Goal: Task Accomplishment & Management: Complete application form

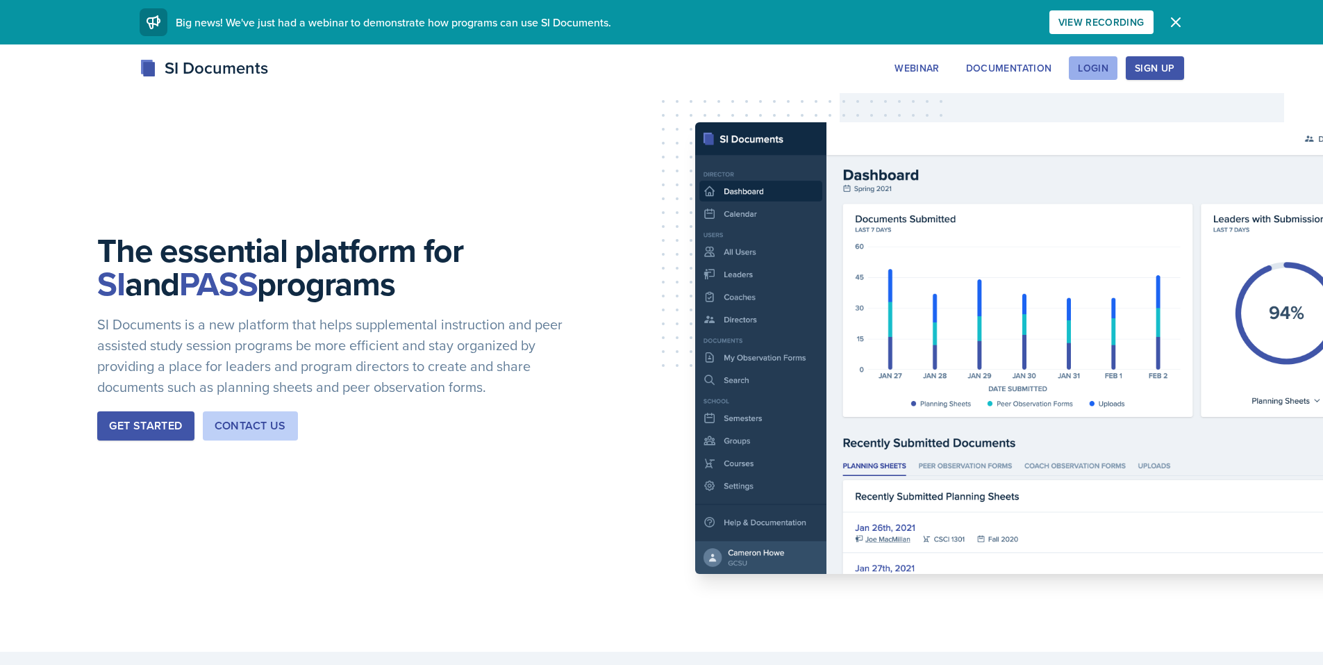
click at [1099, 65] on div "Login" at bounding box center [1093, 68] width 31 height 11
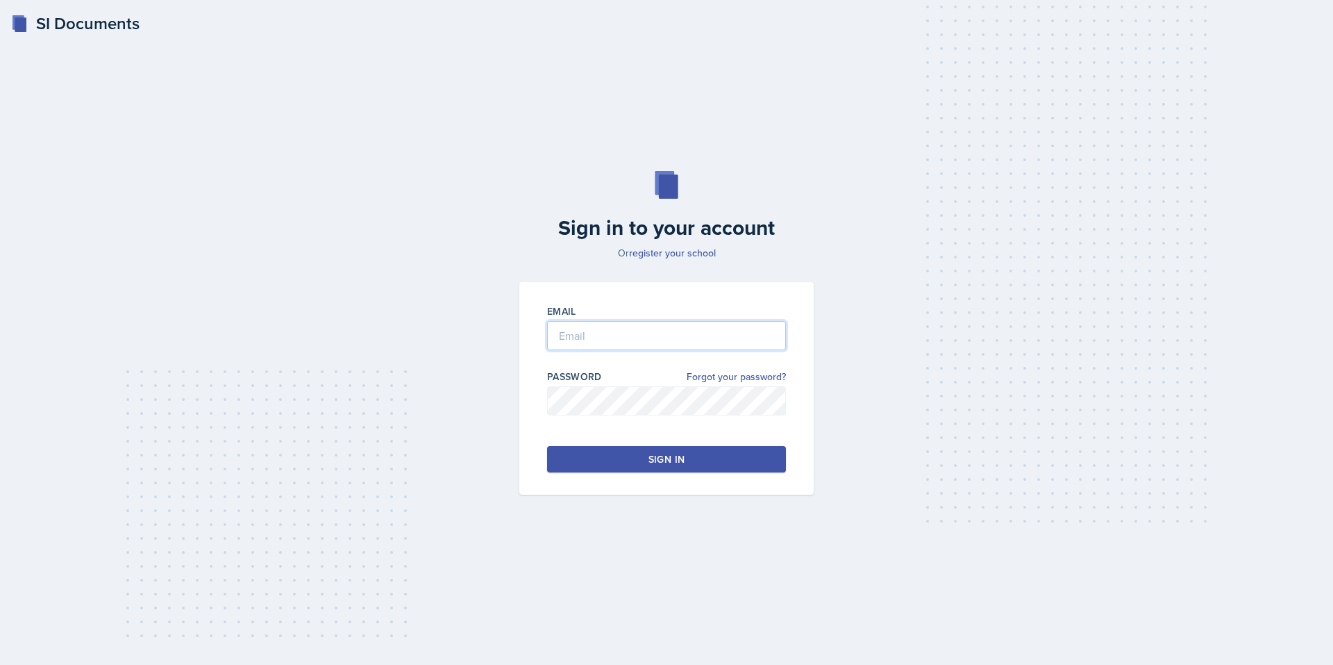
type input "ssimokai@students.kennesaw.edu"
click at [627, 451] on button "Sign in" at bounding box center [666, 459] width 239 height 26
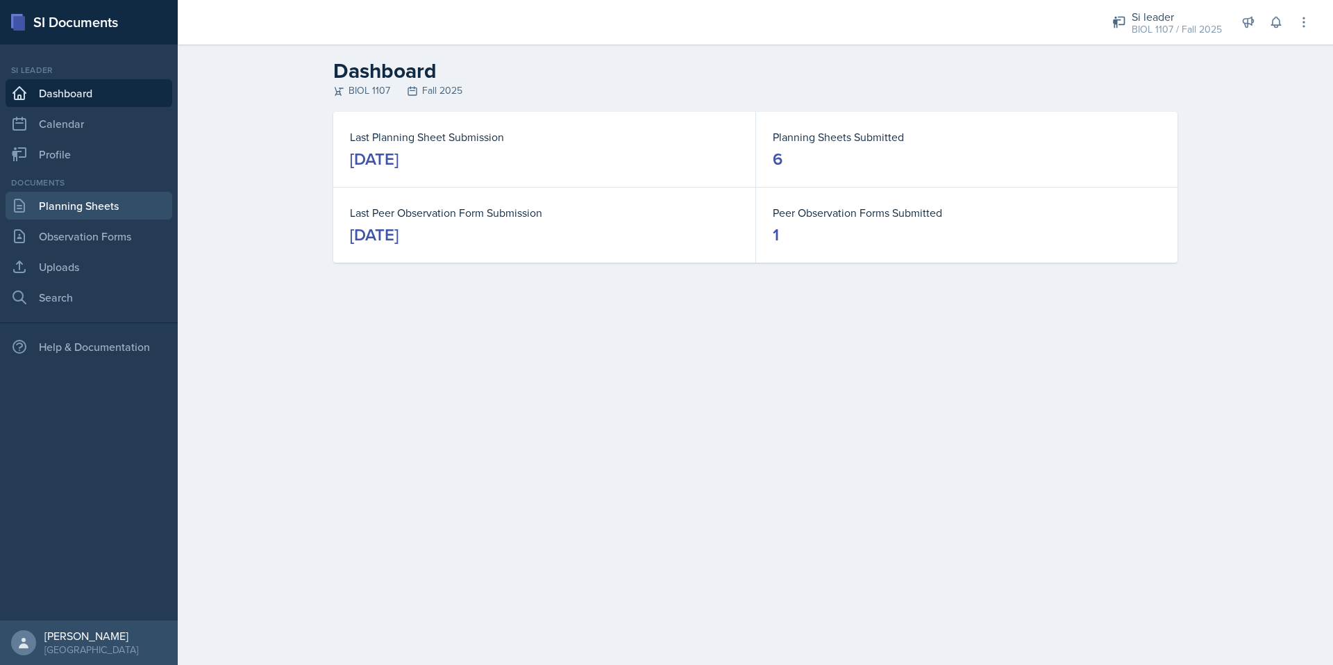
click at [95, 197] on link "Planning Sheets" at bounding box center [89, 206] width 167 height 28
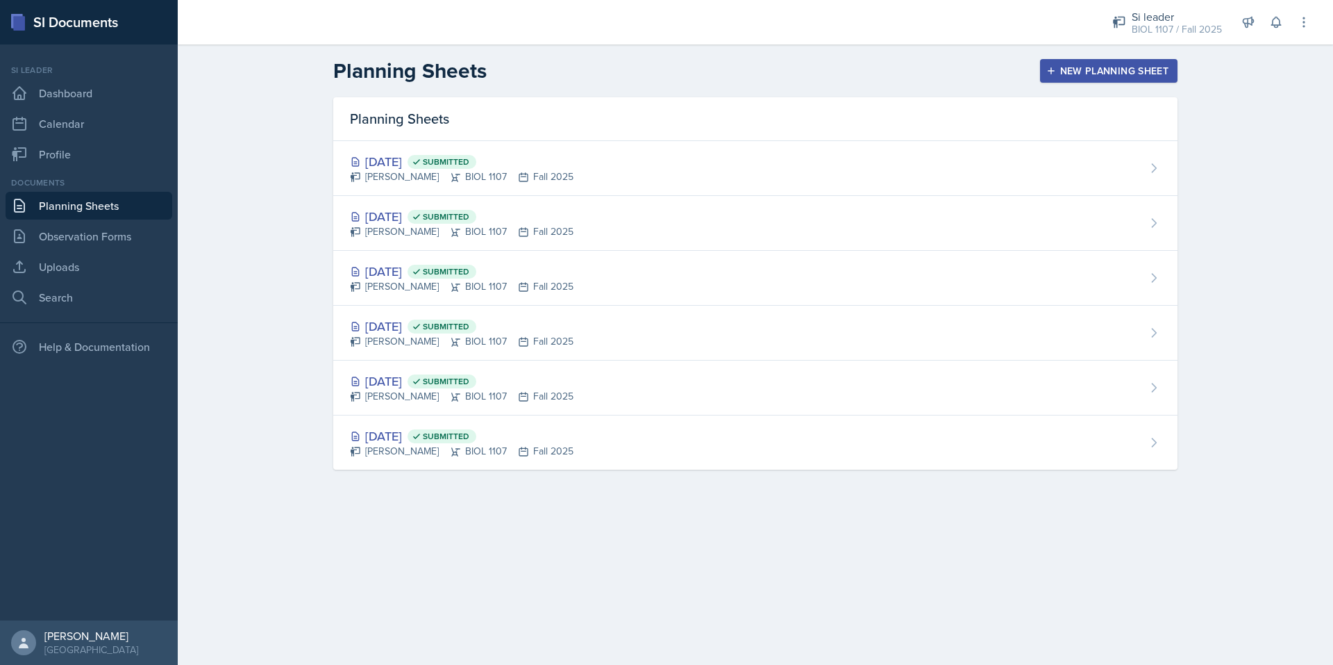
click at [1124, 75] on div "New Planning Sheet" at bounding box center [1108, 70] width 119 height 11
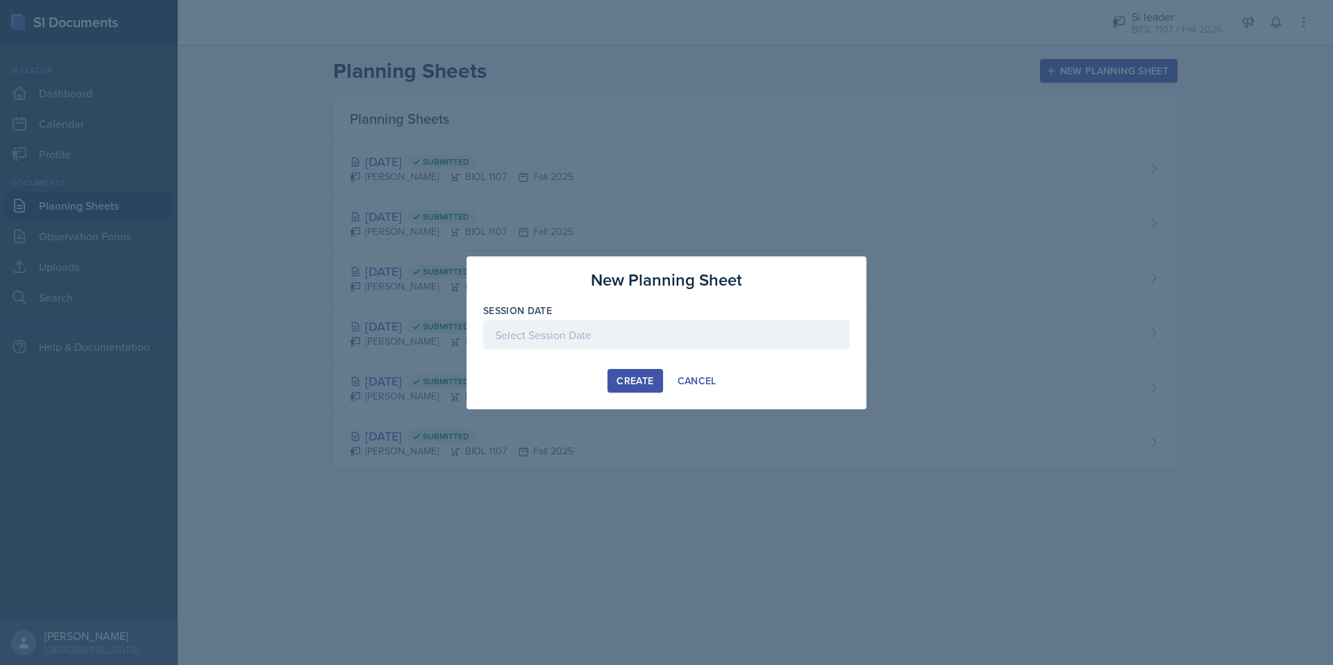
click at [603, 335] on div at bounding box center [666, 334] width 367 height 29
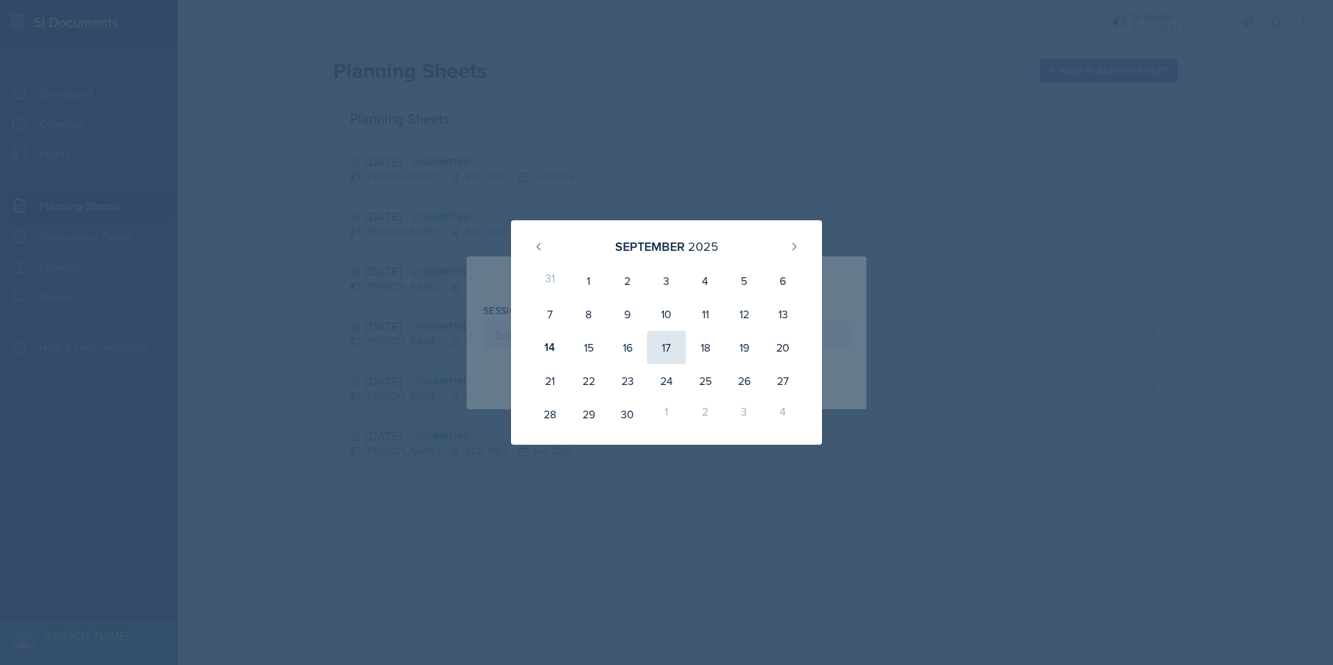
click at [670, 347] on div "17" at bounding box center [666, 347] width 39 height 33
type input "September 17th, 2025"
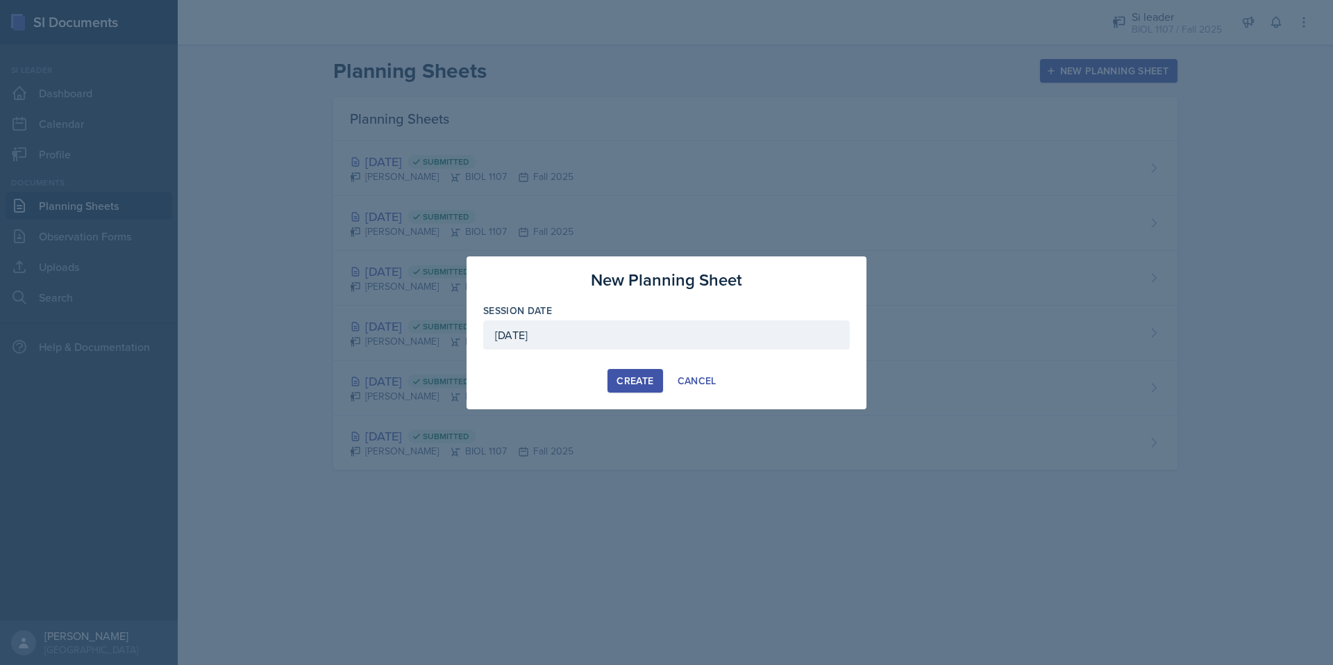
click at [641, 375] on div "Create" at bounding box center [635, 380] width 37 height 11
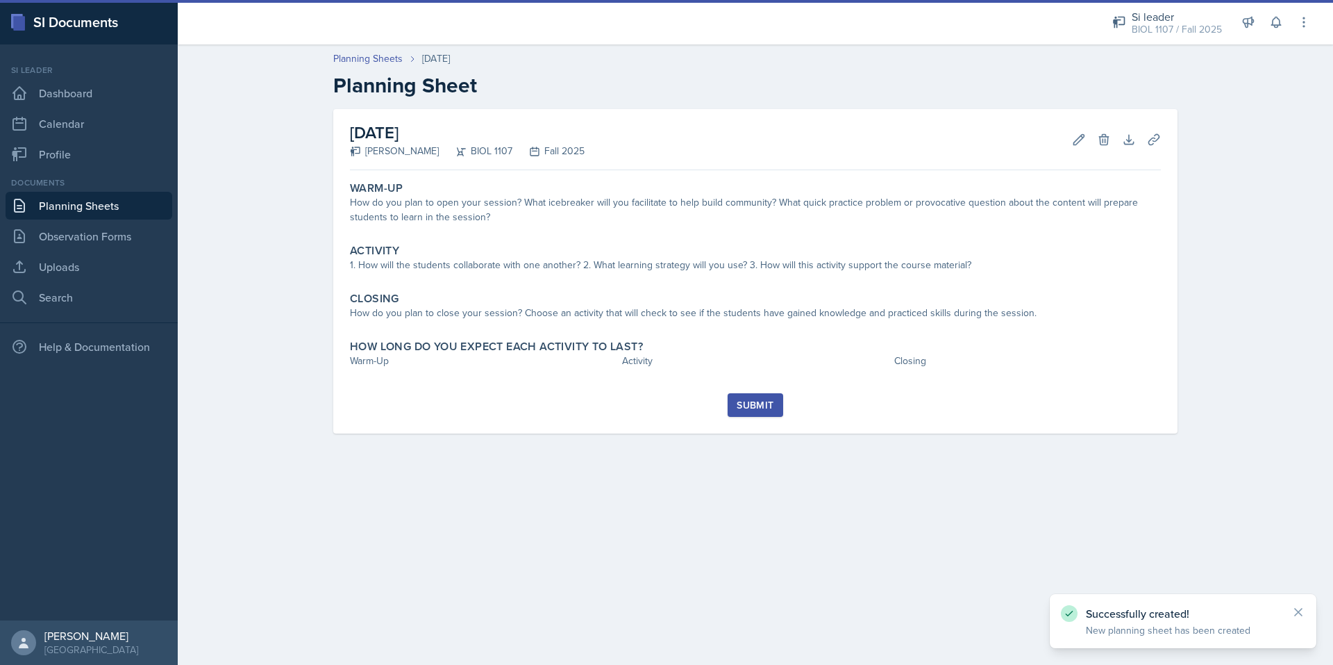
click at [116, 203] on link "Planning Sheets" at bounding box center [89, 206] width 167 height 28
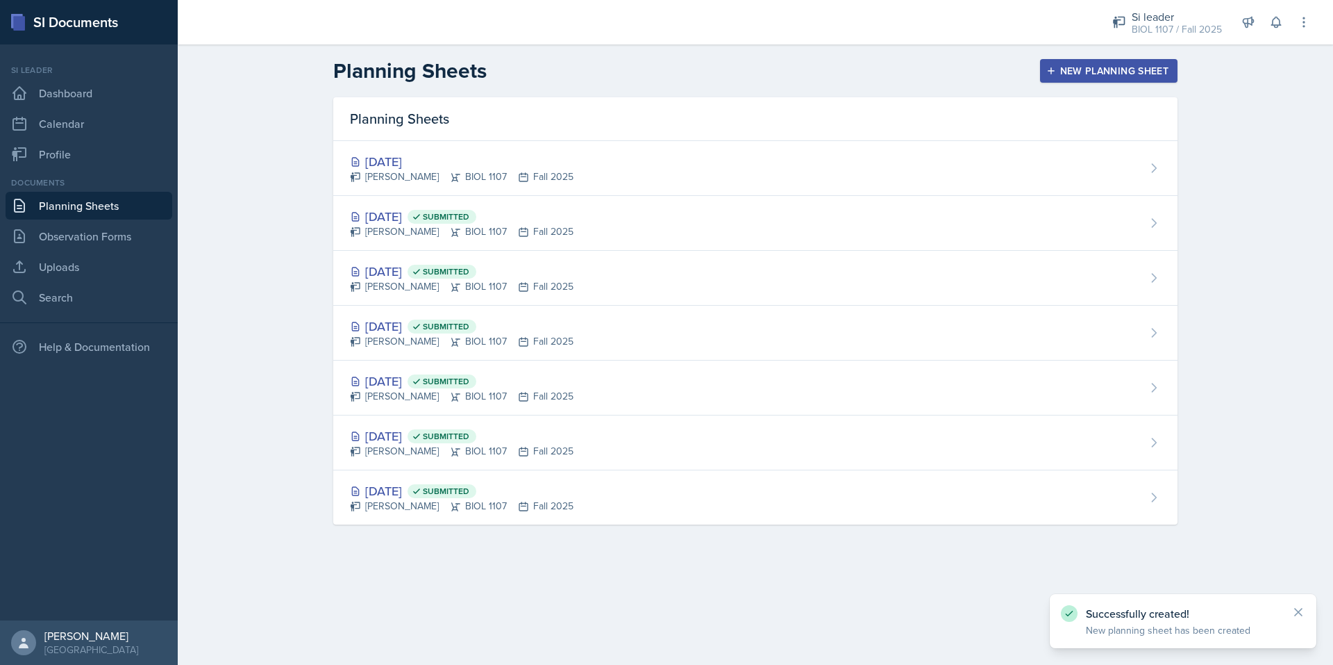
click at [947, 106] on div "Planning Sheets" at bounding box center [755, 119] width 845 height 44
click at [1089, 74] on div "New Planning Sheet" at bounding box center [1108, 70] width 119 height 11
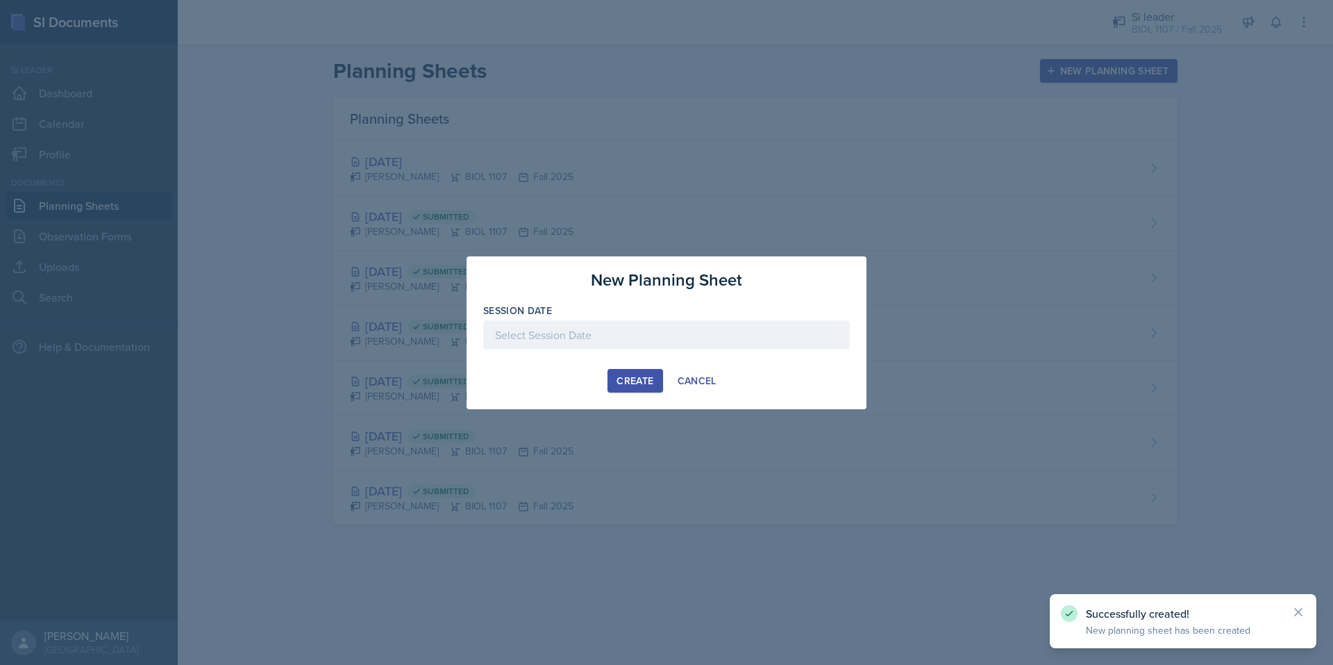
click at [629, 338] on div at bounding box center [666, 334] width 367 height 29
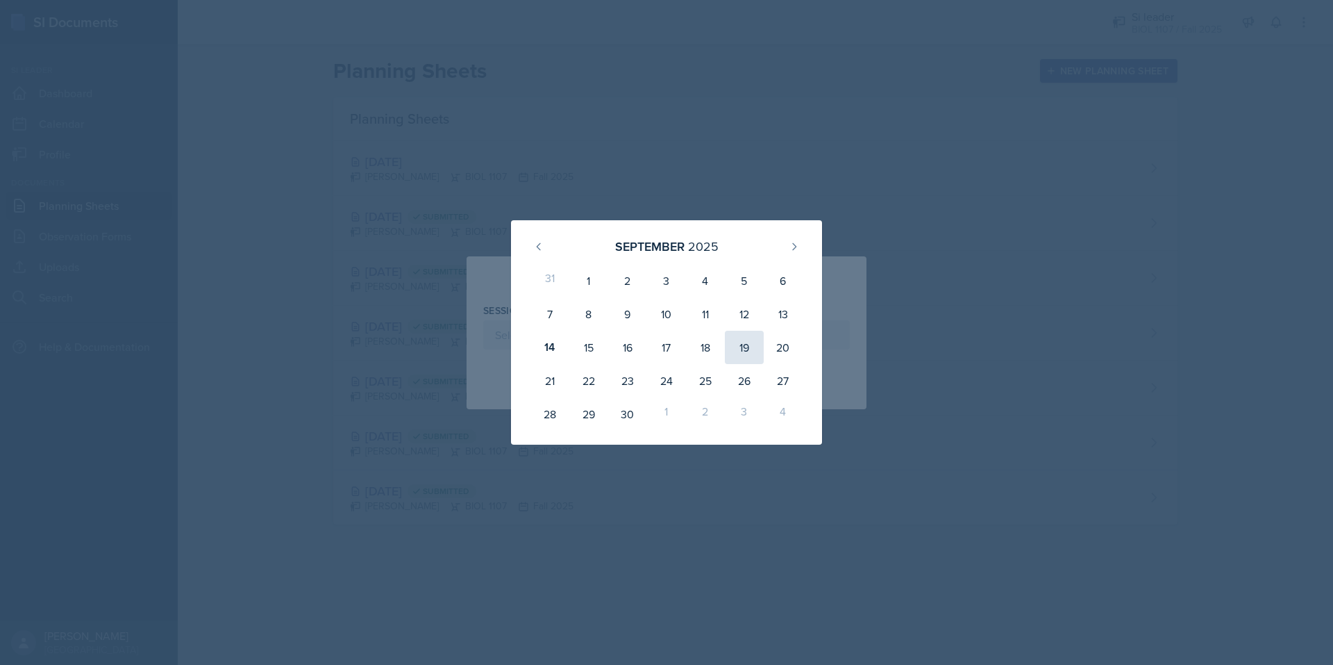
click at [751, 344] on div "19" at bounding box center [744, 347] width 39 height 33
type input "September 19th, 2025"
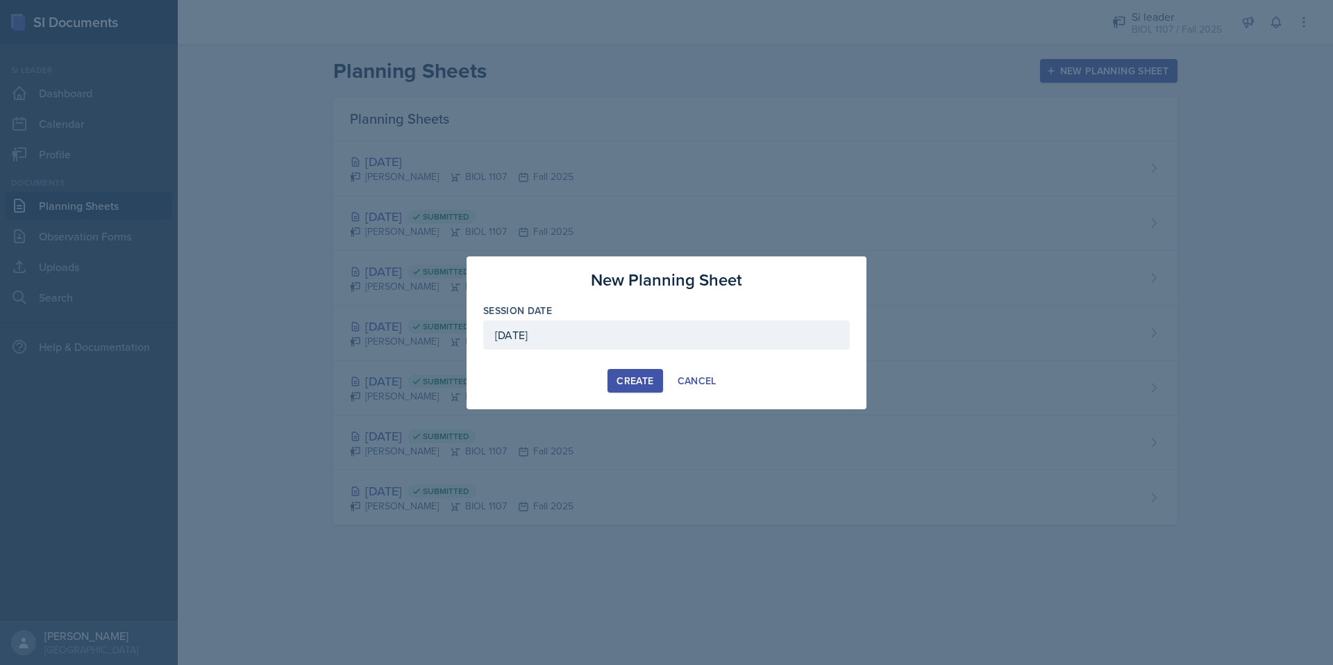
click at [626, 379] on div "Create" at bounding box center [635, 380] width 37 height 11
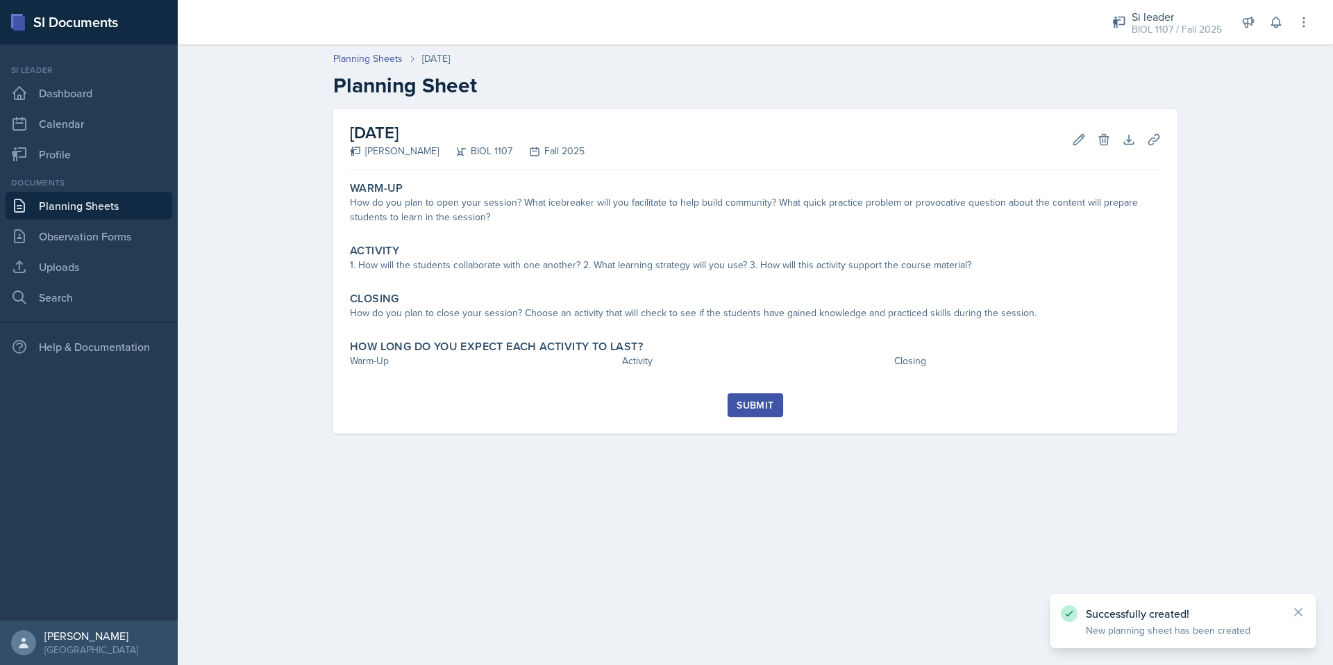
click at [72, 201] on link "Planning Sheets" at bounding box center [89, 206] width 167 height 28
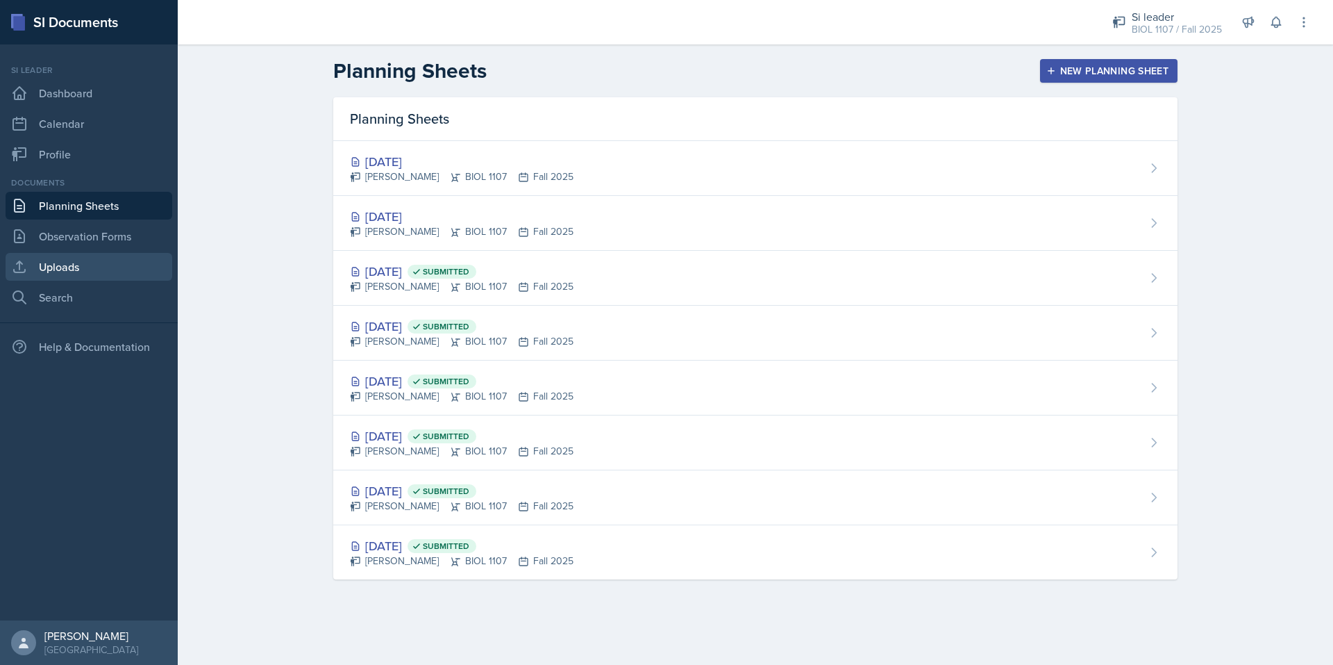
click at [96, 269] on link "Uploads" at bounding box center [89, 267] width 167 height 28
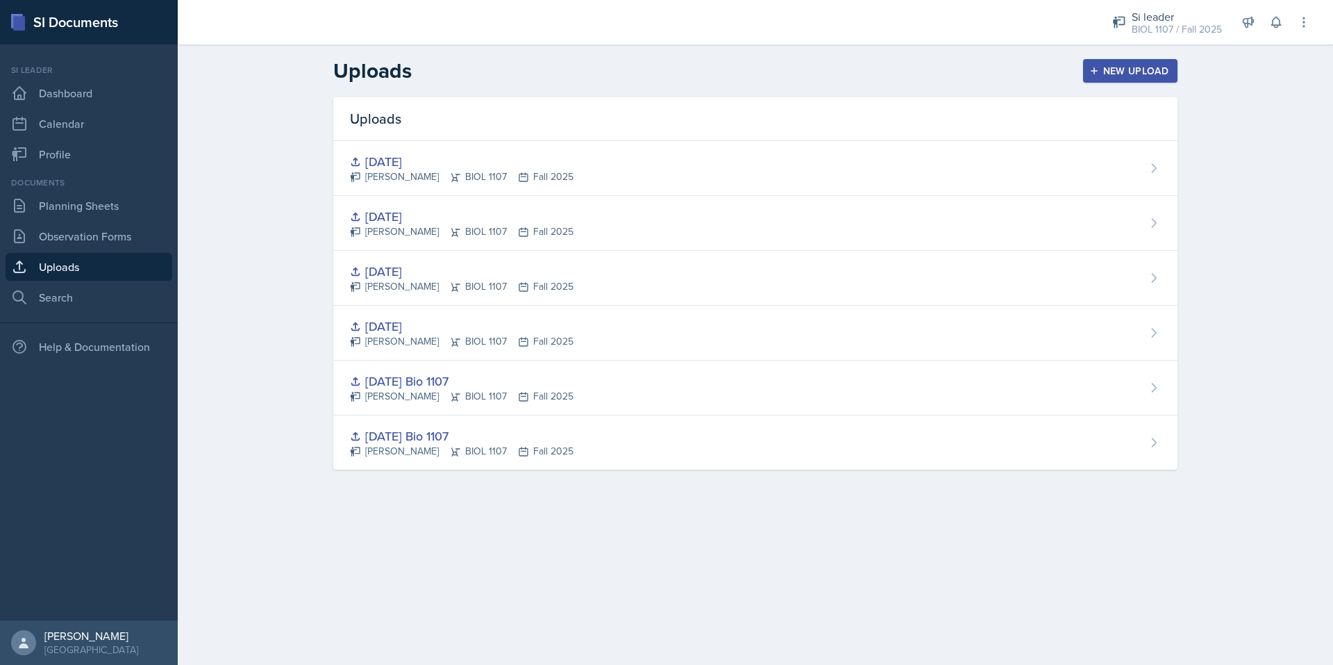
click at [1157, 70] on div "New Upload" at bounding box center [1130, 70] width 77 height 11
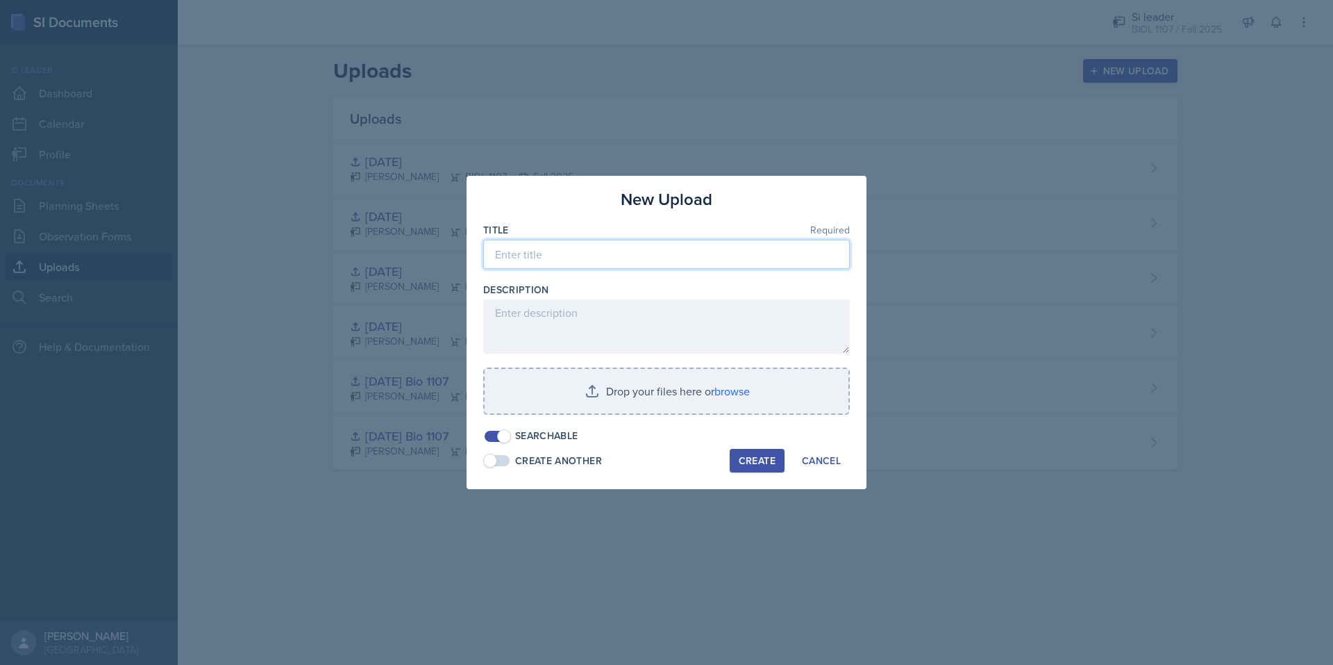
click at [563, 249] on input at bounding box center [666, 254] width 367 height 29
type input "9/"
click at [811, 463] on div "Cancel" at bounding box center [821, 460] width 39 height 11
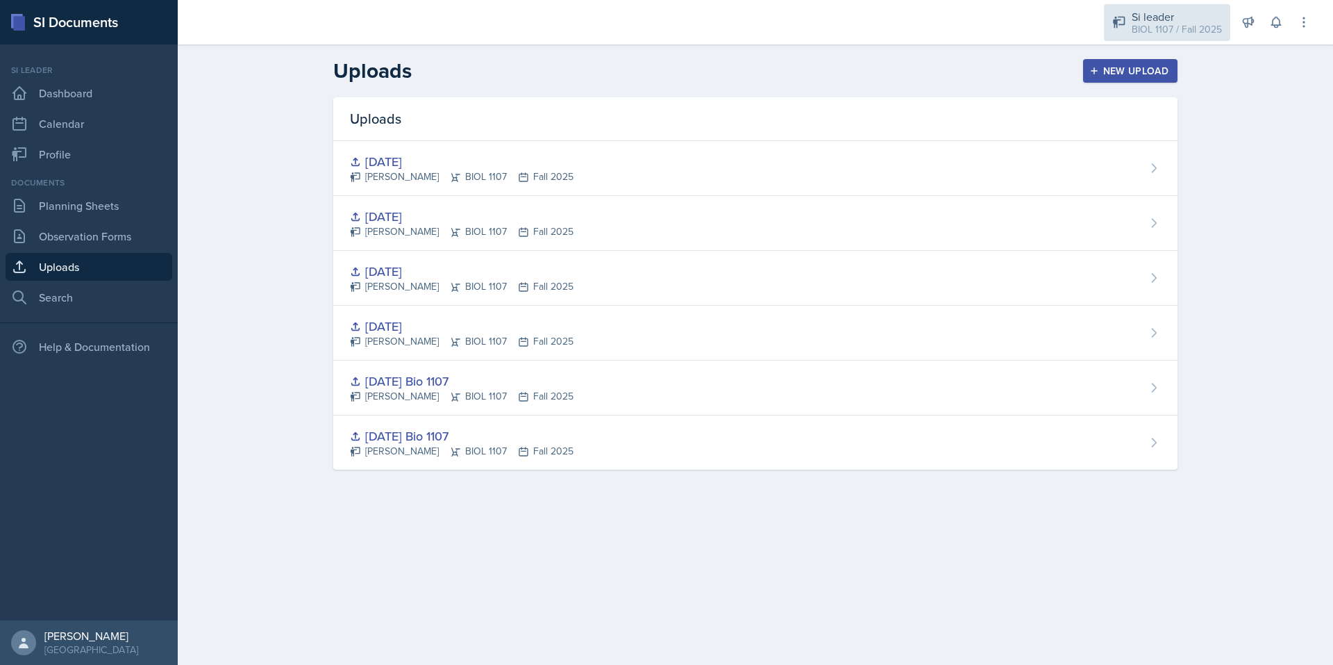
click at [1136, 38] on div "Si leader BIOL 1107 / Fall 2025" at bounding box center [1167, 22] width 126 height 37
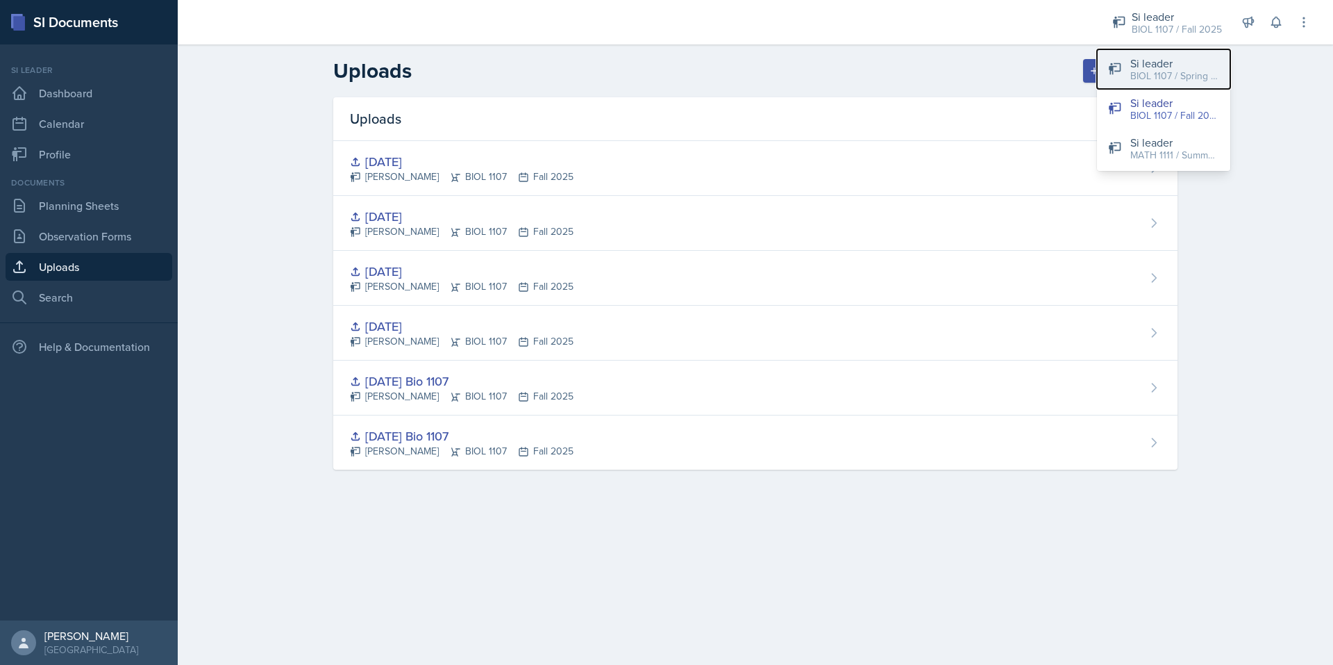
click at [1157, 74] on div "BIOL 1107 / Spring 2025" at bounding box center [1175, 76] width 89 height 15
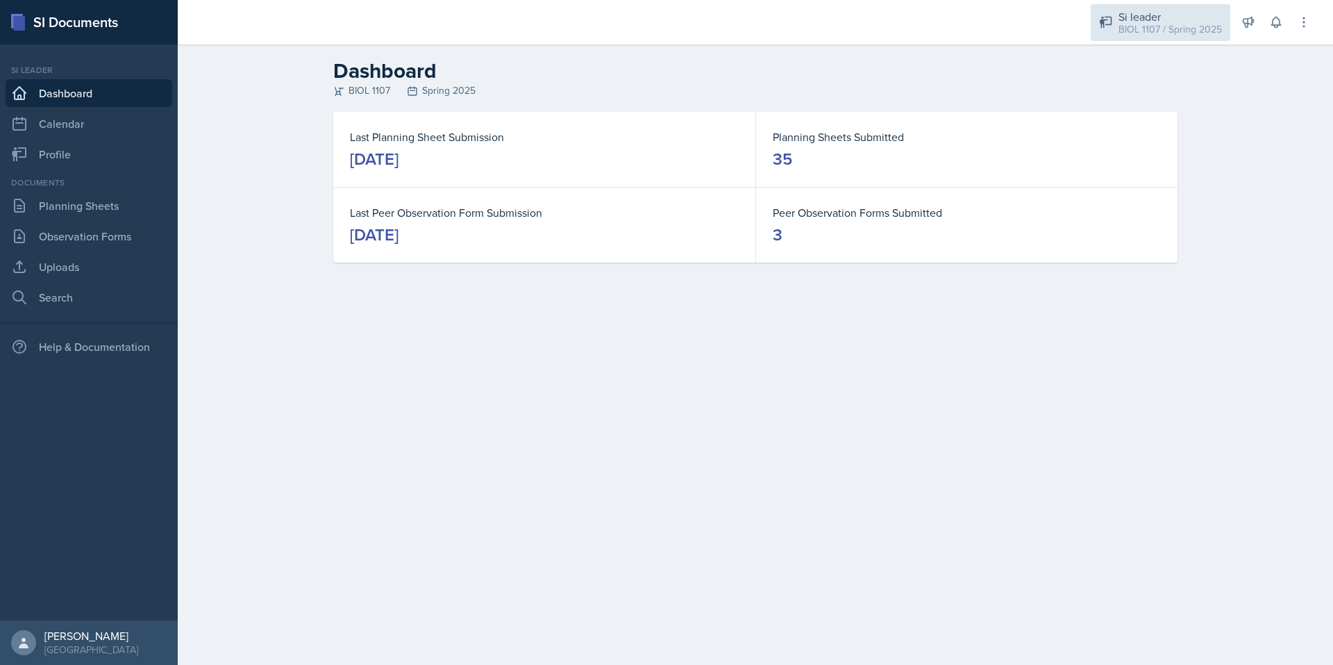
click at [1165, 35] on div "BIOL 1107 / Spring 2025" at bounding box center [1170, 29] width 103 height 15
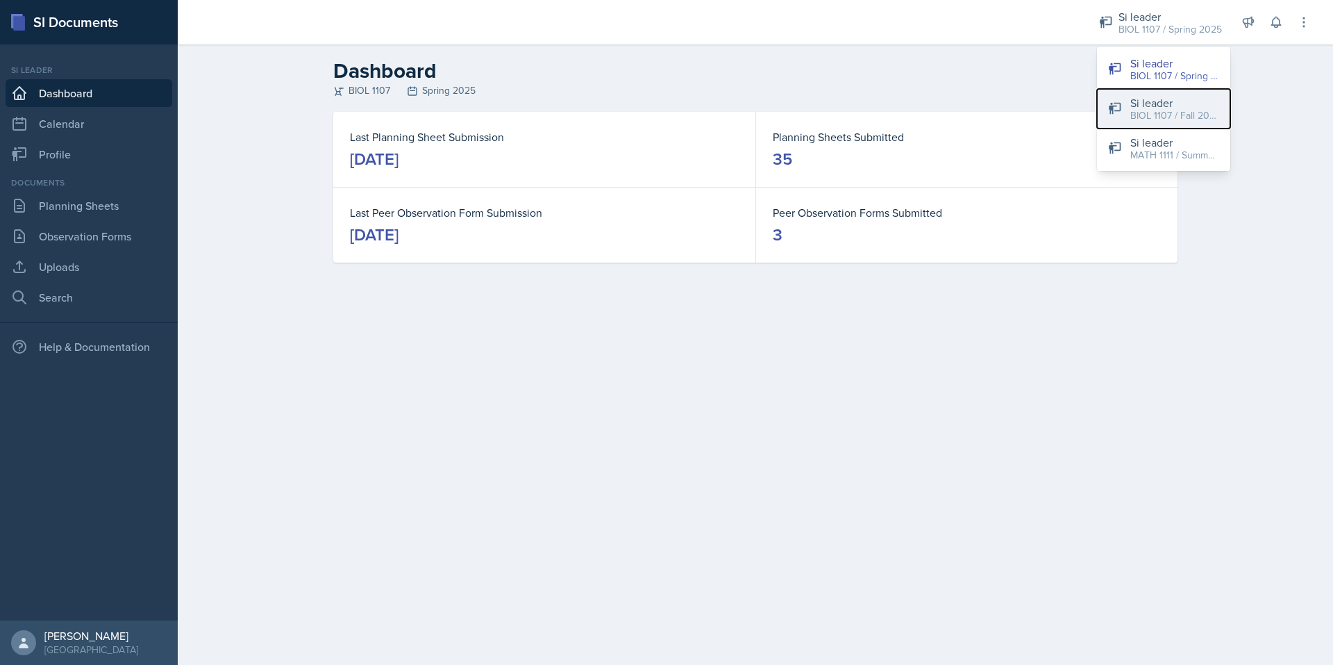
click at [1172, 124] on button "Si leader BIOL 1107 / Fall 2025" at bounding box center [1163, 109] width 133 height 40
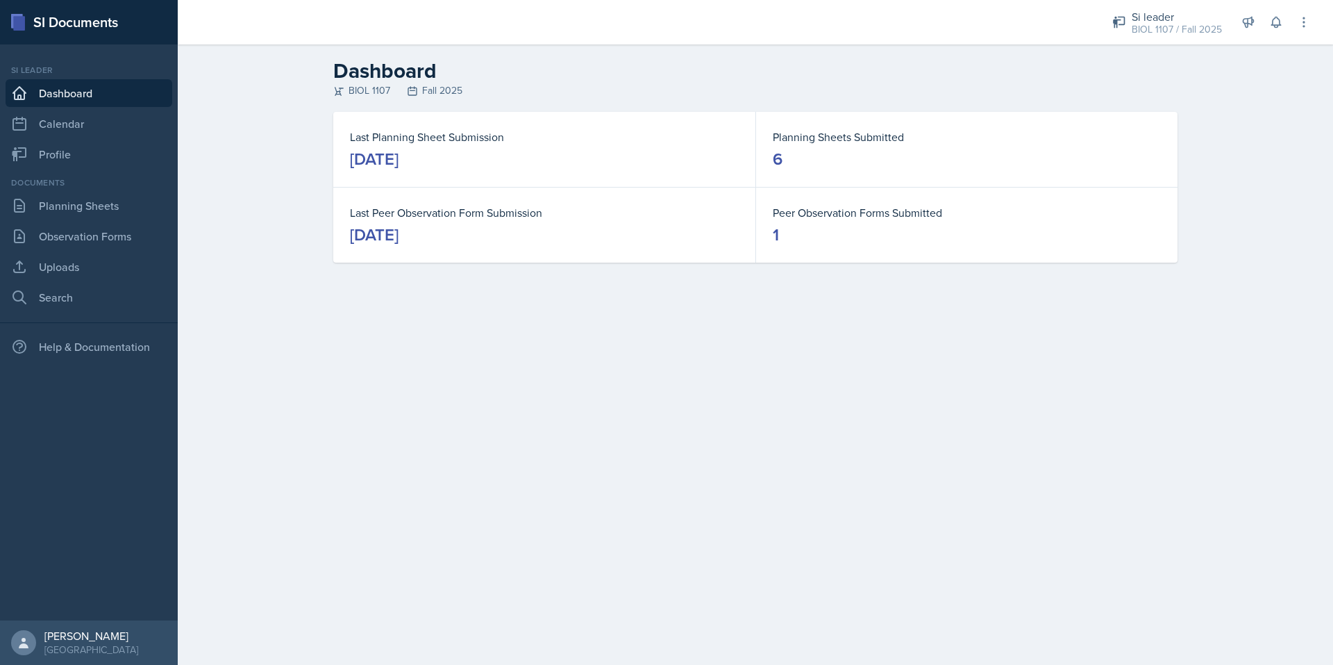
drag, startPoint x: 1164, startPoint y: 31, endPoint x: 1222, endPoint y: 76, distance: 73.2
click at [1222, 76] on header "Dashboard BIOL 1107 Fall 2025" at bounding box center [756, 77] width 1156 height 67
click at [442, 173] on div "Last Planning Sheet Submission September 12th, 2025" at bounding box center [544, 149] width 422 height 75
click at [114, 211] on link "Planning Sheets" at bounding box center [89, 206] width 167 height 28
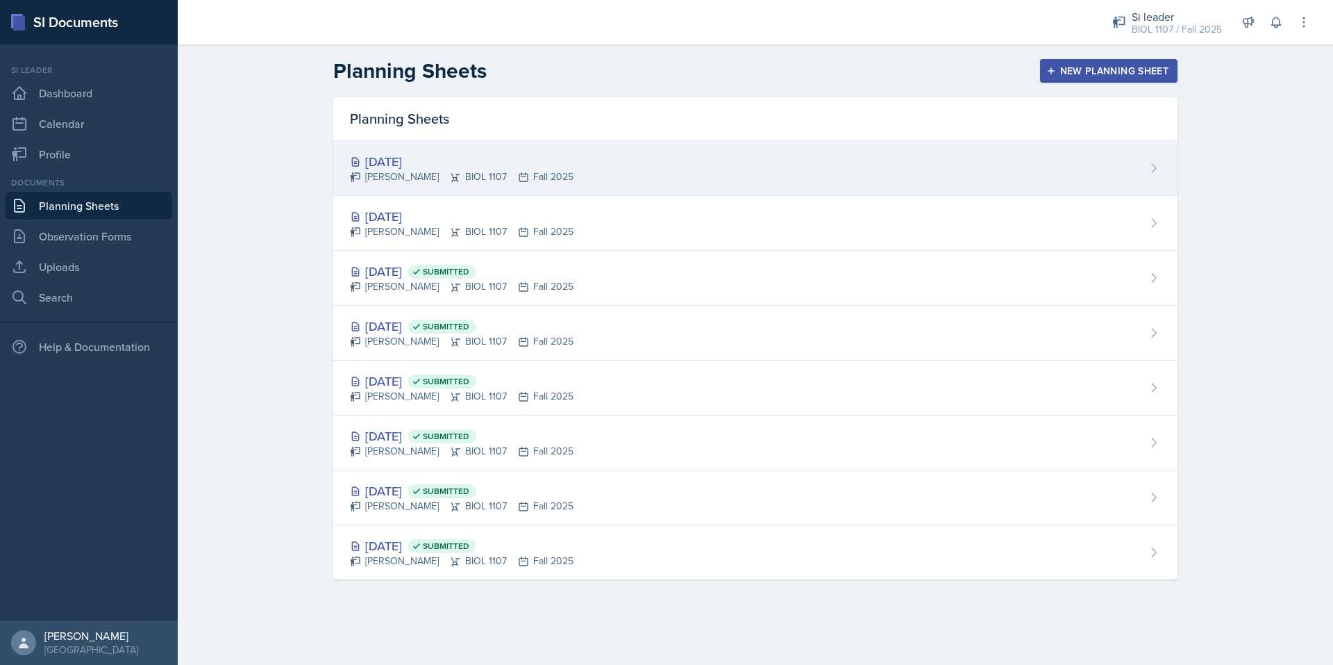
click at [1149, 166] on icon at bounding box center [1154, 168] width 14 height 14
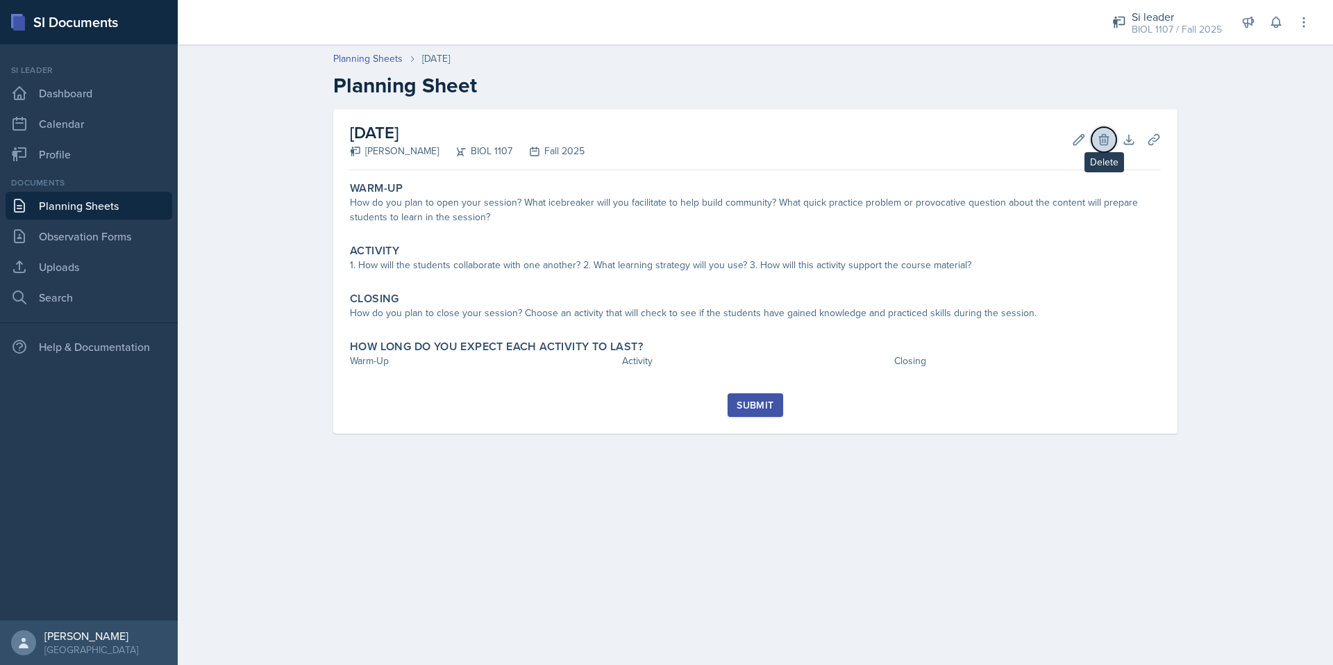
click at [1104, 139] on icon at bounding box center [1103, 139] width 9 height 10
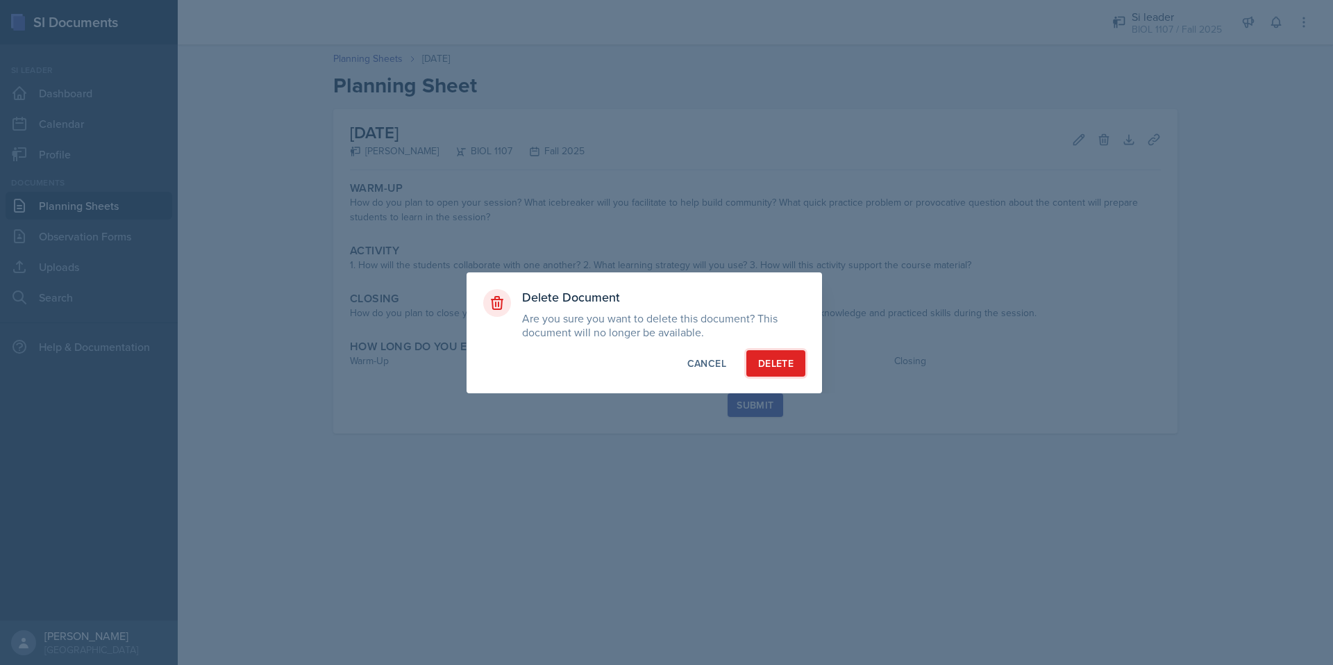
click at [794, 365] on button "Delete" at bounding box center [776, 363] width 59 height 26
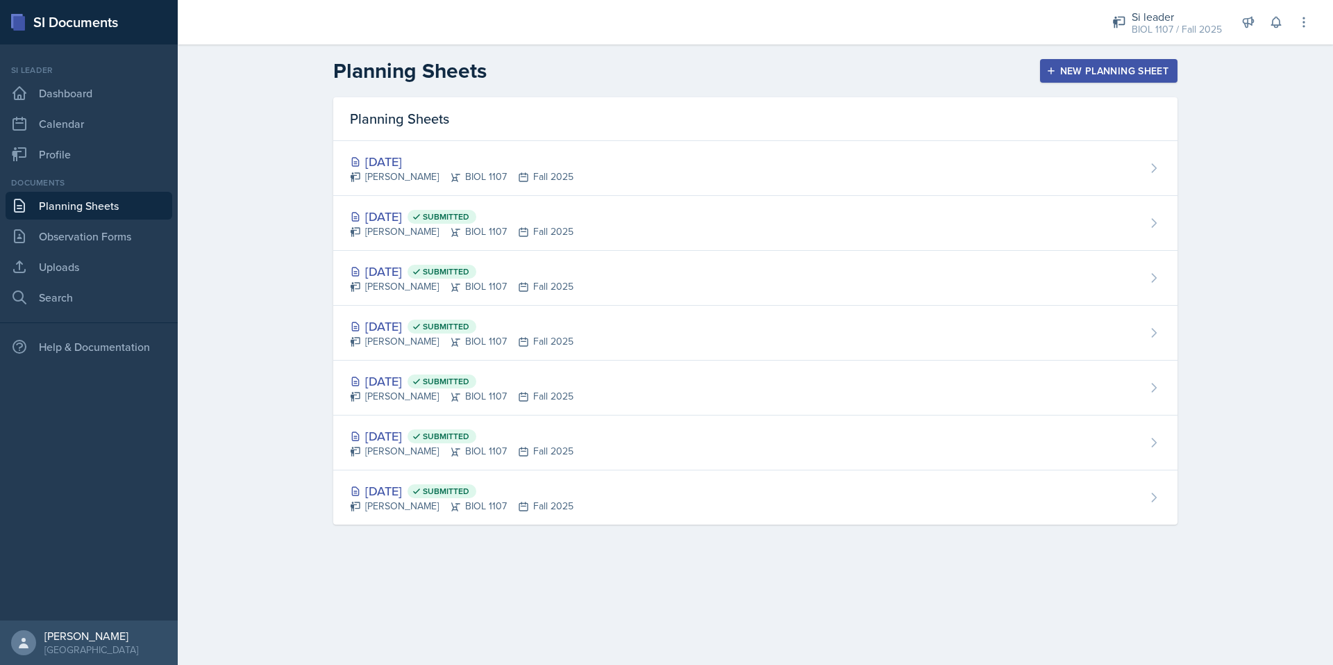
click at [1064, 69] on div "New Planning Sheet" at bounding box center [1108, 70] width 119 height 11
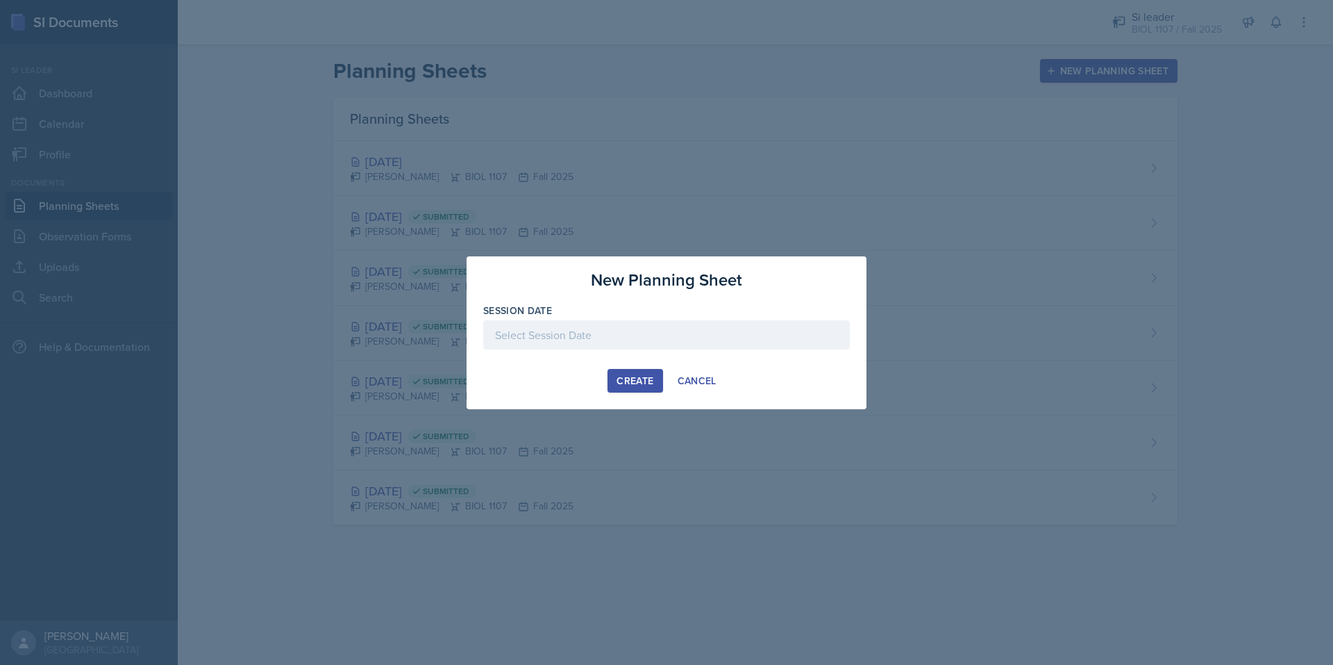
click at [689, 335] on div at bounding box center [666, 334] width 367 height 29
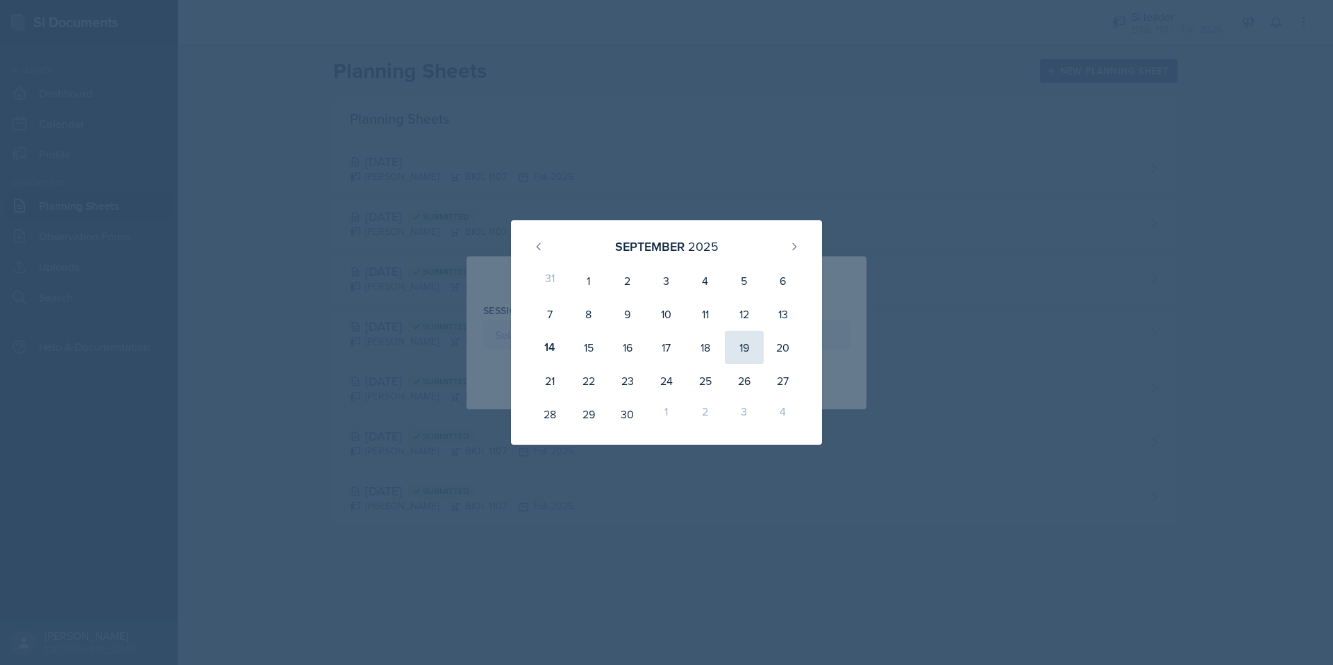
click at [737, 351] on div "19" at bounding box center [744, 347] width 39 height 33
type input "September 19th, 2025"
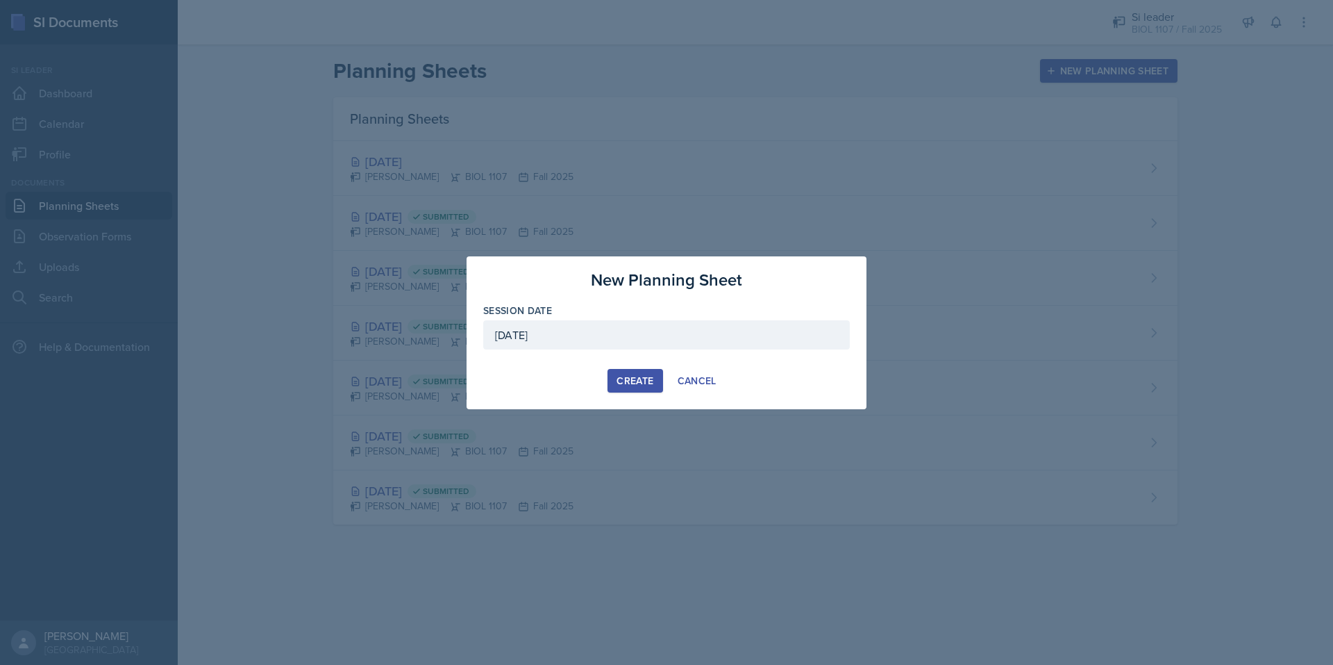
click at [612, 377] on button "Create" at bounding box center [635, 381] width 55 height 24
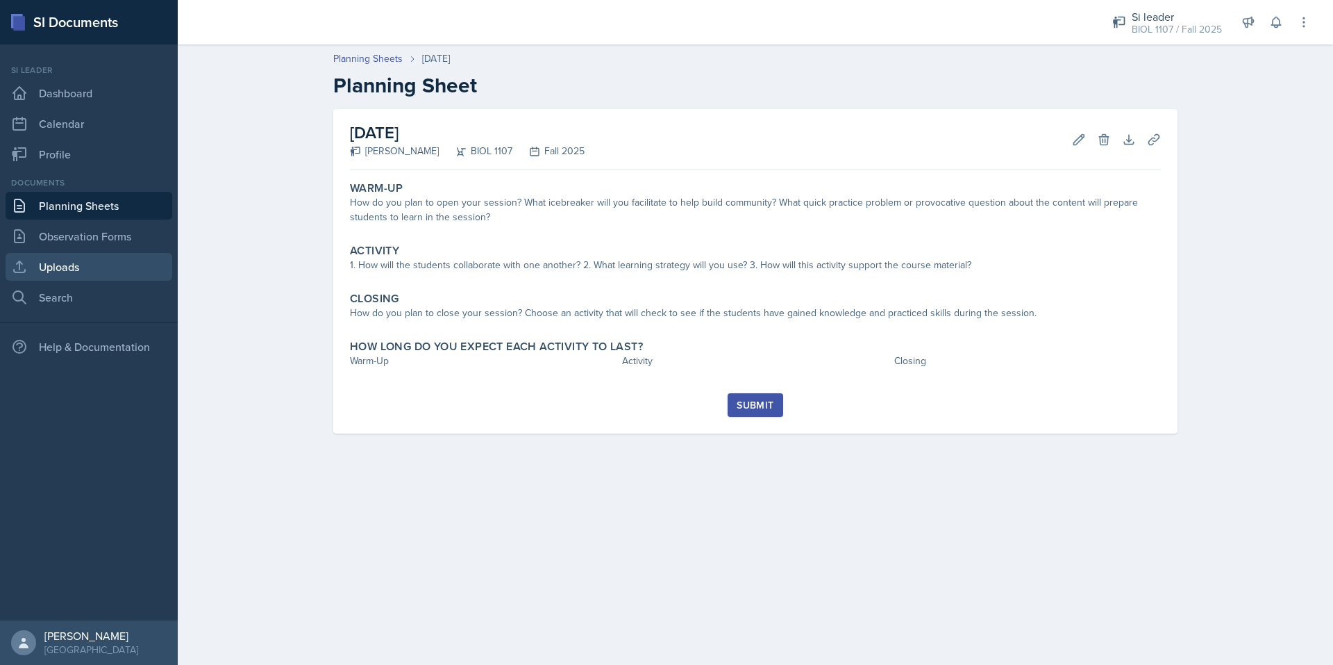
click at [69, 270] on link "Uploads" at bounding box center [89, 267] width 167 height 28
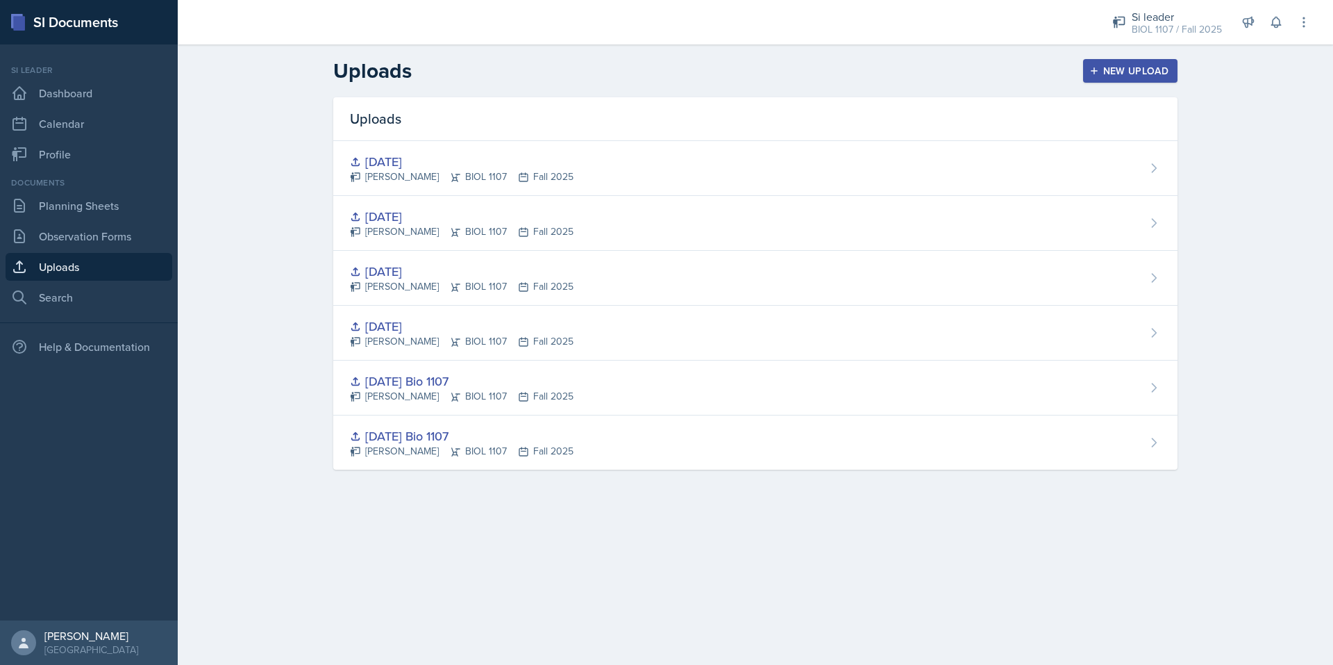
click at [1109, 66] on div "New Upload" at bounding box center [1130, 70] width 77 height 11
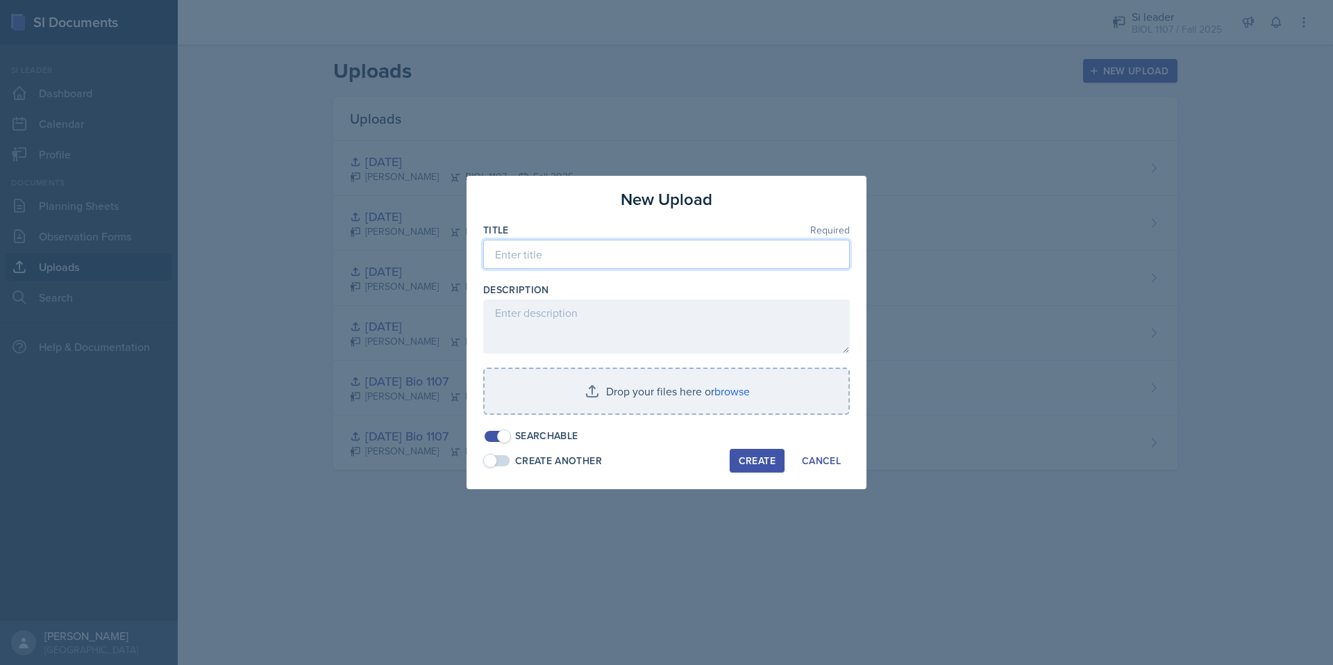
click at [623, 260] on input at bounding box center [666, 254] width 367 height 29
type input "9/17/2025"
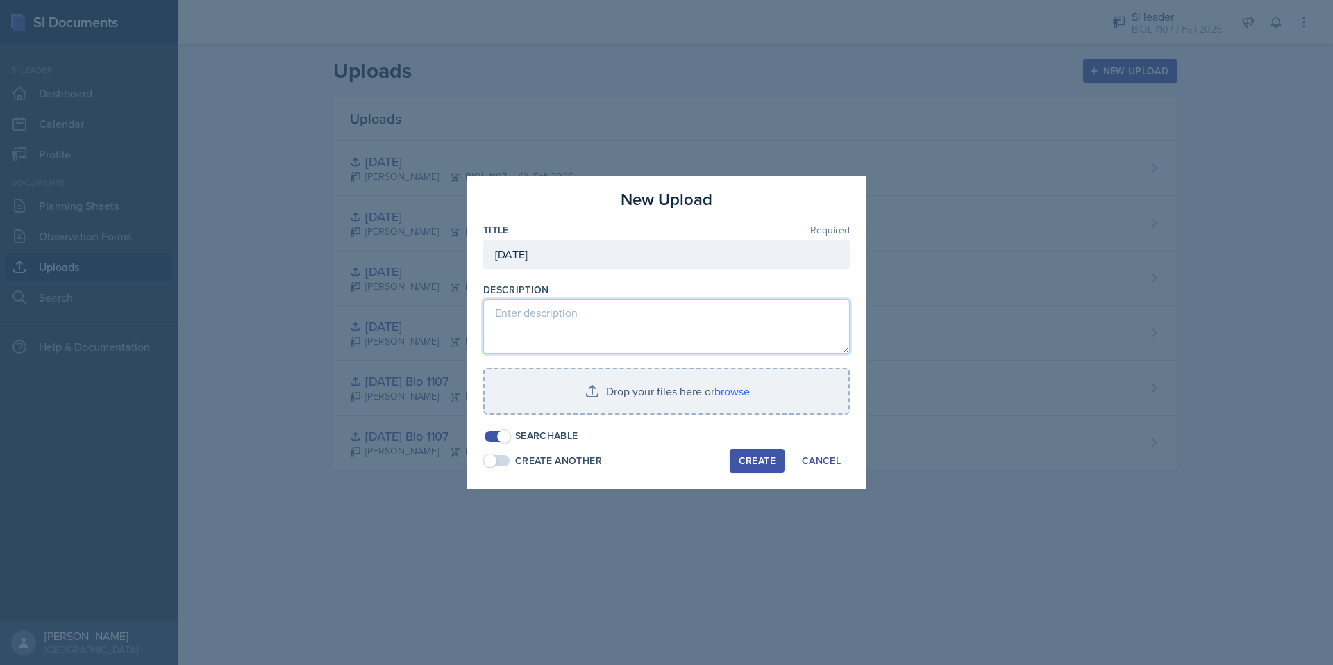
click at [635, 308] on textarea at bounding box center [666, 326] width 367 height 54
type textarea "chap 5"
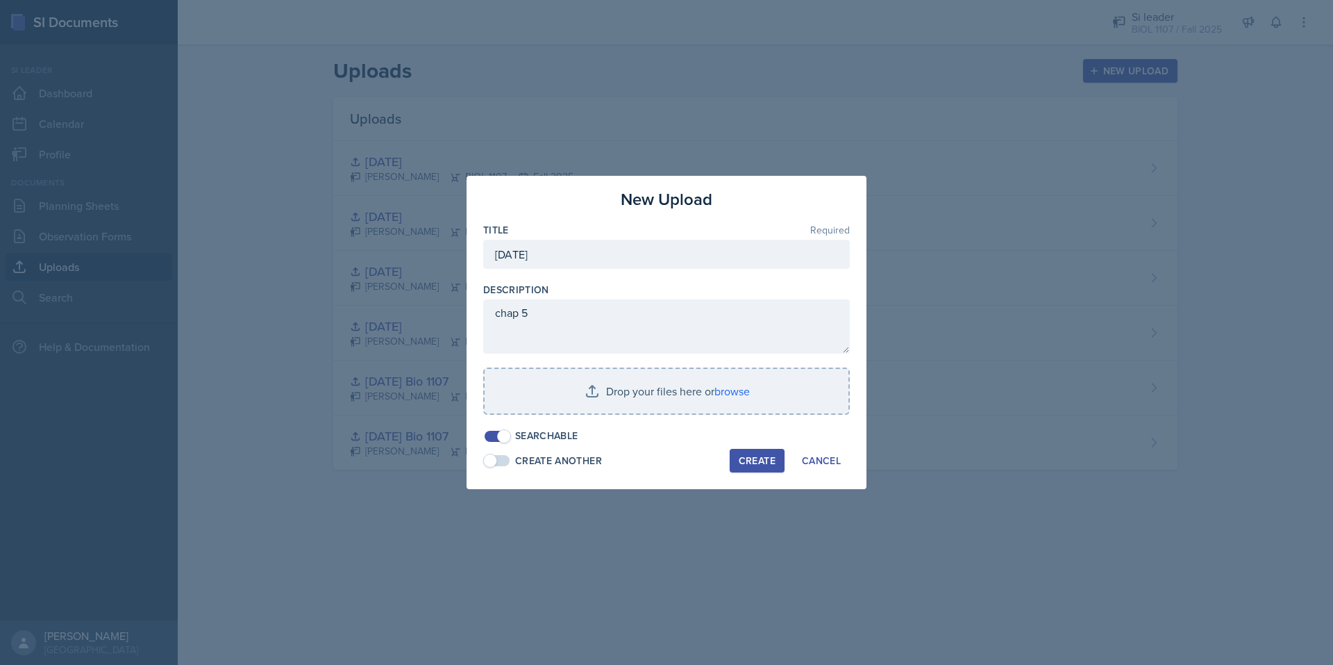
click at [747, 459] on div "Create" at bounding box center [757, 460] width 37 height 11
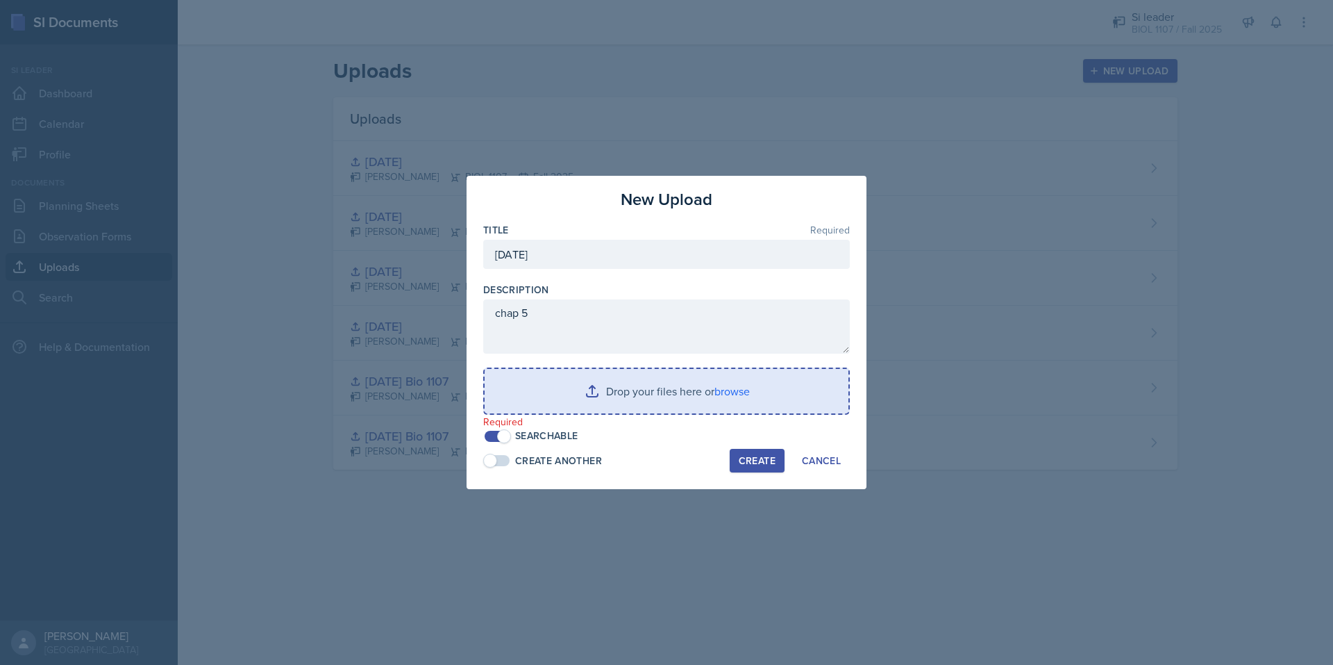
click at [690, 387] on input "file" at bounding box center [667, 391] width 364 height 44
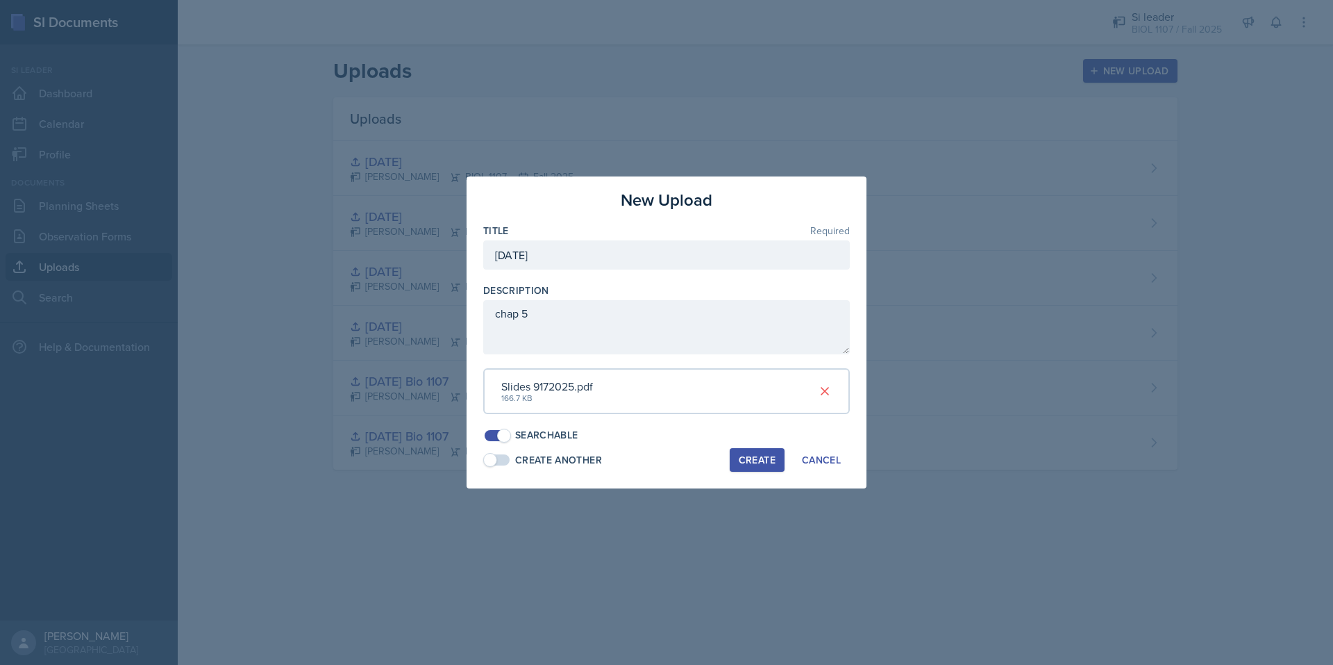
click at [754, 464] on div "Create" at bounding box center [757, 459] width 37 height 11
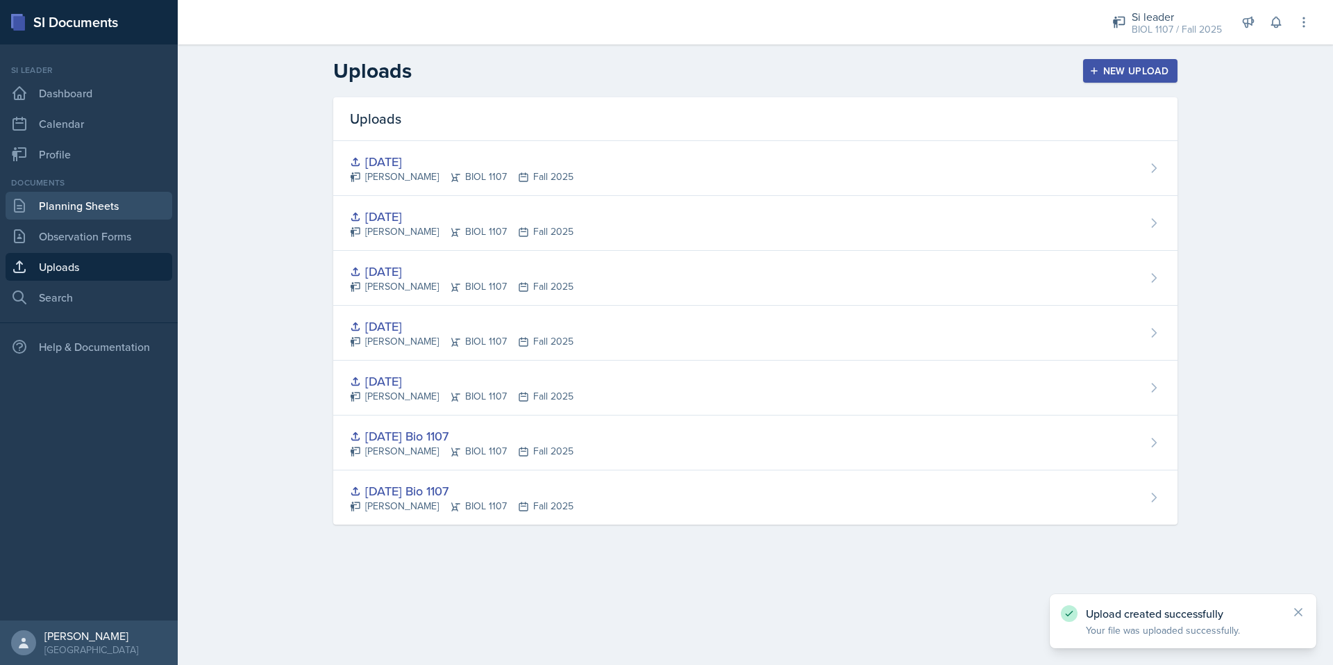
click at [111, 206] on link "Planning Sheets" at bounding box center [89, 206] width 167 height 28
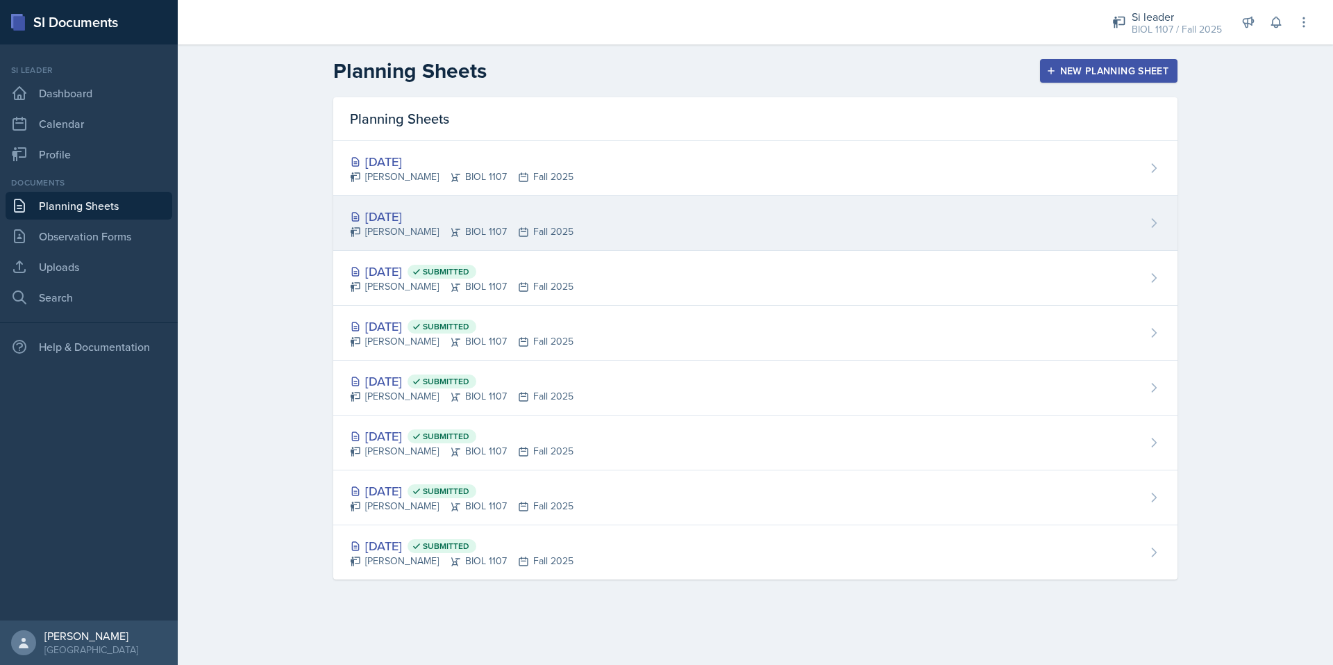
click at [457, 226] on icon at bounding box center [455, 231] width 11 height 11
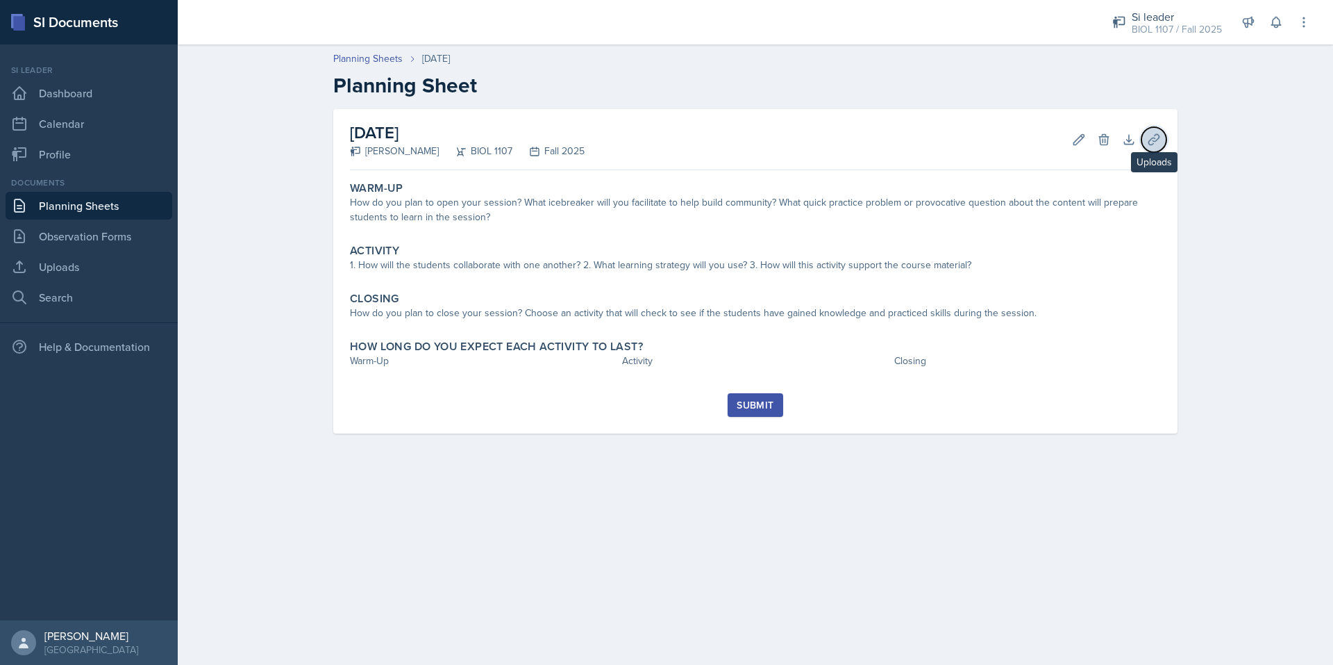
click at [1149, 147] on button "Uploads" at bounding box center [1154, 139] width 25 height 25
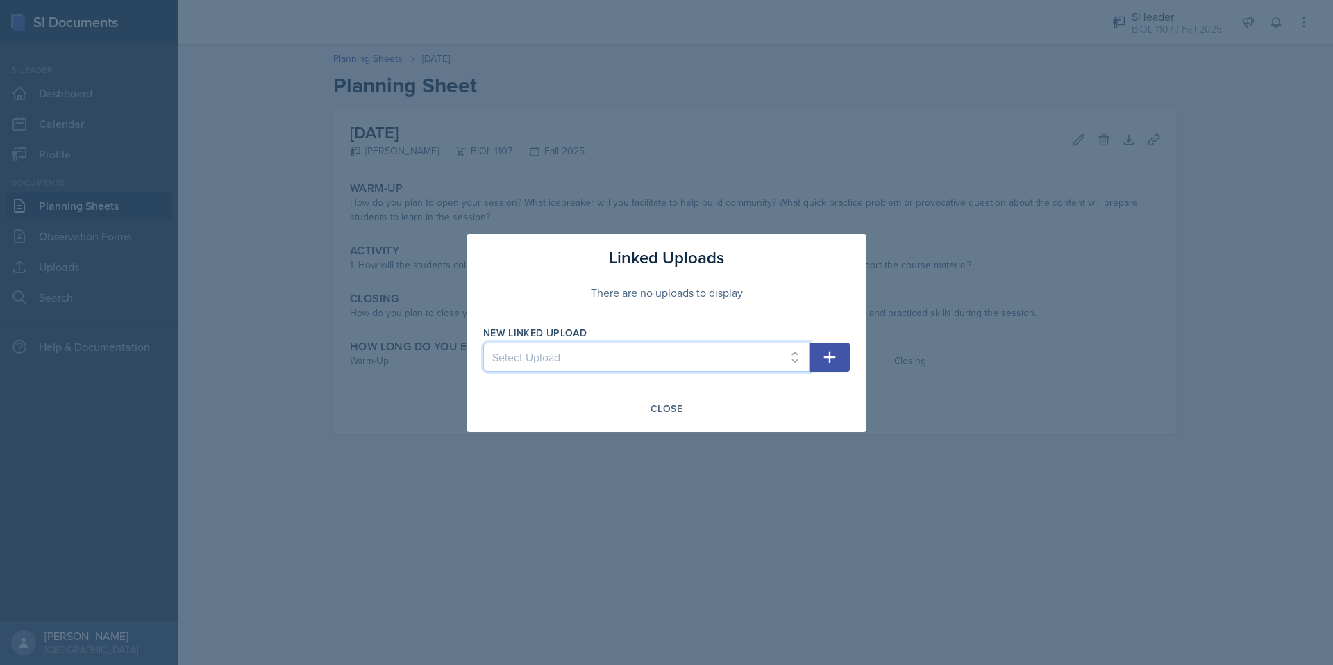
click at [674, 351] on select "Select Upload 8/27/2025 Bio 1107 8/29/2025 Bio 1107 9/3/2025 9/5/2025 9/10/2025…" at bounding box center [646, 356] width 326 height 29
select select "982b8370-8bef-4460-a200-65b81178a3af"
click at [483, 342] on select "Select Upload 8/27/2025 Bio 1107 8/29/2025 Bio 1107 9/3/2025 9/5/2025 9/10/2025…" at bounding box center [646, 356] width 326 height 29
click at [842, 358] on button "button" at bounding box center [830, 356] width 40 height 29
select select
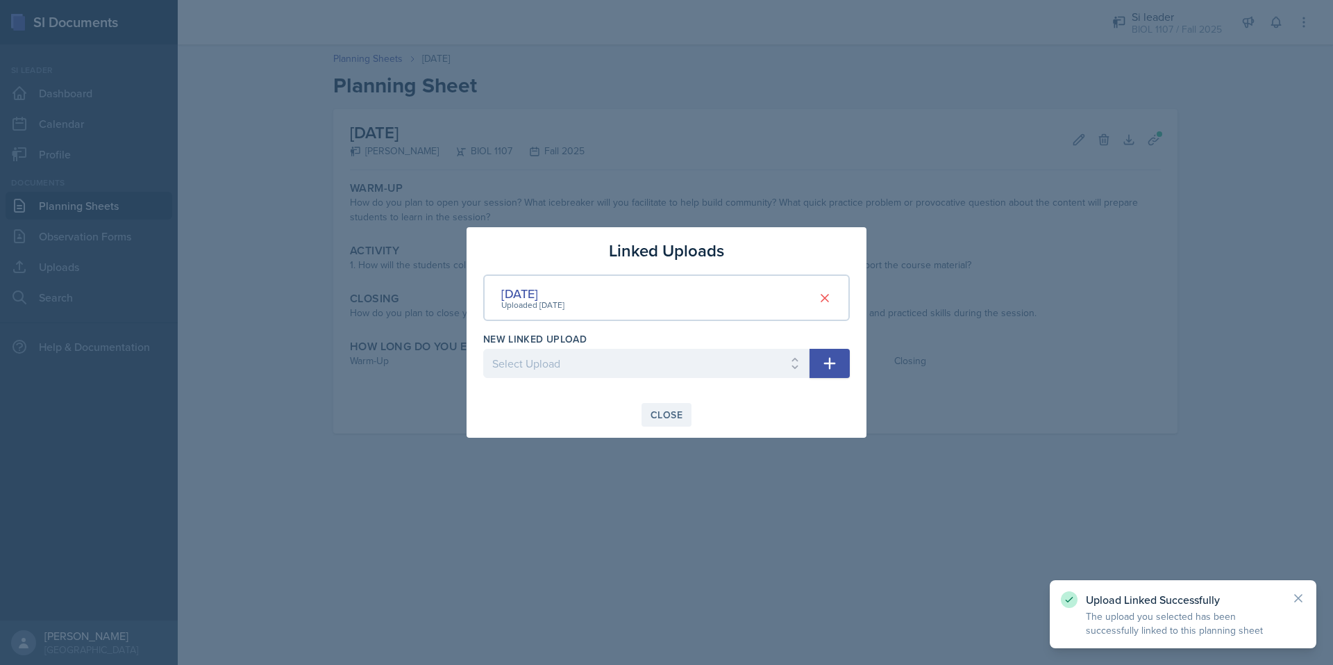
click at [670, 416] on div "Close" at bounding box center [667, 414] width 32 height 11
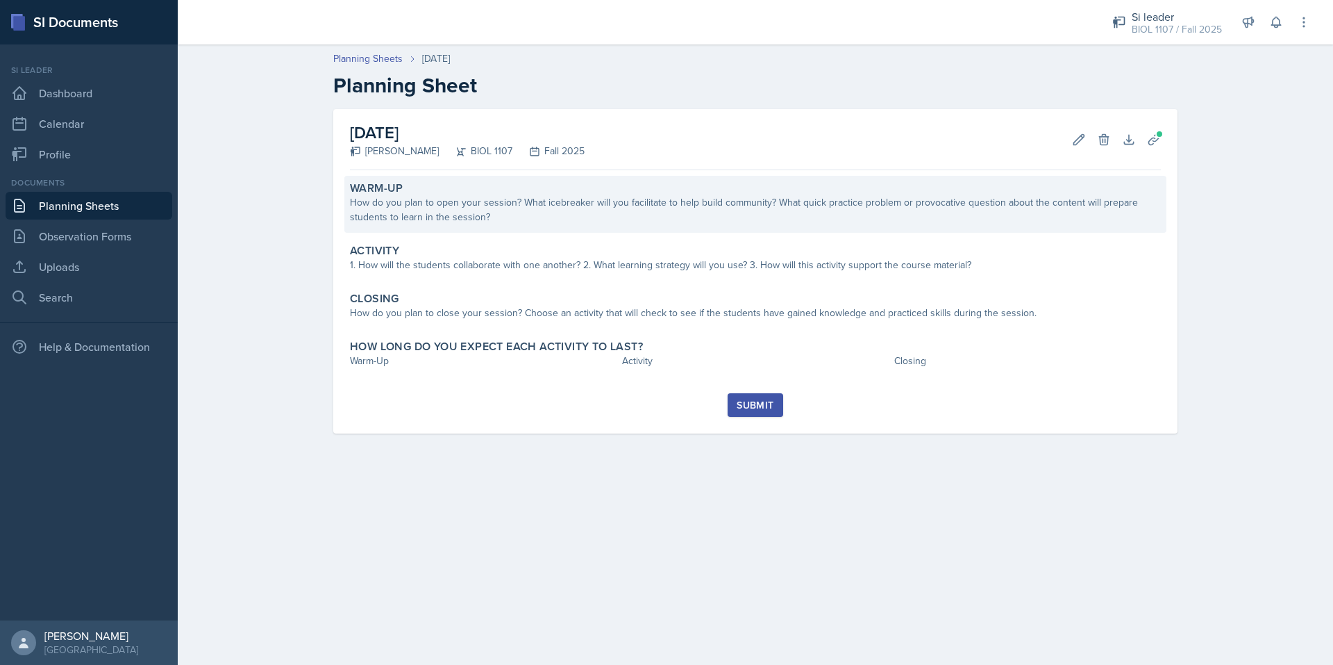
click at [436, 204] on div "How do you plan to open your session? What icebreaker will you facilitate to he…" at bounding box center [755, 209] width 811 height 29
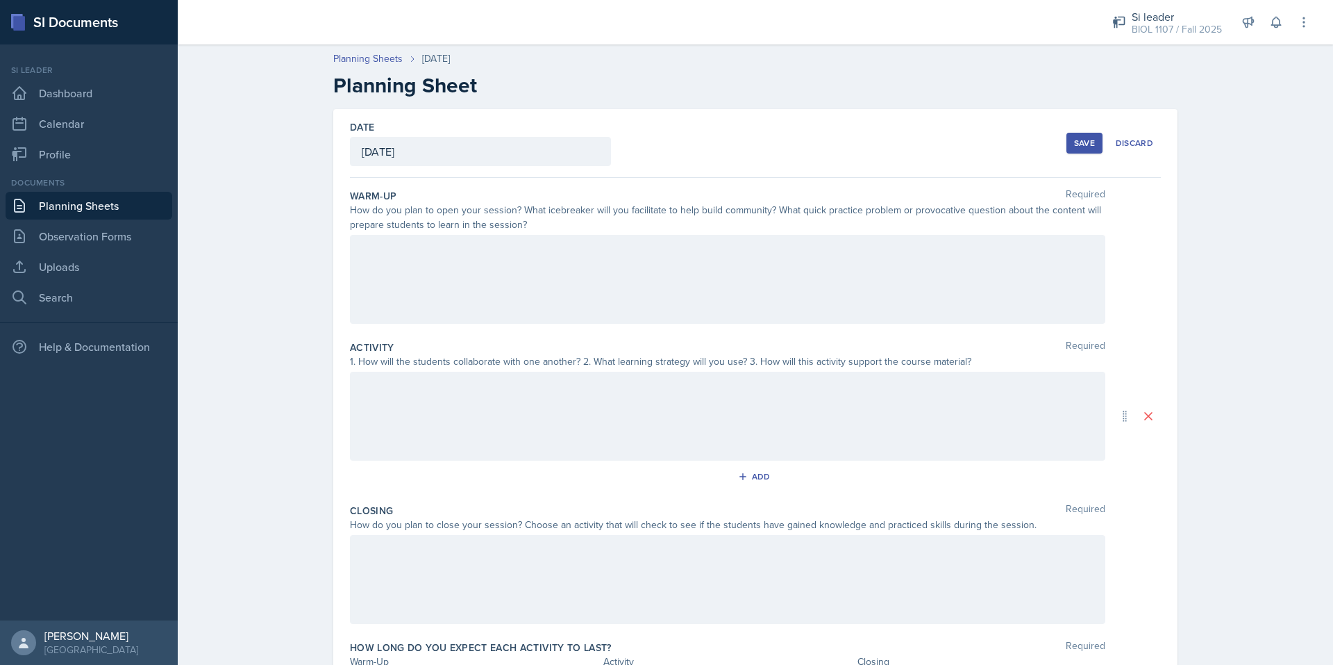
click at [442, 313] on div at bounding box center [728, 279] width 756 height 89
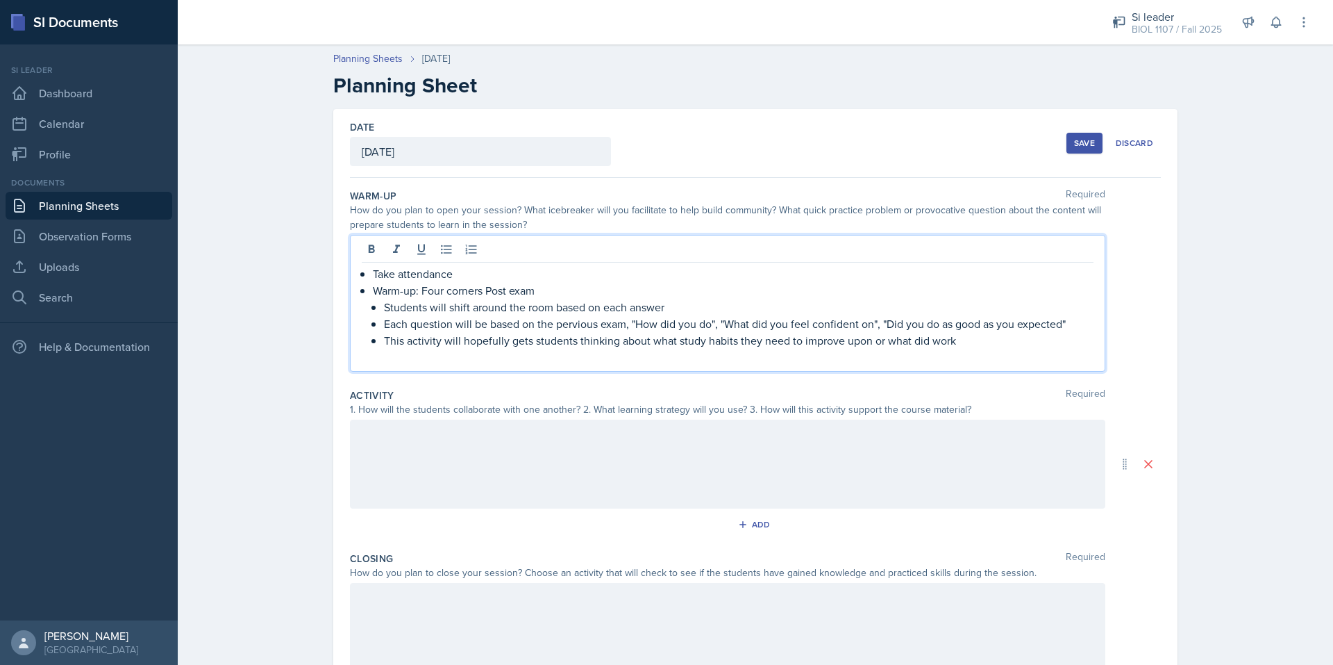
click at [681, 356] on p at bounding box center [728, 357] width 732 height 17
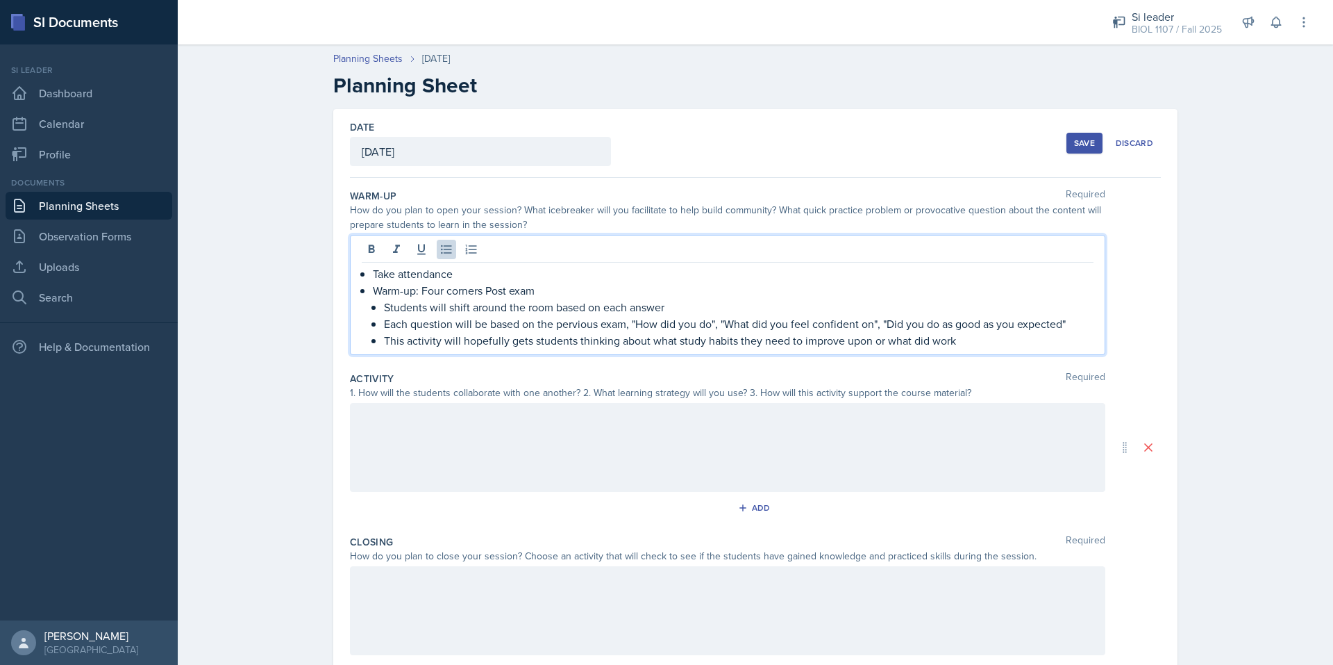
click at [496, 472] on div at bounding box center [728, 447] width 756 height 89
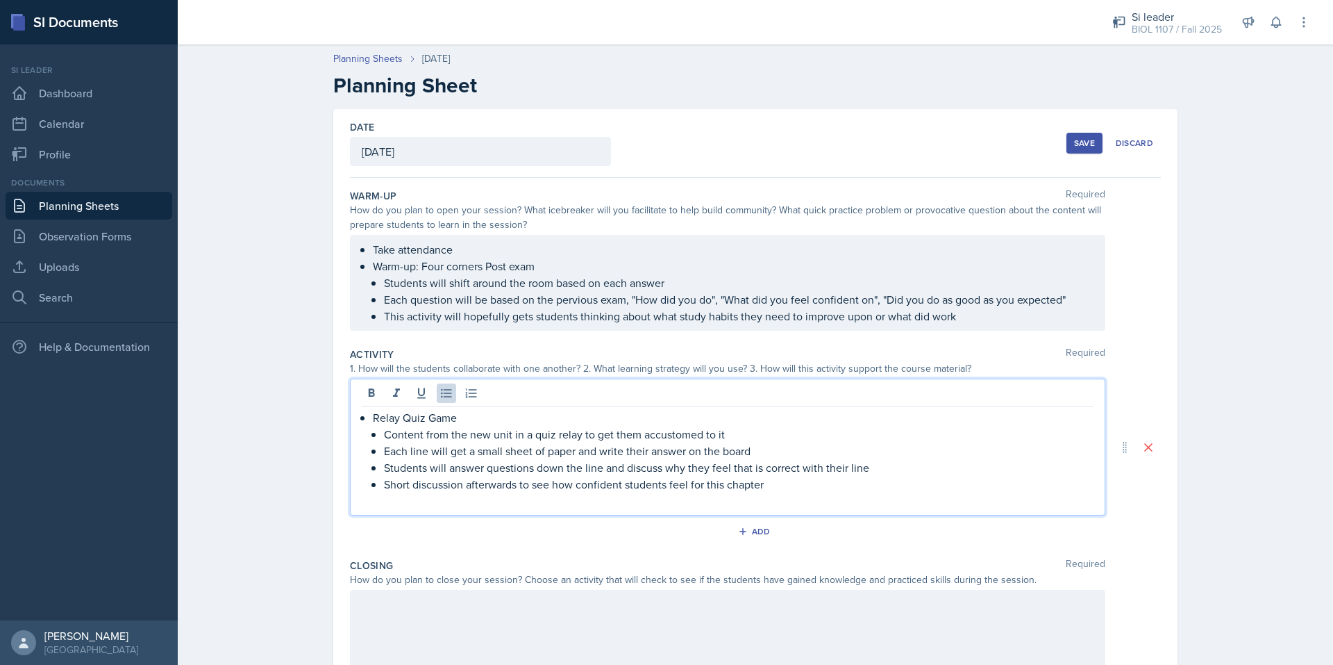
click at [468, 496] on p at bounding box center [728, 500] width 732 height 17
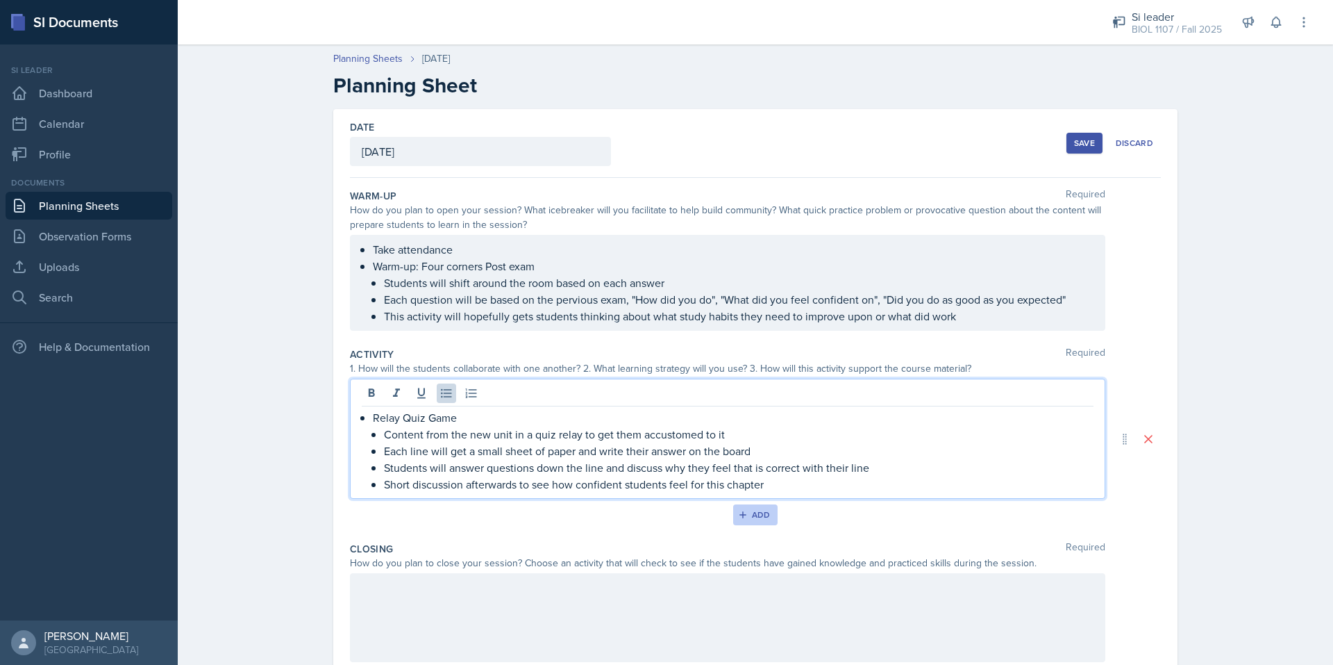
click at [754, 524] on button "Add" at bounding box center [755, 514] width 45 height 21
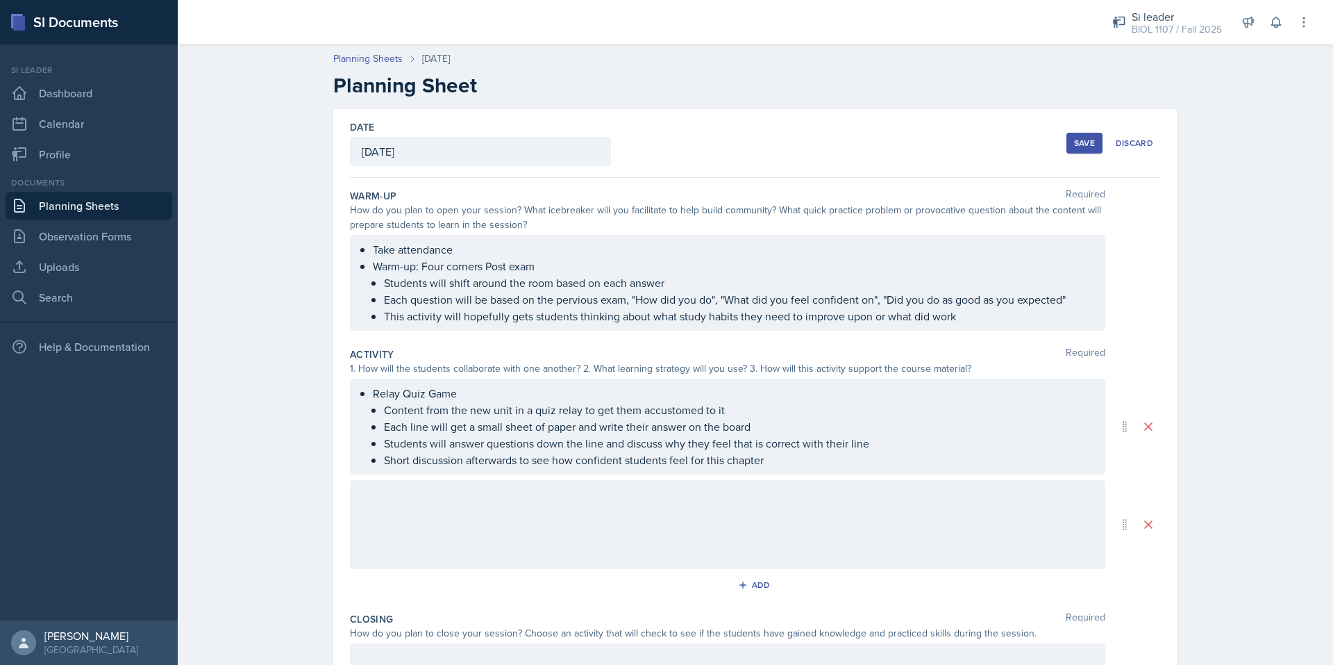
click at [549, 528] on div at bounding box center [728, 524] width 756 height 89
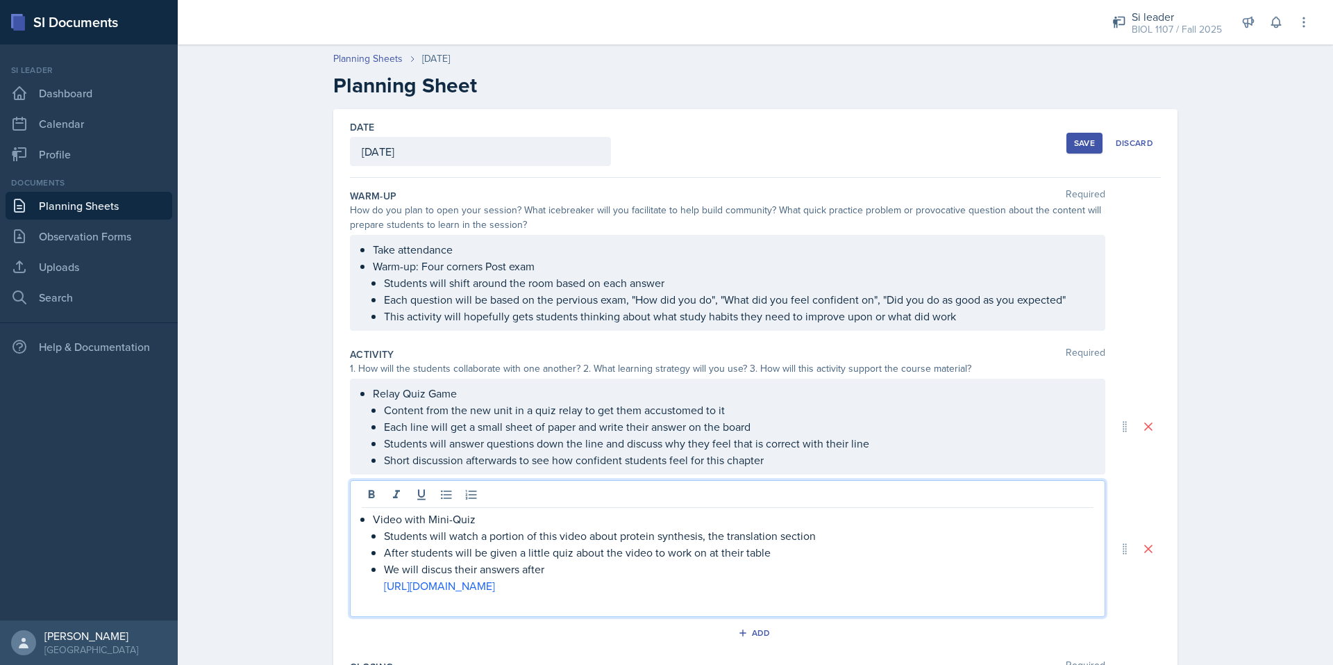
click at [523, 604] on p at bounding box center [728, 602] width 732 height 17
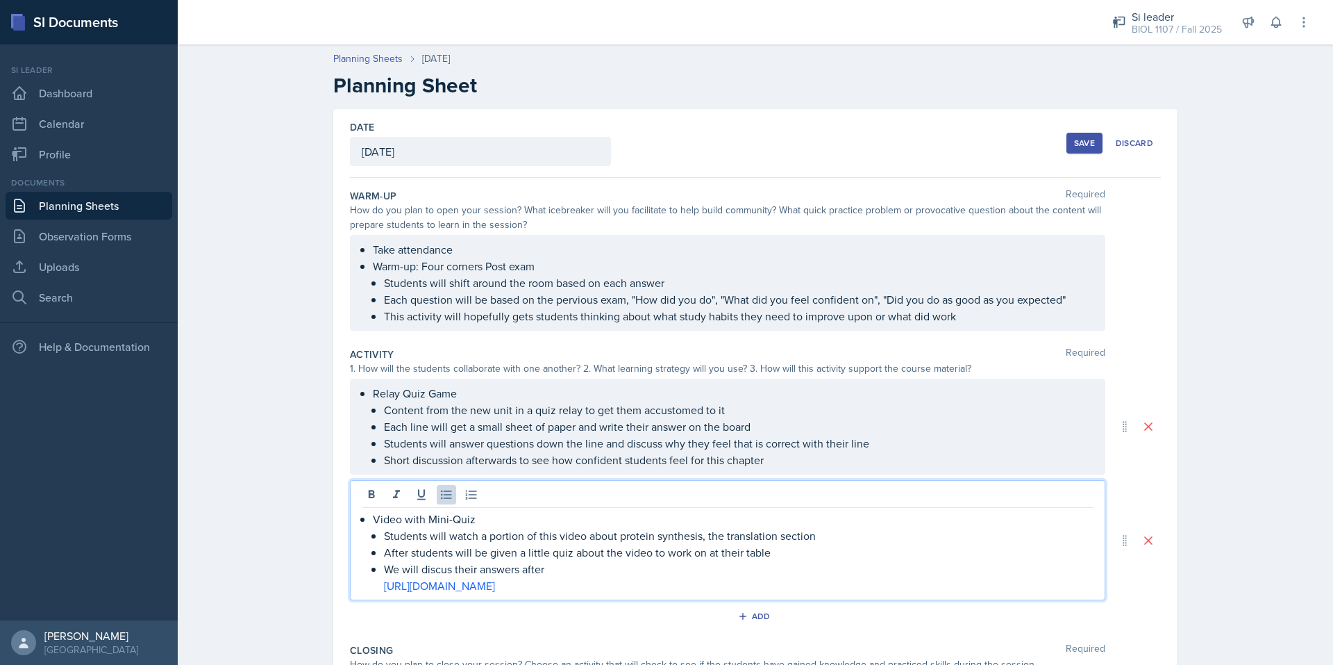
scroll to position [231, 0]
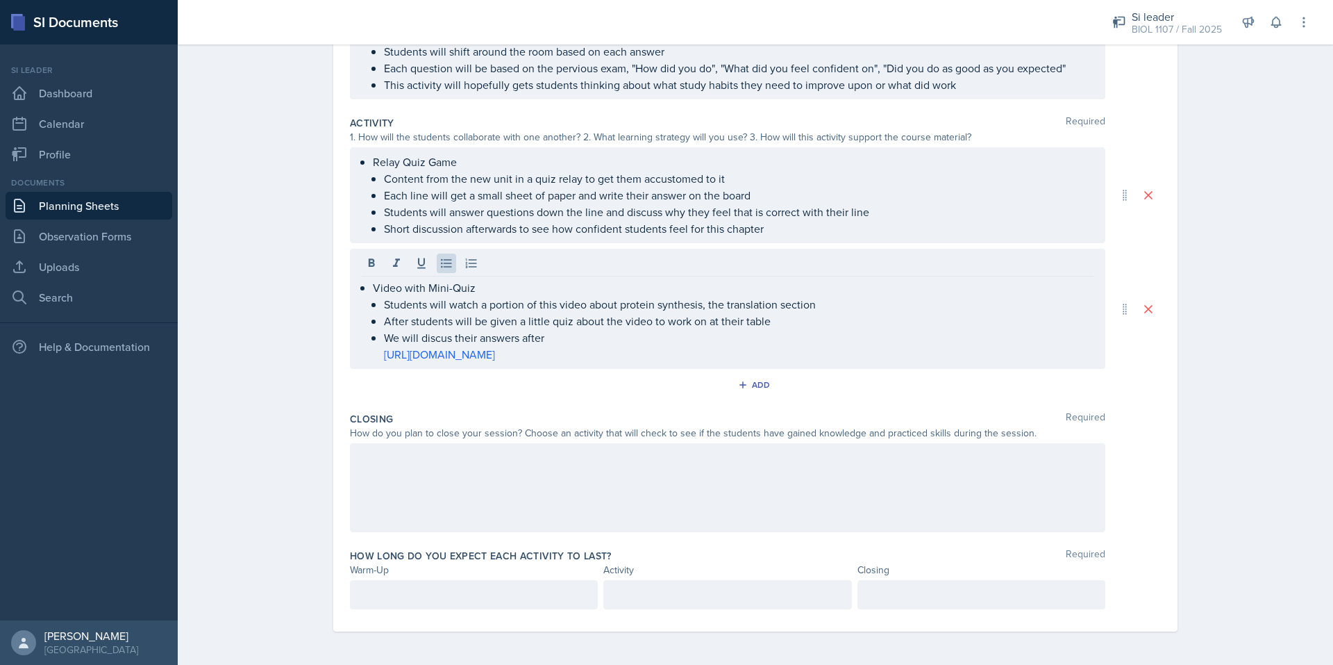
click at [490, 531] on div at bounding box center [728, 487] width 756 height 89
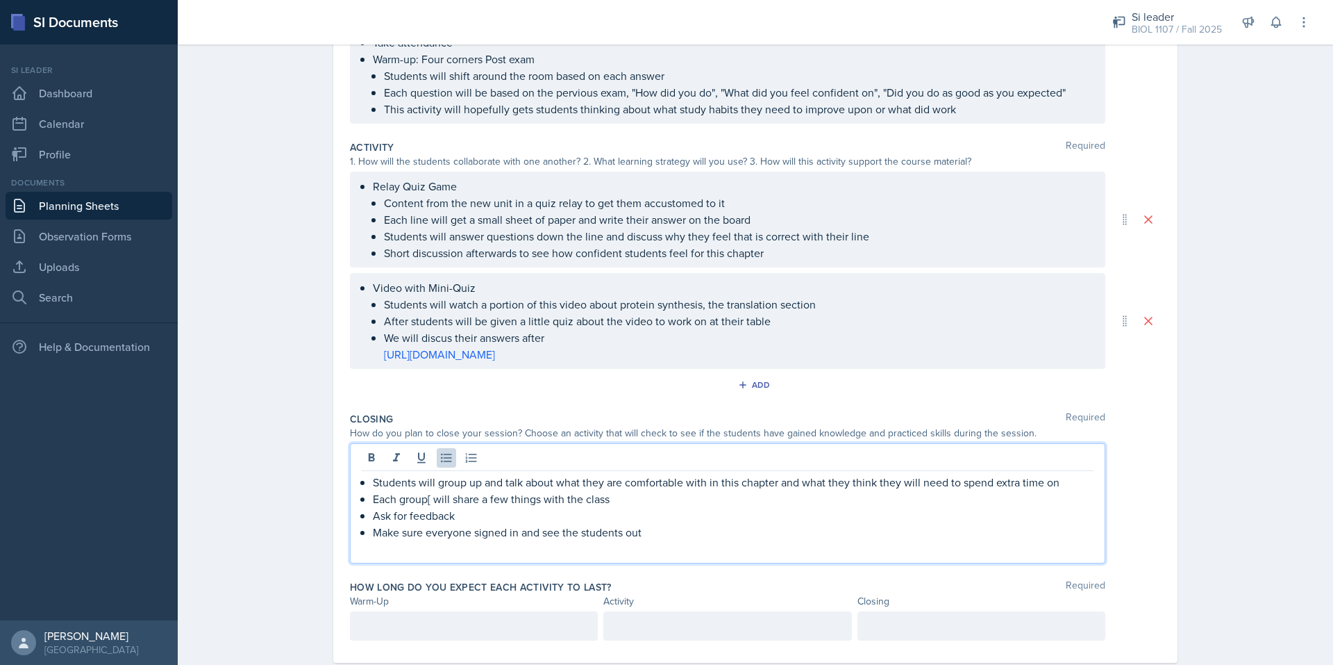
click at [520, 554] on p at bounding box center [728, 548] width 732 height 17
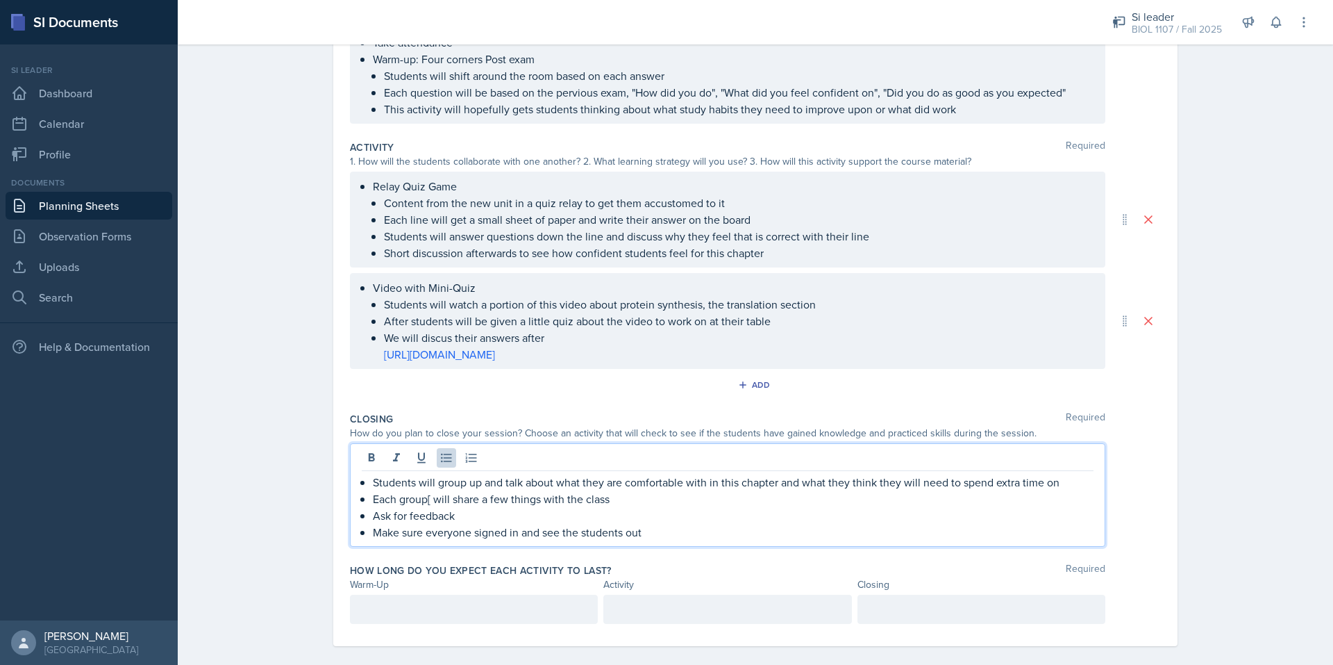
click at [424, 500] on p "Each group[ will share a few things with the class" at bounding box center [733, 498] width 721 height 17
click at [460, 615] on div at bounding box center [474, 609] width 248 height 29
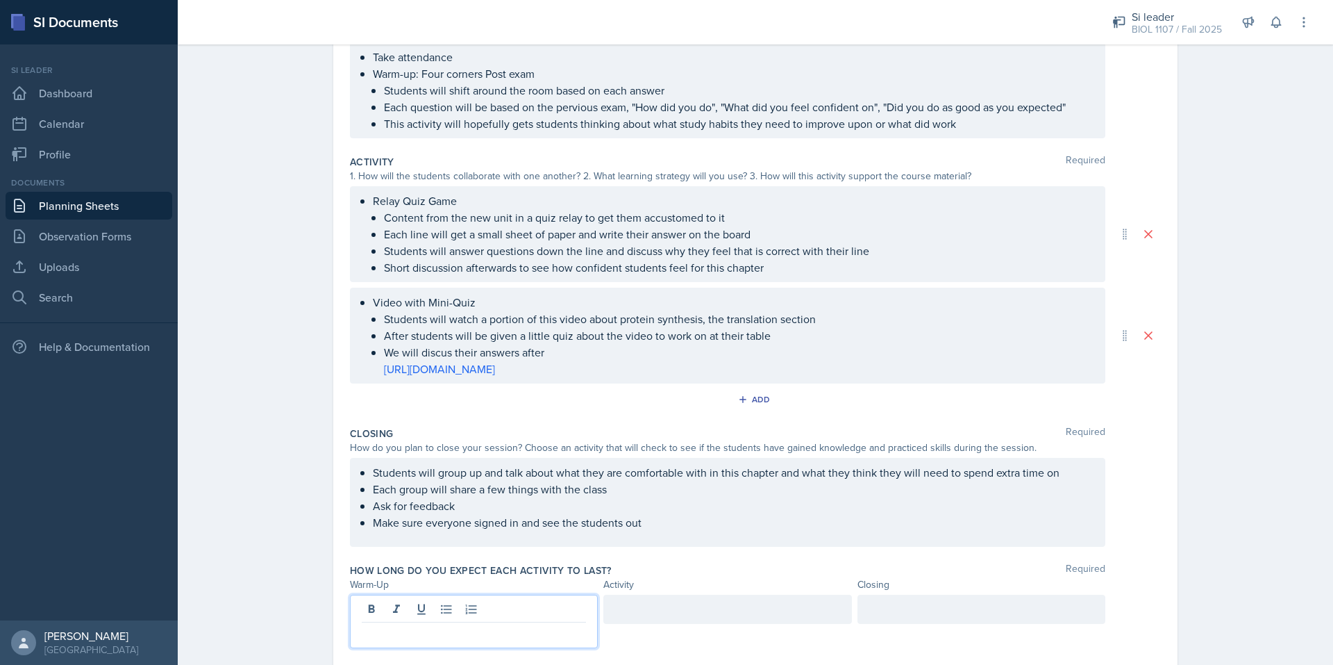
scroll to position [160, 0]
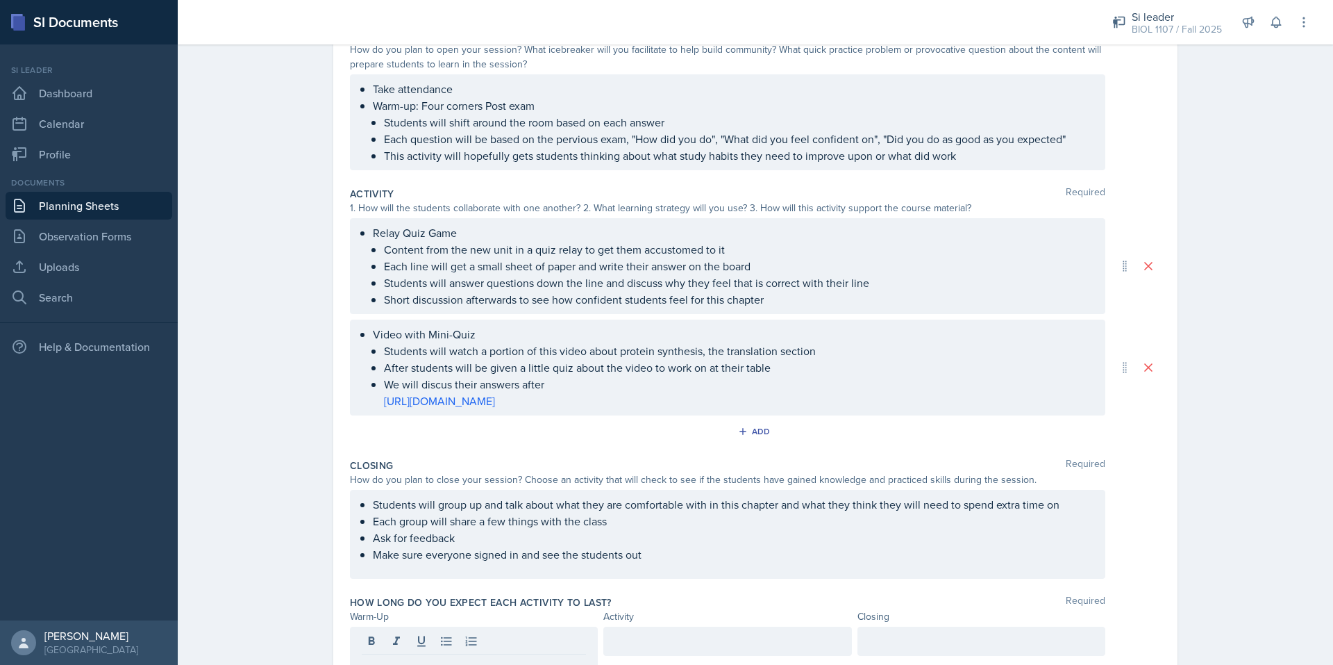
click at [603, 482] on div "How do you plan to close your session? Choose an activity that will check to se…" at bounding box center [728, 479] width 756 height 15
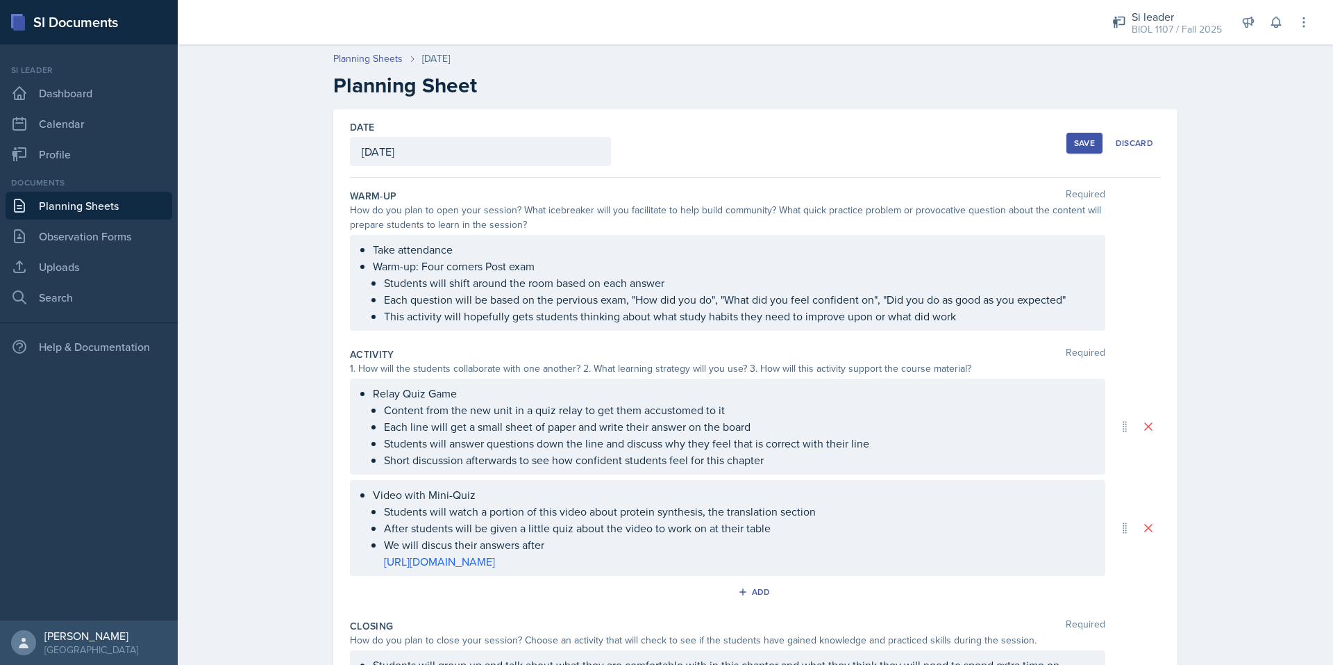
scroll to position [207, 0]
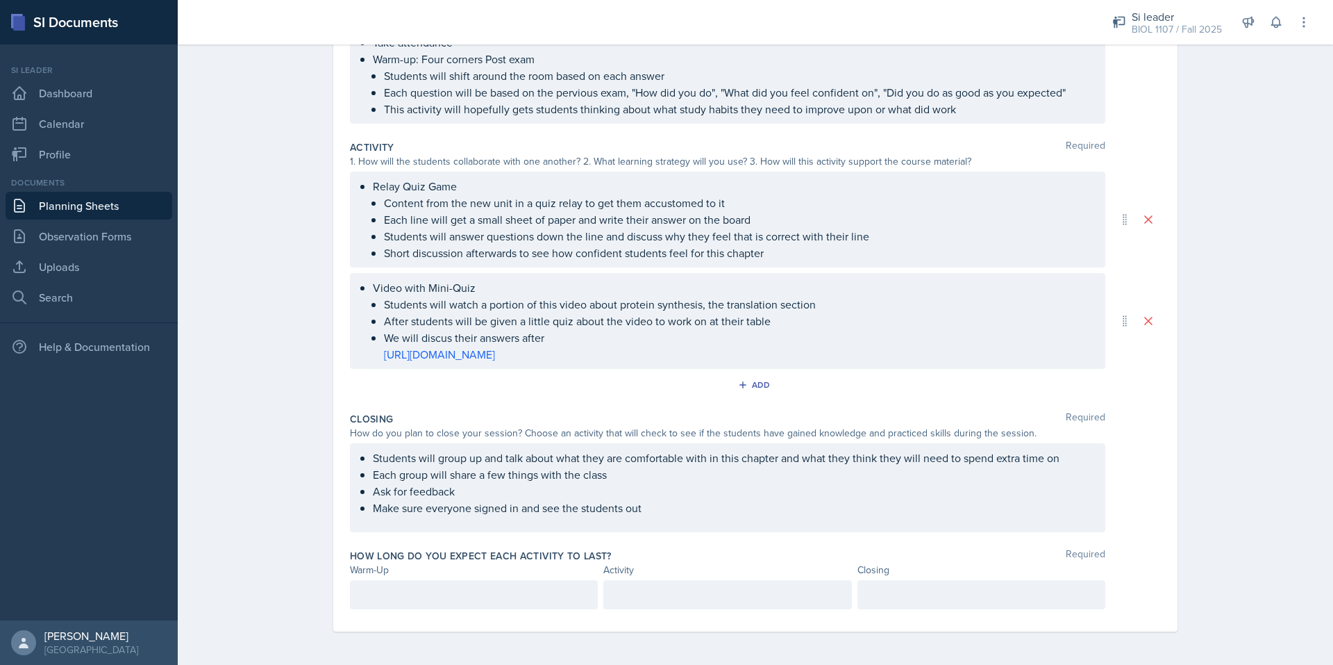
click at [503, 592] on p at bounding box center [474, 594] width 224 height 17
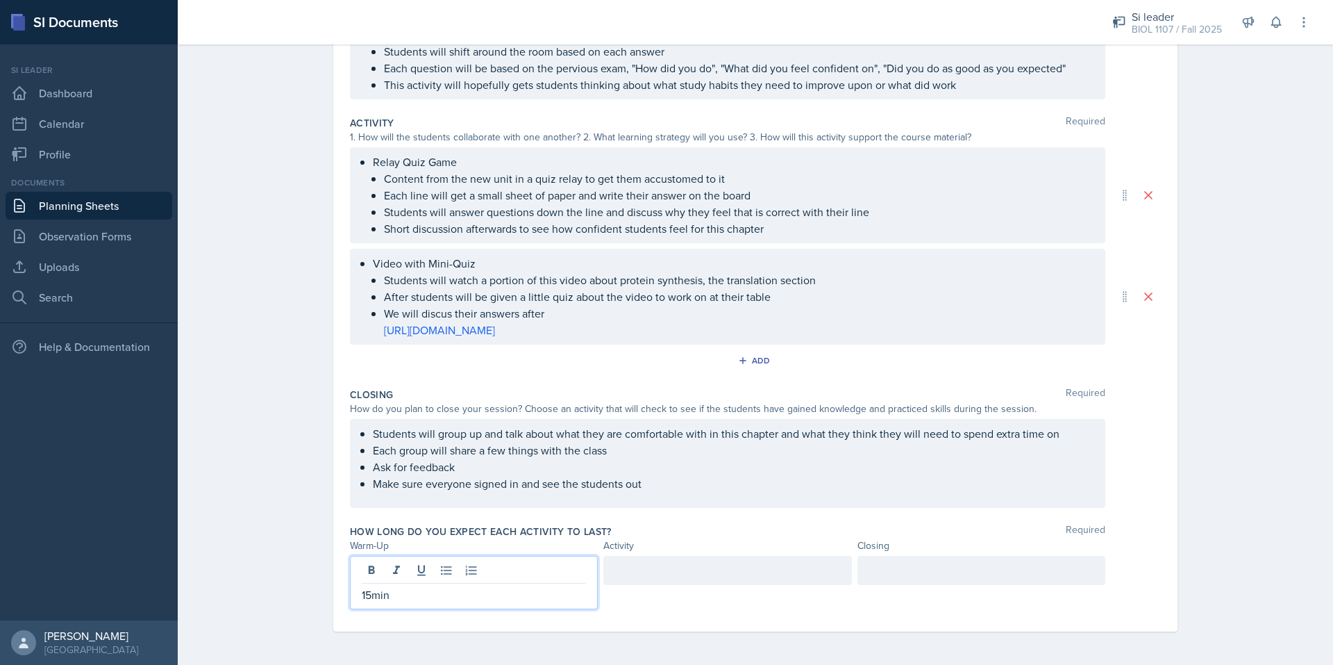
click at [616, 576] on div at bounding box center [728, 570] width 248 height 29
click at [883, 563] on div at bounding box center [982, 570] width 248 height 29
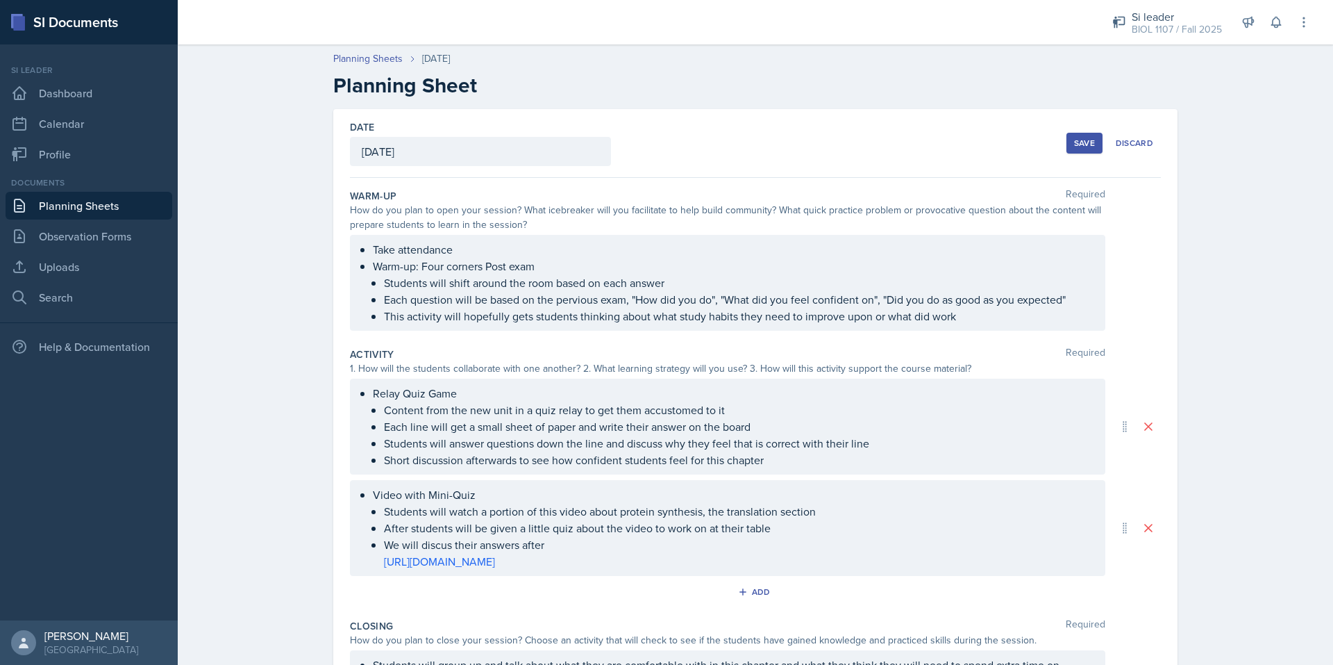
click at [1082, 150] on button "Save" at bounding box center [1085, 143] width 36 height 21
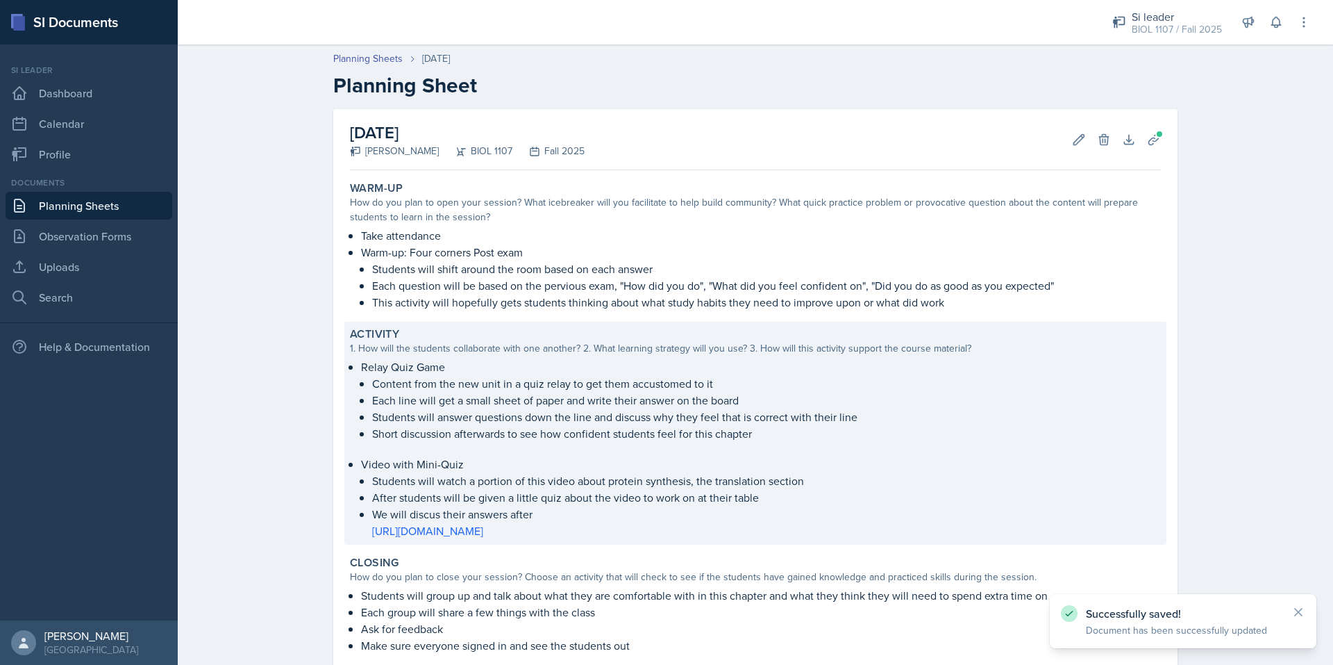
scroll to position [149, 0]
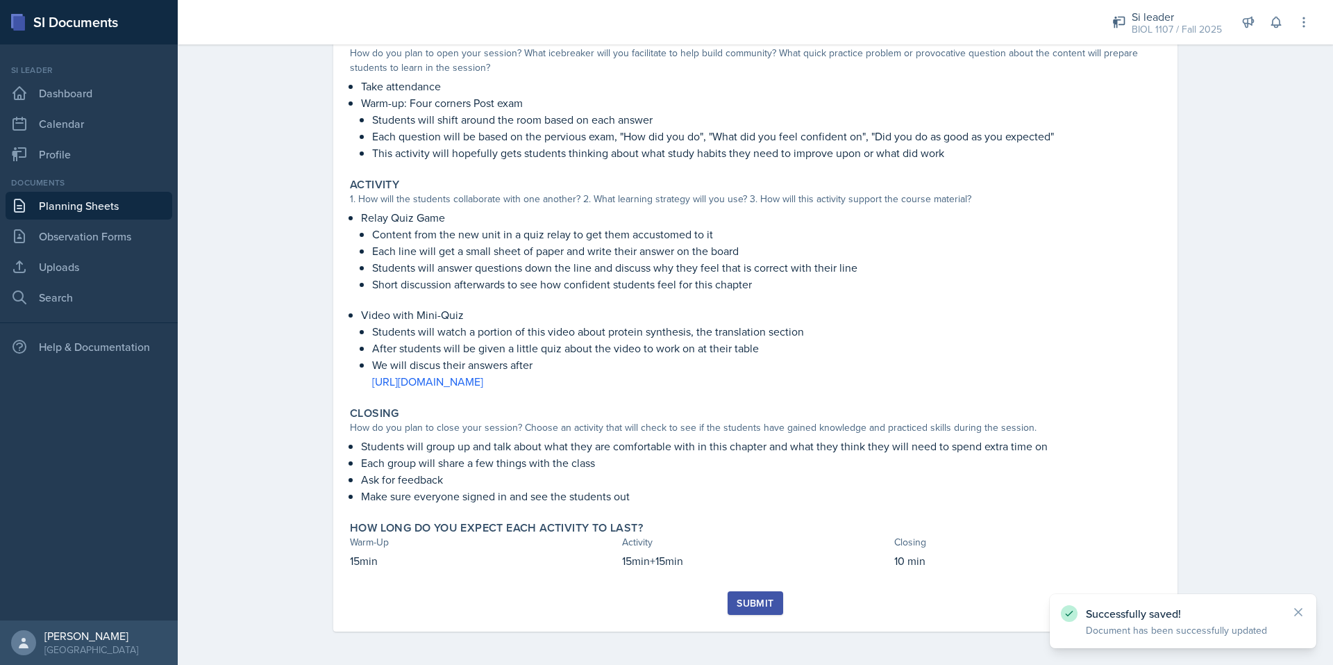
click at [755, 604] on div "Submit" at bounding box center [755, 602] width 37 height 11
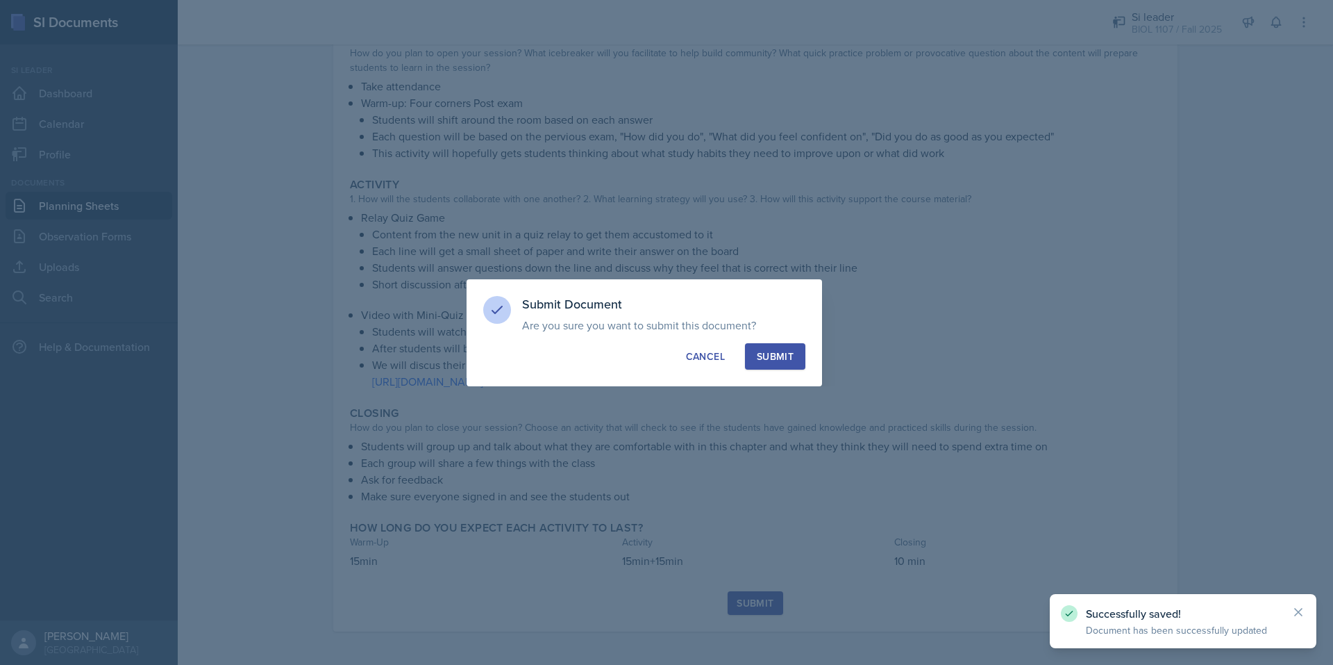
click at [804, 347] on button "Submit" at bounding box center [775, 356] width 60 height 26
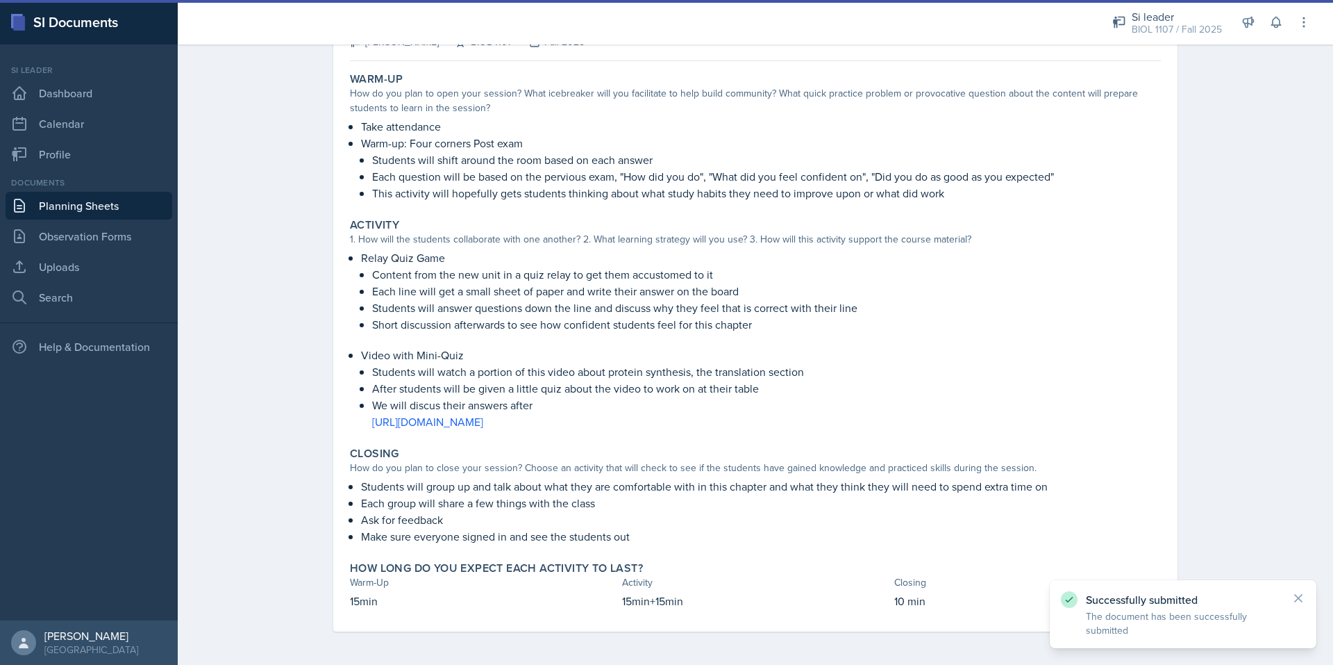
scroll to position [109, 0]
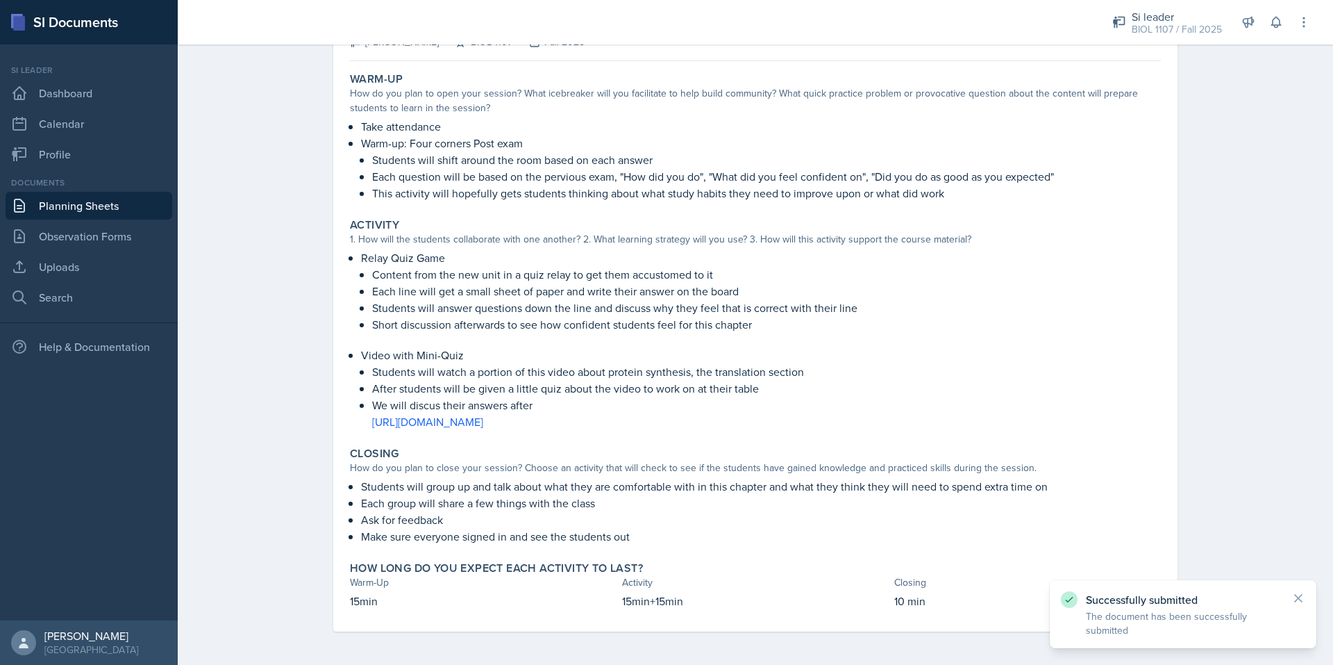
click at [97, 208] on link "Planning Sheets" at bounding box center [89, 206] width 167 height 28
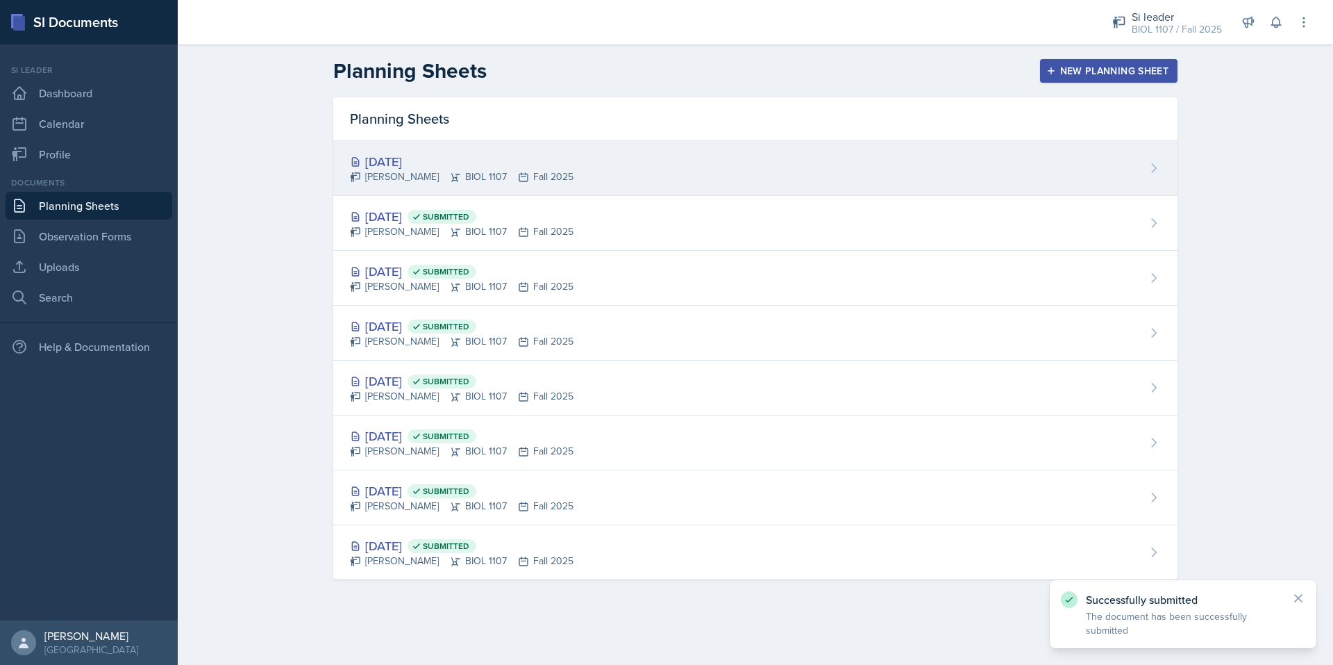
click at [640, 163] on div "Sep 19th, 2025 Simas Simokaitis BIOL 1107 Fall 2025" at bounding box center [755, 168] width 845 height 55
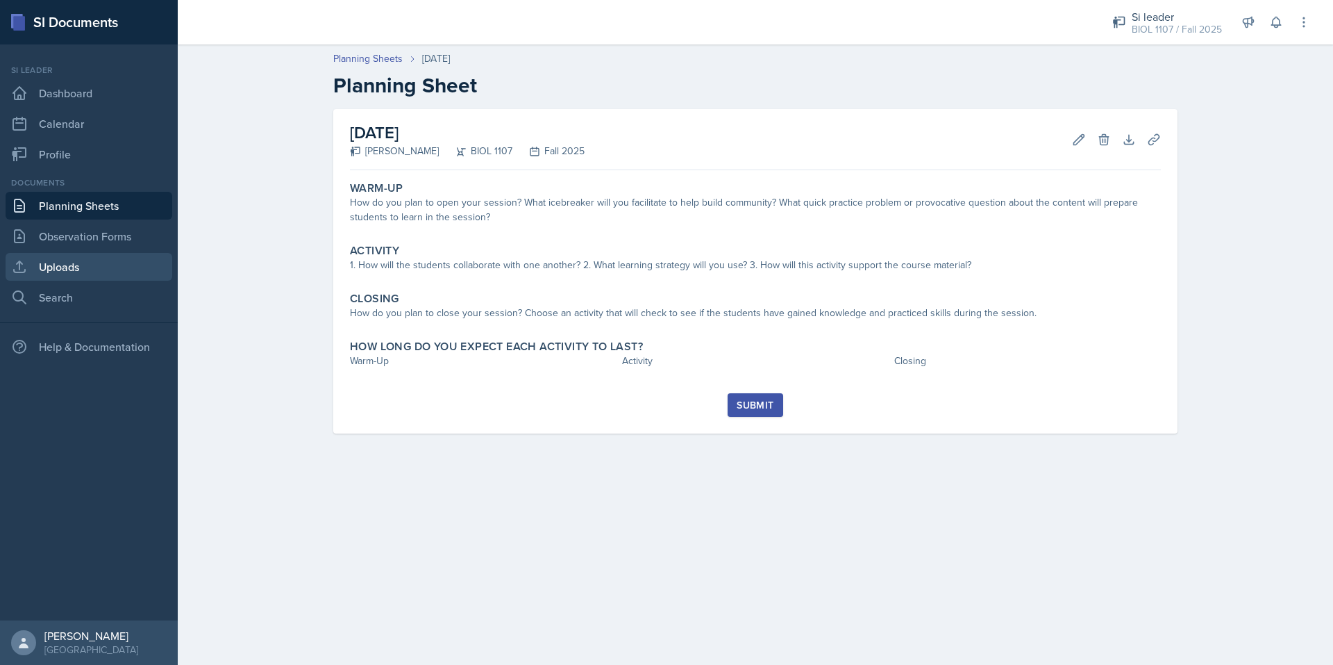
click at [77, 272] on link "Uploads" at bounding box center [89, 267] width 167 height 28
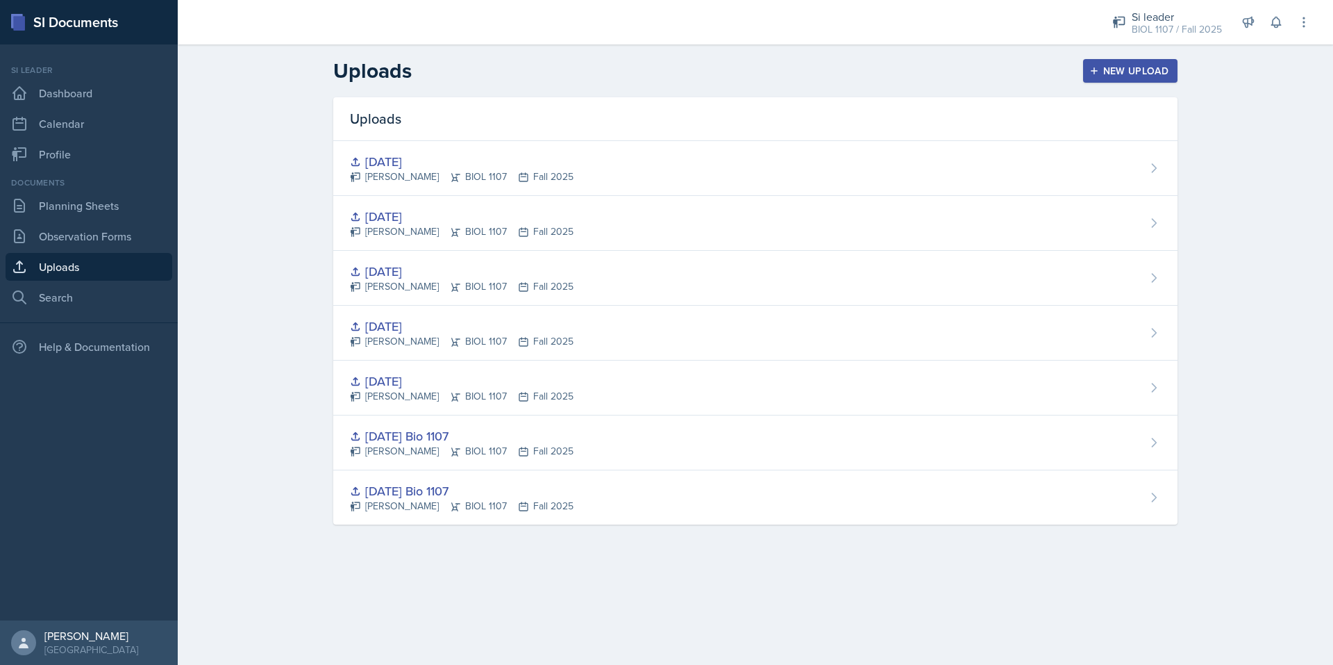
click at [1110, 60] on button "New Upload" at bounding box center [1130, 71] width 95 height 24
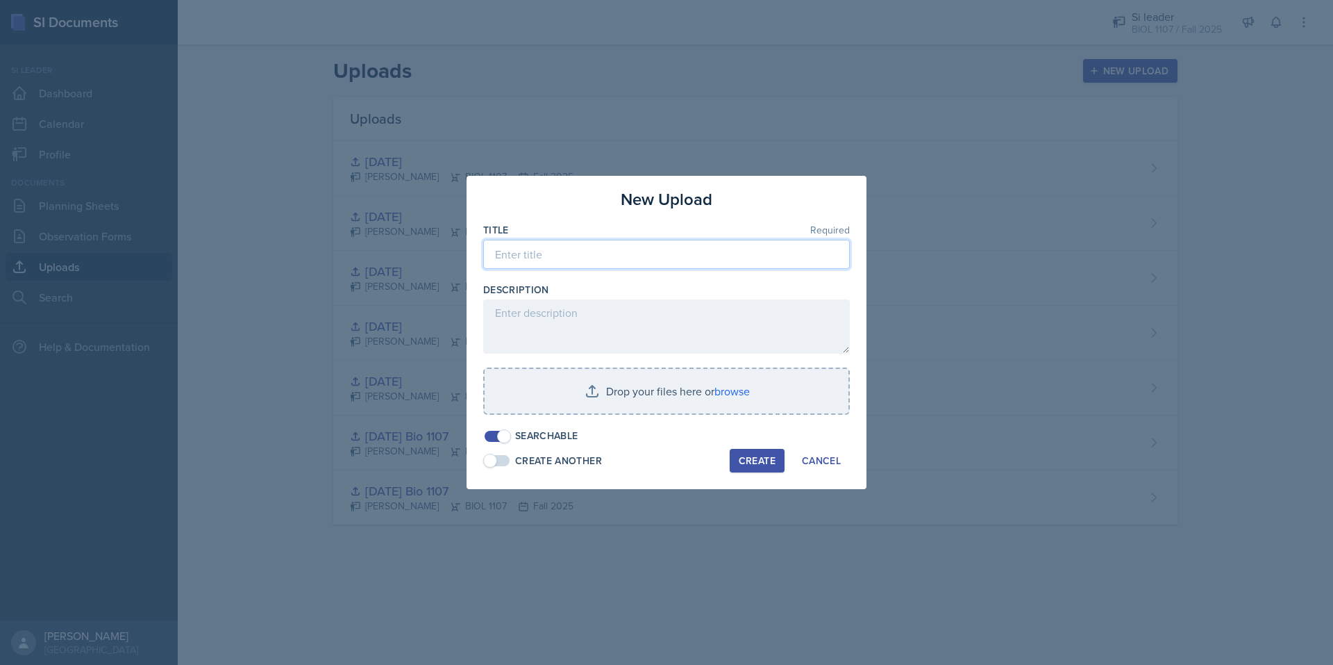
click at [606, 261] on input at bounding box center [666, 254] width 367 height 29
type input "9/19/2025"
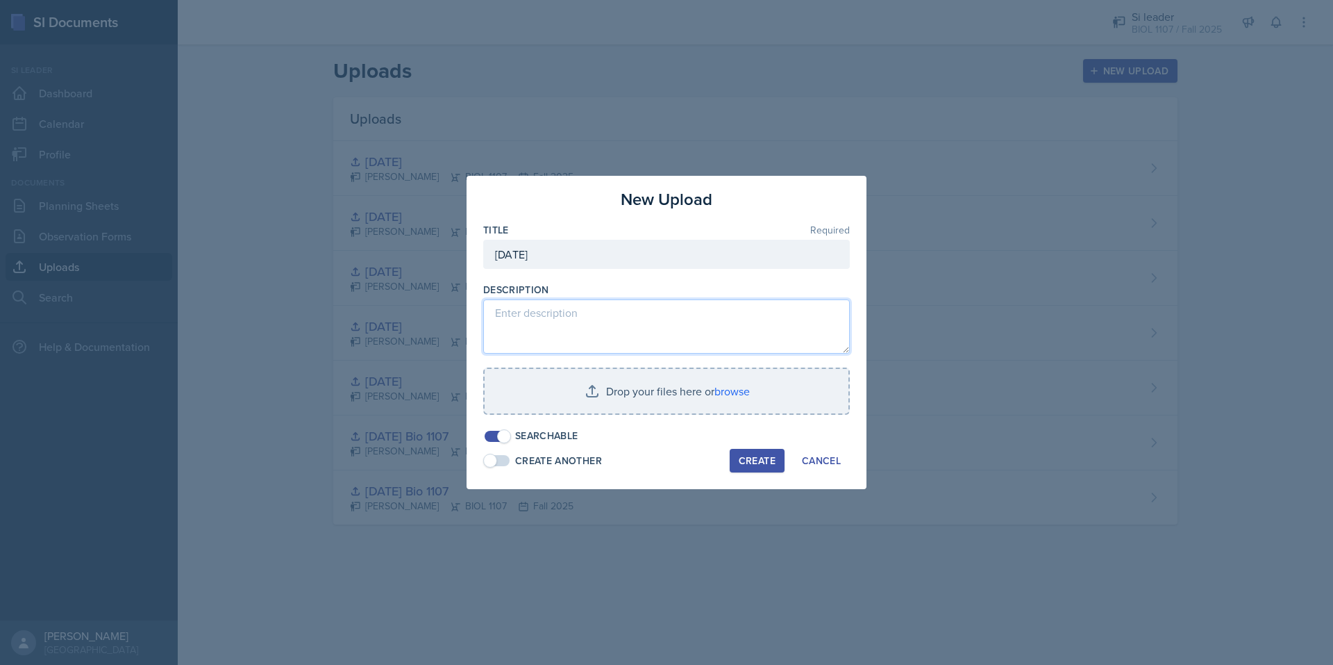
click at [566, 324] on textarea at bounding box center [666, 326] width 367 height 54
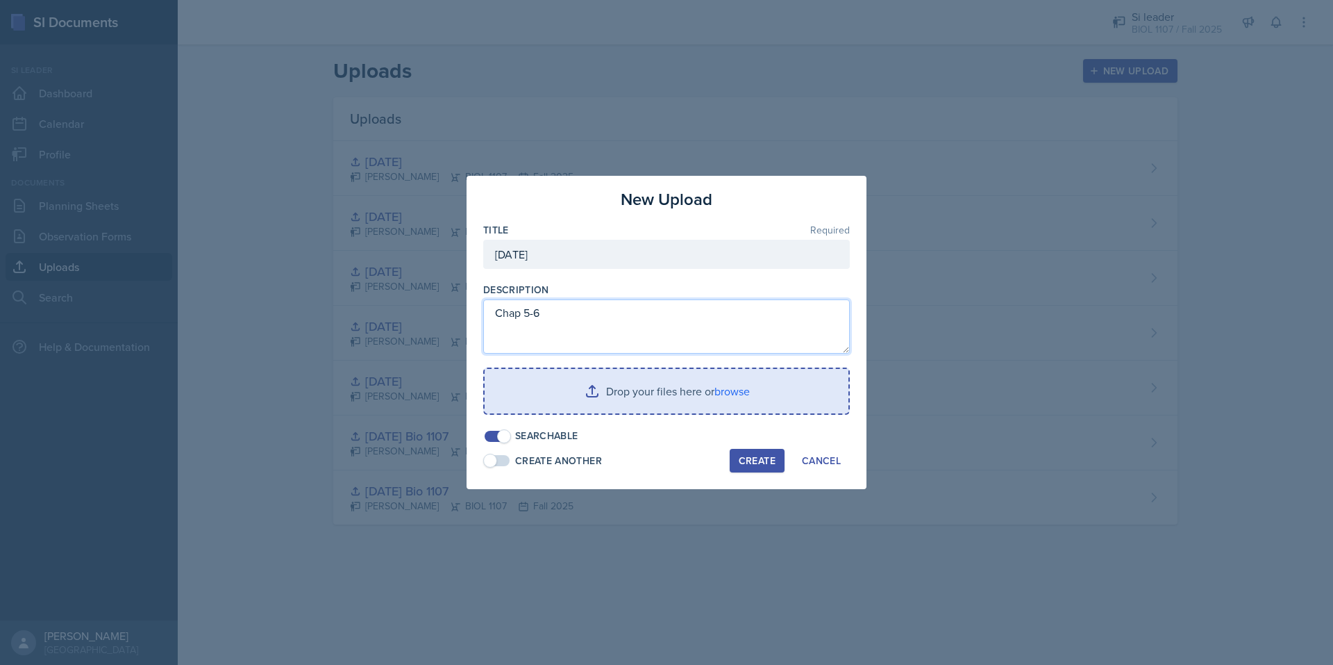
type textarea "Chap 5-6"
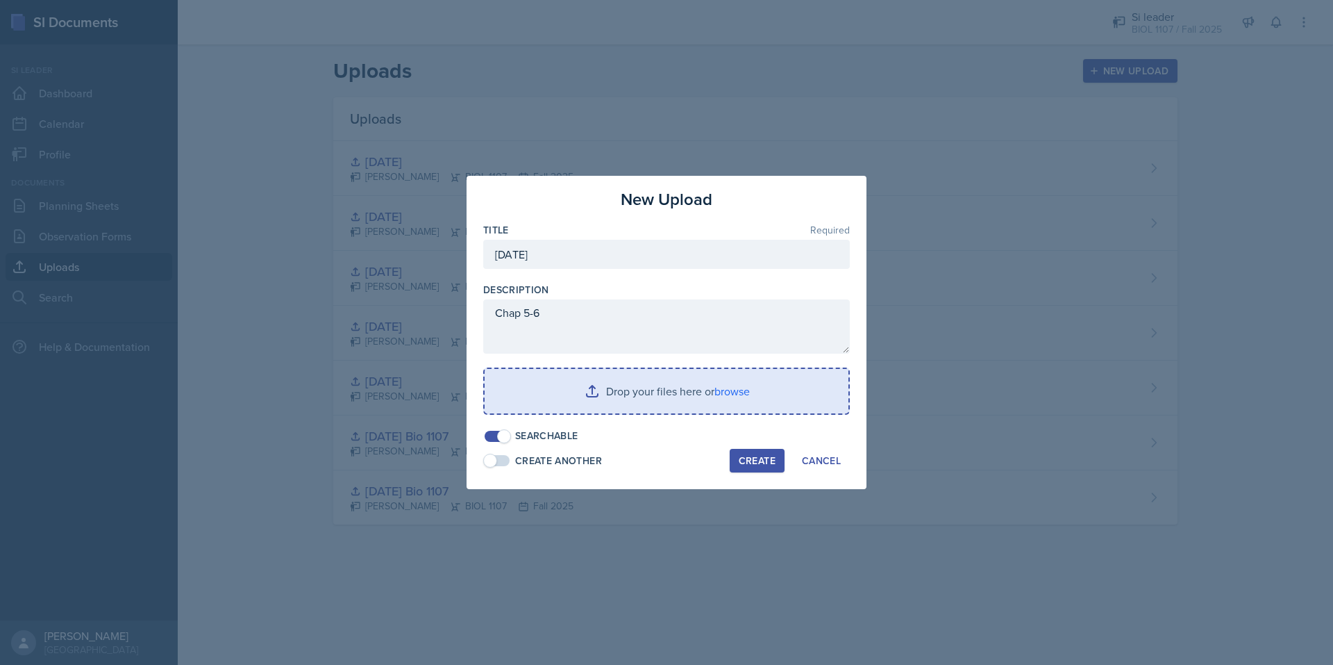
click at [602, 388] on input "file" at bounding box center [667, 391] width 364 height 44
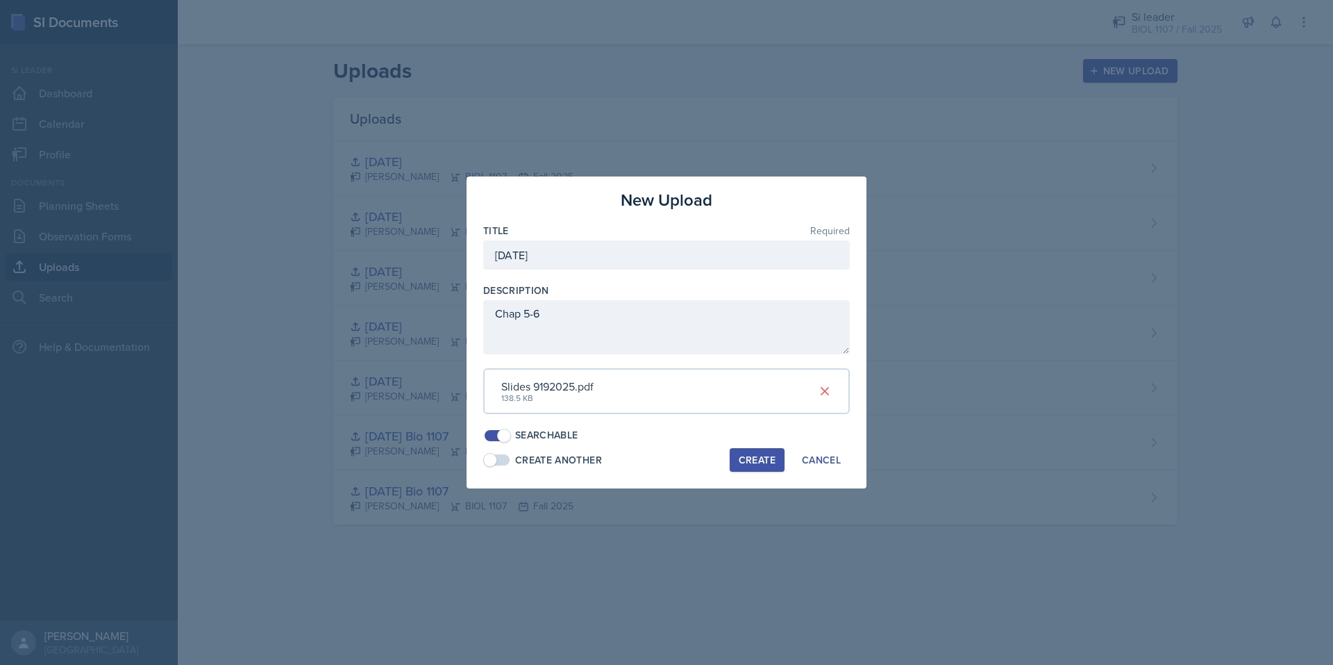
click at [761, 454] on div "Create" at bounding box center [757, 459] width 37 height 11
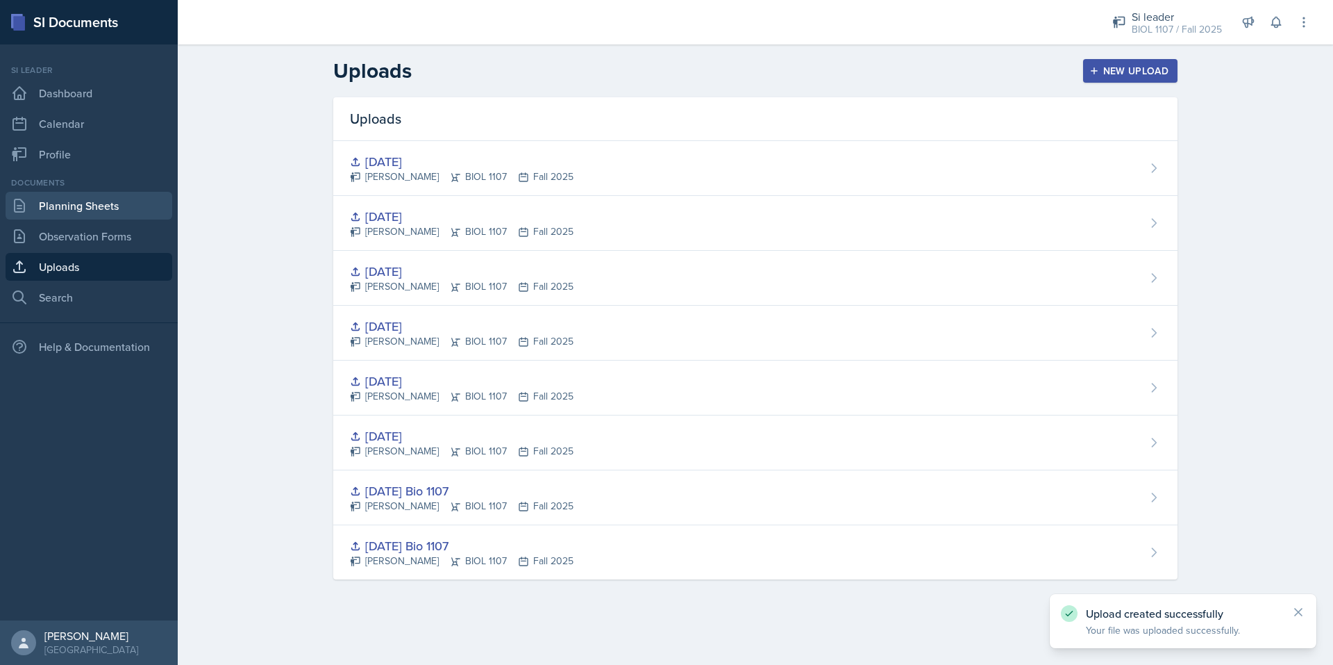
click at [76, 211] on link "Planning Sheets" at bounding box center [89, 206] width 167 height 28
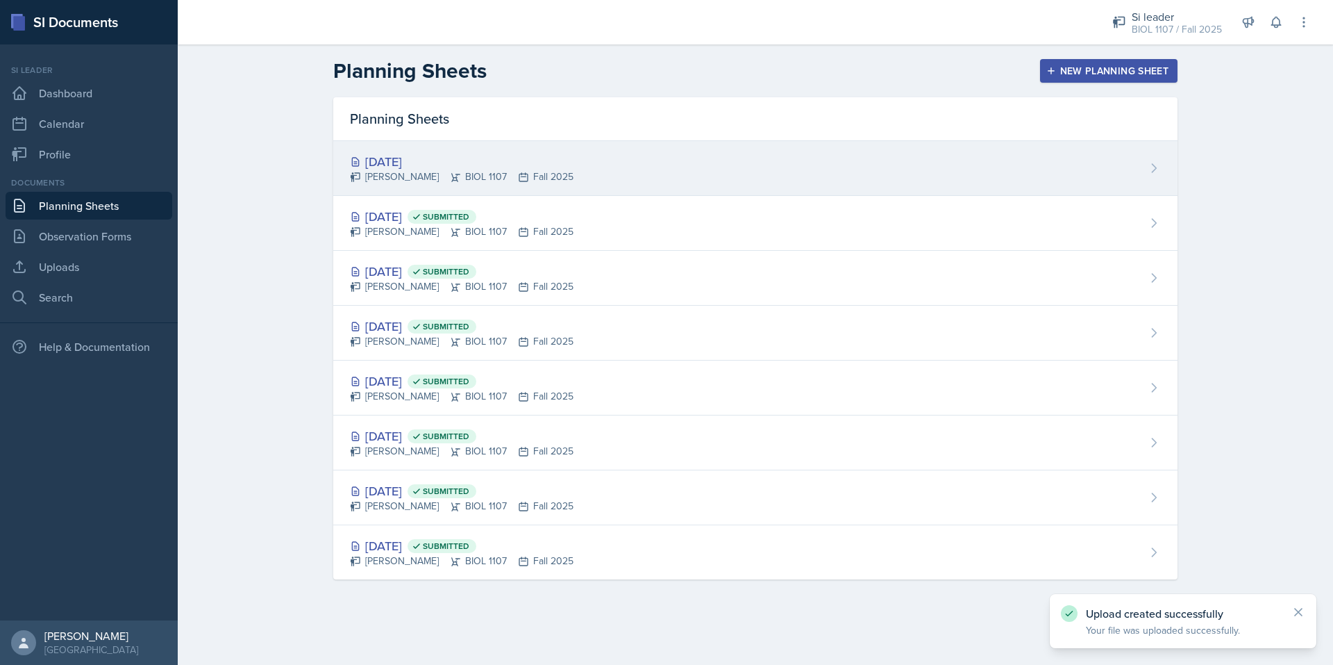
click at [476, 172] on div "Simas Simokaitis BIOL 1107 Fall 2025" at bounding box center [462, 176] width 224 height 15
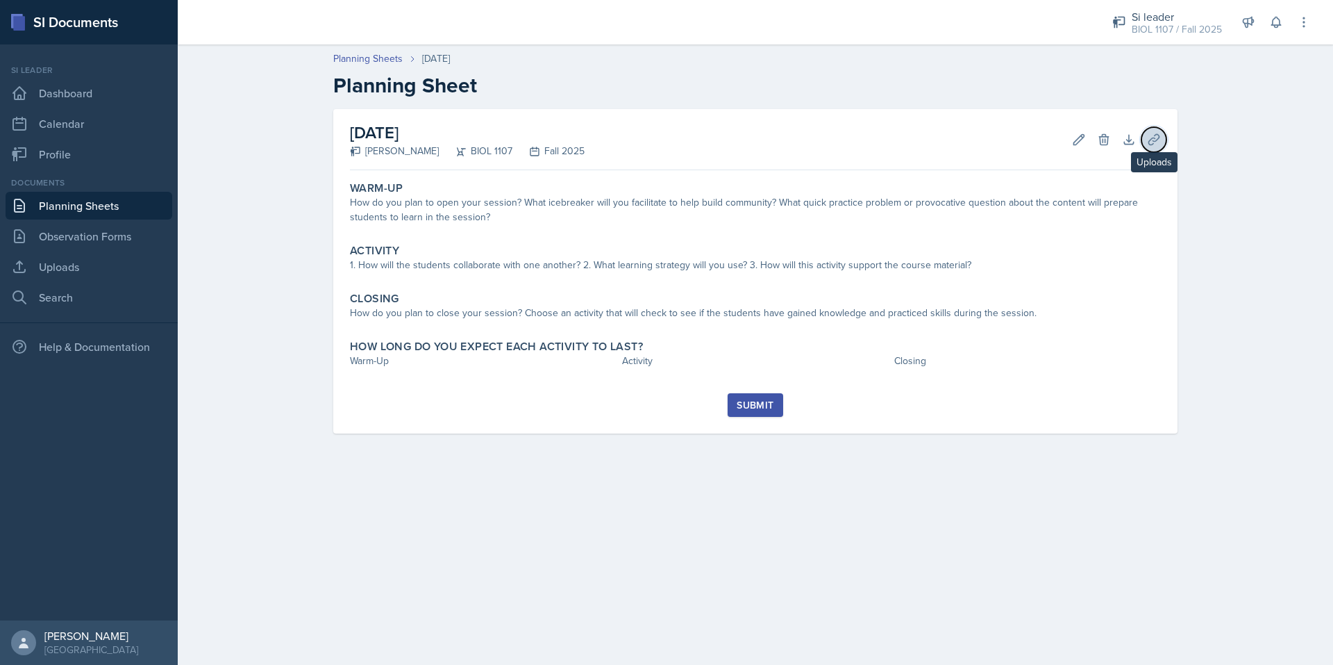
click at [1144, 144] on button "Uploads" at bounding box center [1154, 139] width 25 height 25
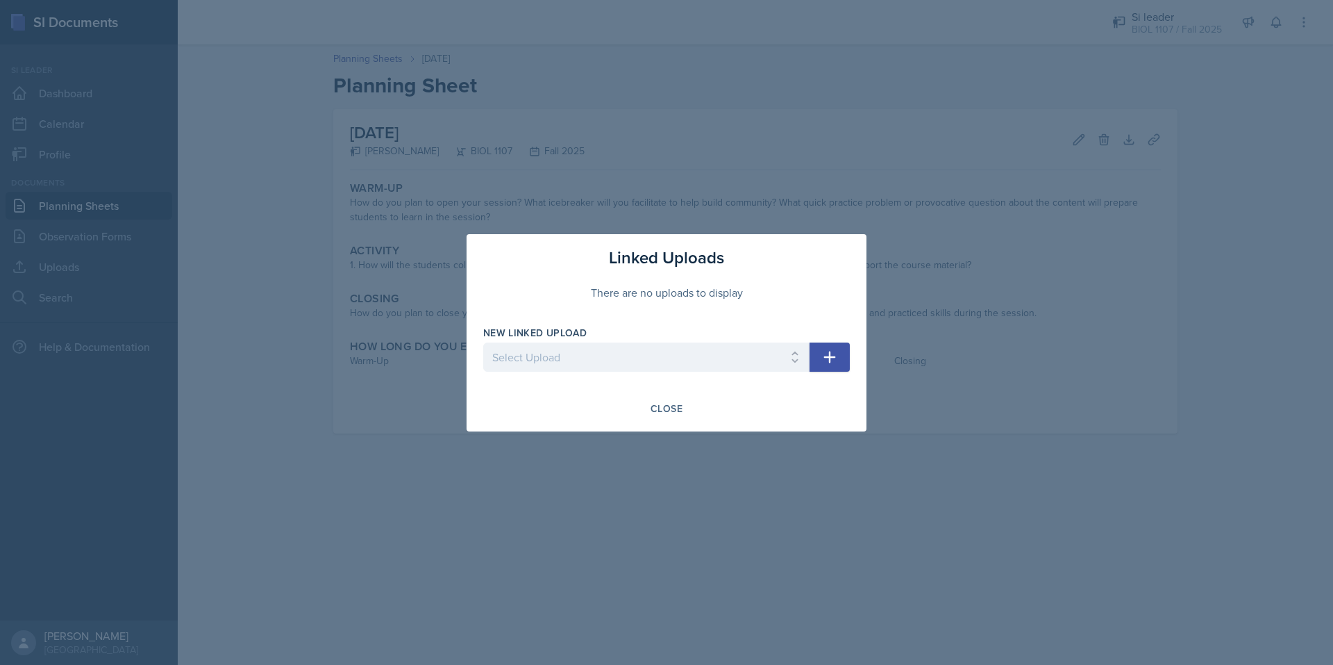
click at [845, 359] on button "button" at bounding box center [830, 356] width 40 height 29
click at [652, 376] on p "Required" at bounding box center [646, 379] width 326 height 14
click at [635, 365] on select "Select Upload 8/27/2025 Bio 1107 8/29/2025 Bio 1107 9/3/2025 9/5/2025 9/10/2025…" at bounding box center [646, 356] width 326 height 29
select select "66ddcb16-2428-47e4-b3d8-dab0a6fe1d0a"
click at [483, 342] on select "Select Upload 8/27/2025 Bio 1107 8/29/2025 Bio 1107 9/3/2025 9/5/2025 9/10/2025…" at bounding box center [646, 356] width 326 height 29
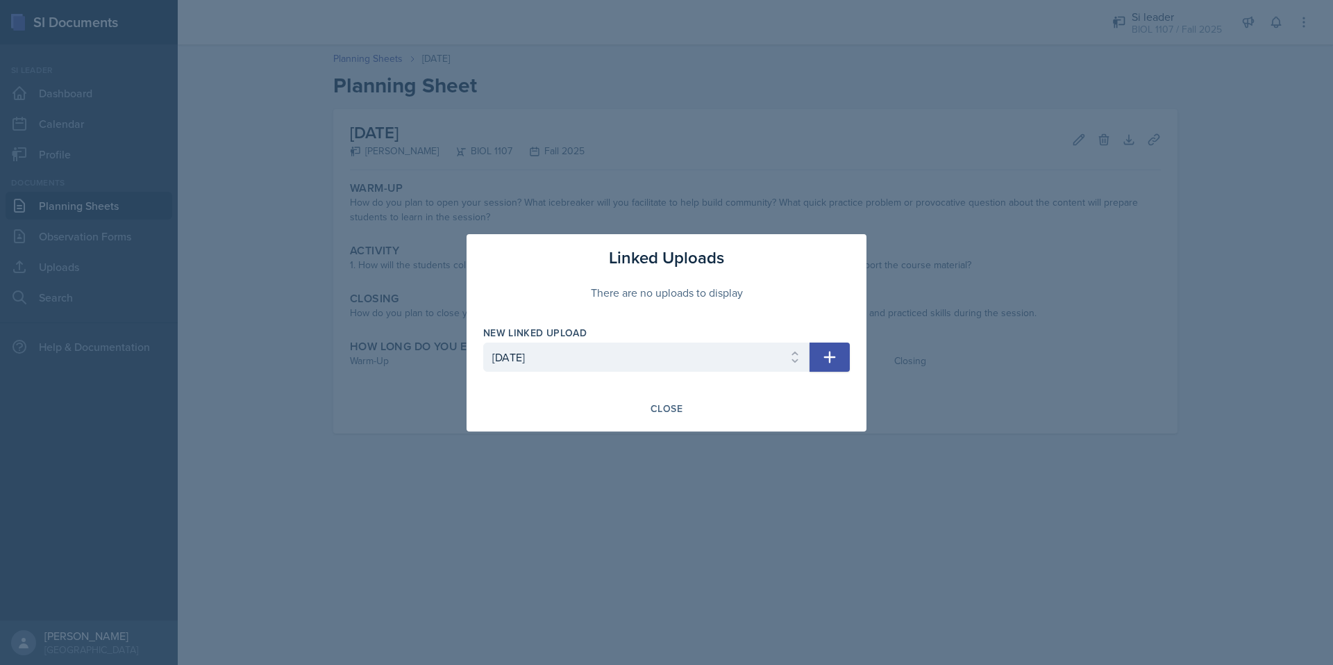
click at [831, 358] on icon "button" at bounding box center [830, 357] width 12 height 12
select select
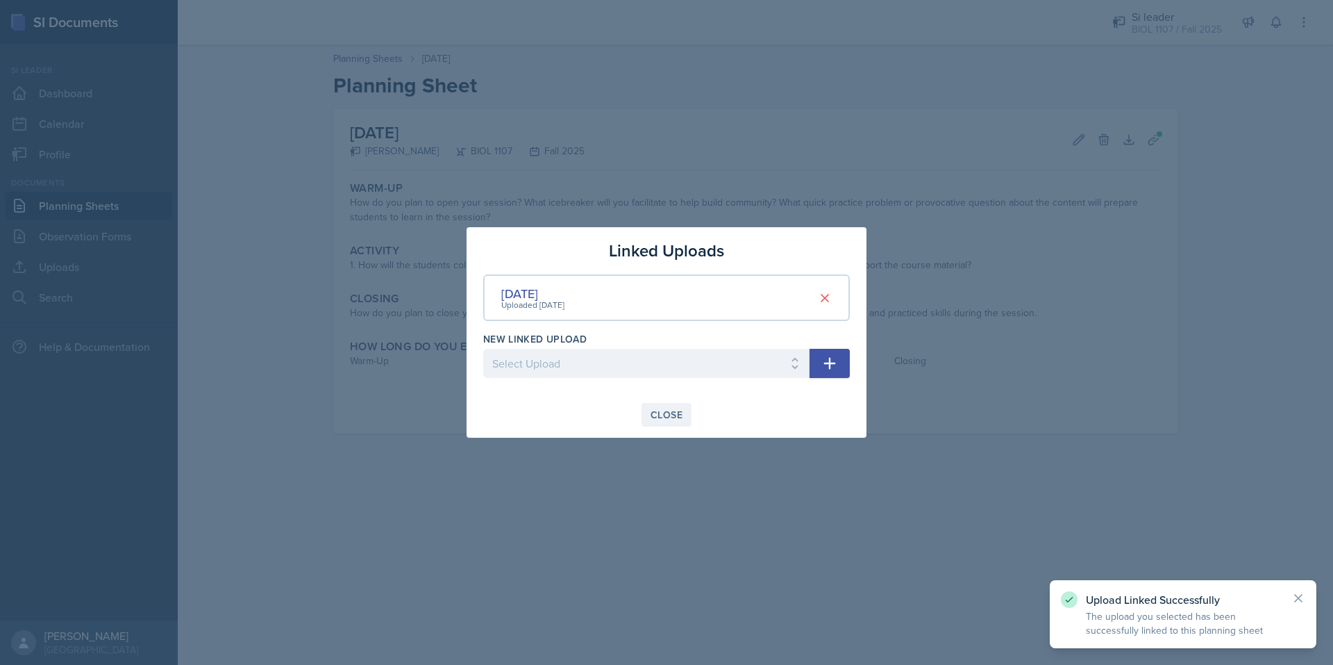
click at [663, 415] on div "Close" at bounding box center [667, 414] width 32 height 11
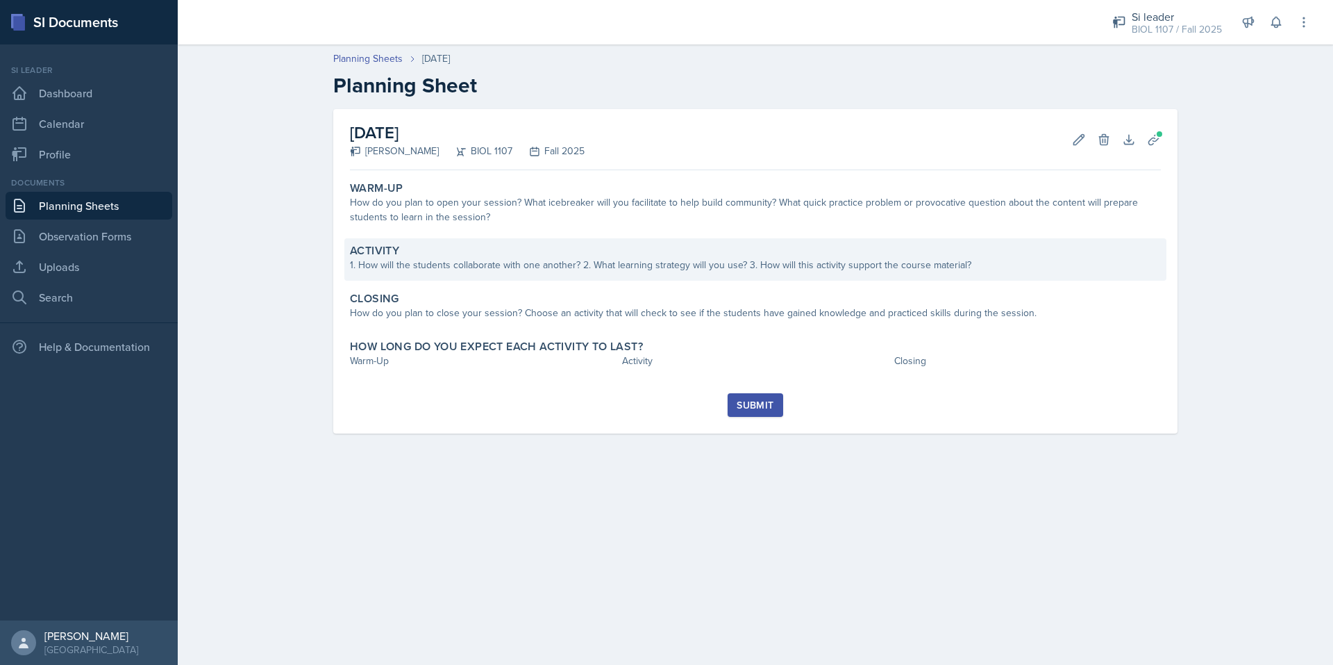
click at [399, 276] on div "Activity 1. How will the students collaborate with one another? 2. What learnin…" at bounding box center [755, 259] width 822 height 42
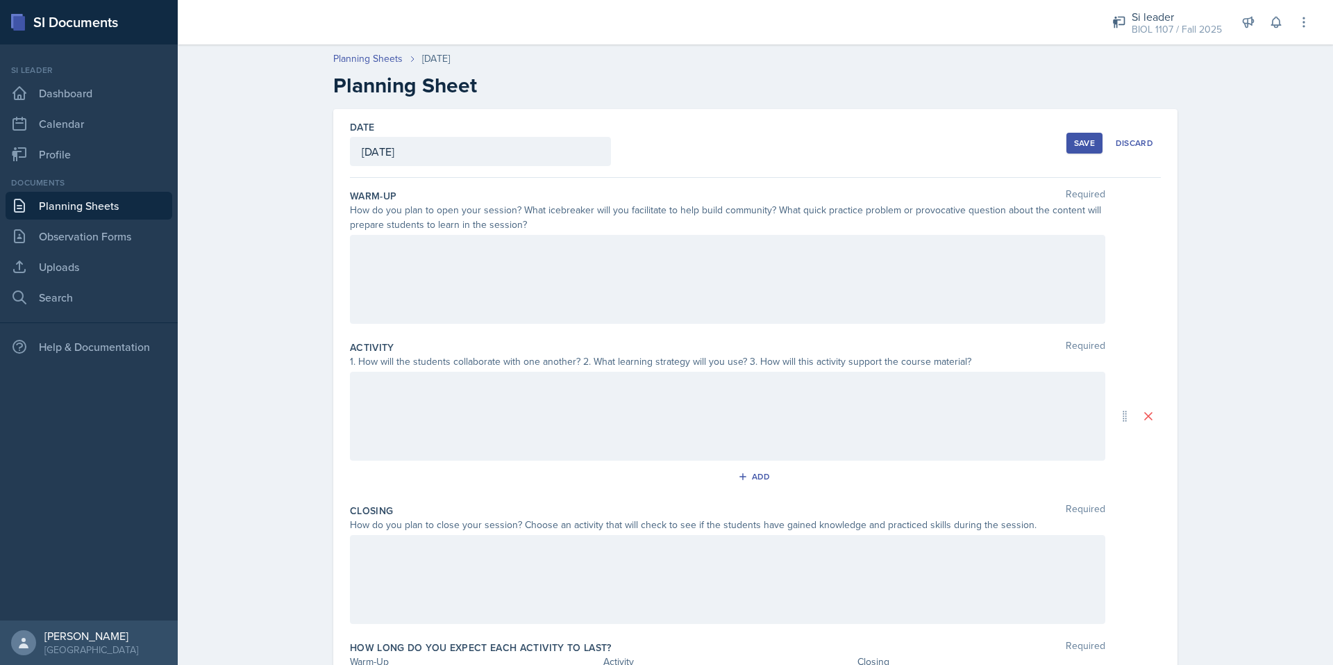
click at [413, 253] on div at bounding box center [728, 279] width 756 height 89
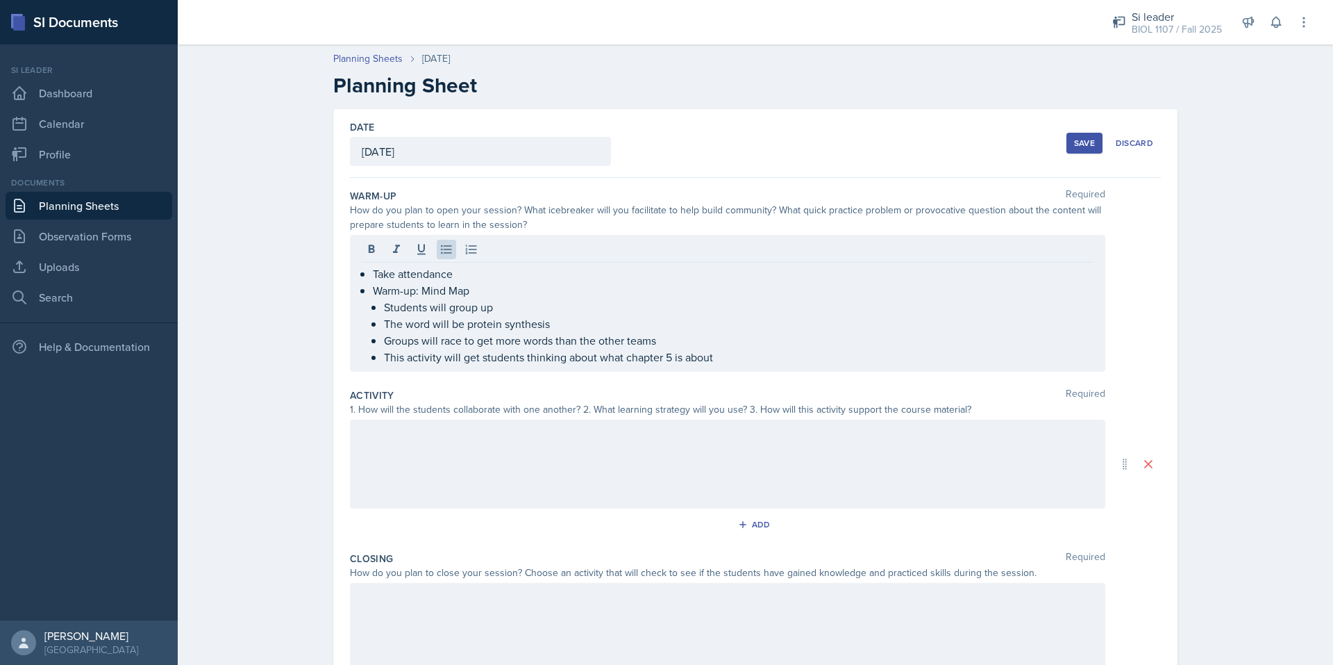
click at [378, 484] on div at bounding box center [728, 463] width 756 height 89
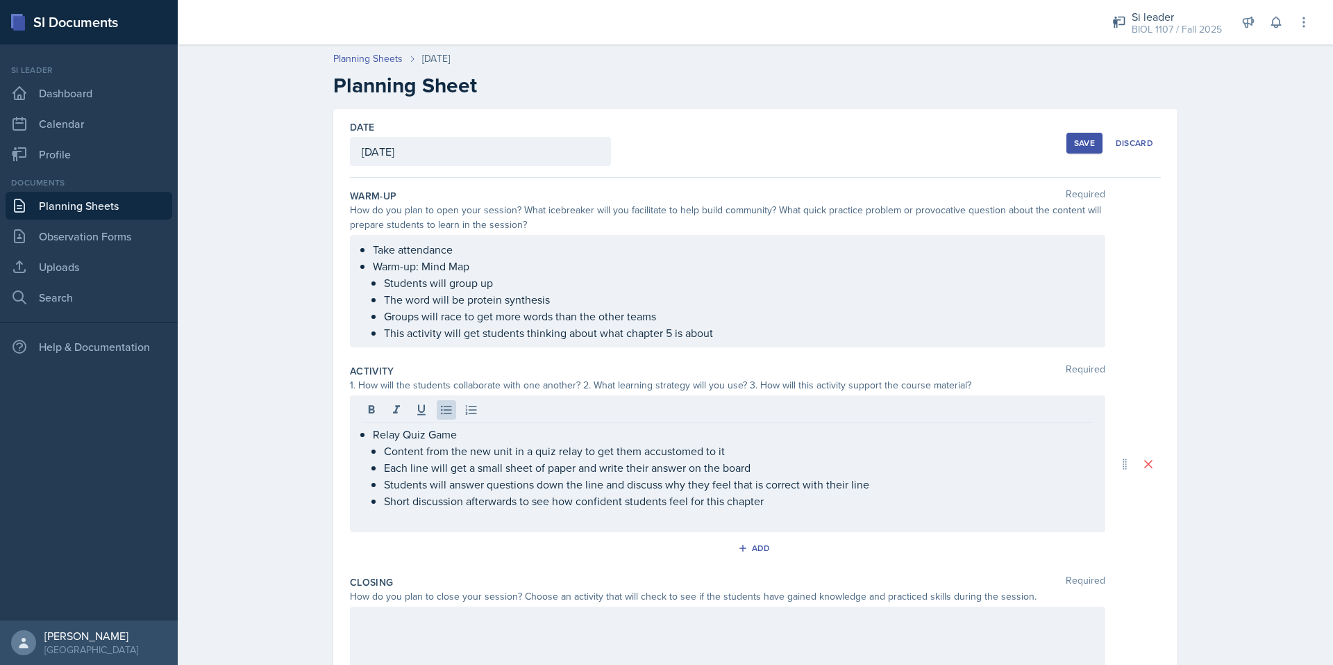
click at [520, 526] on div "Relay Quiz Game Content from the new unit in a quiz relay to get them accustome…" at bounding box center [728, 463] width 756 height 137
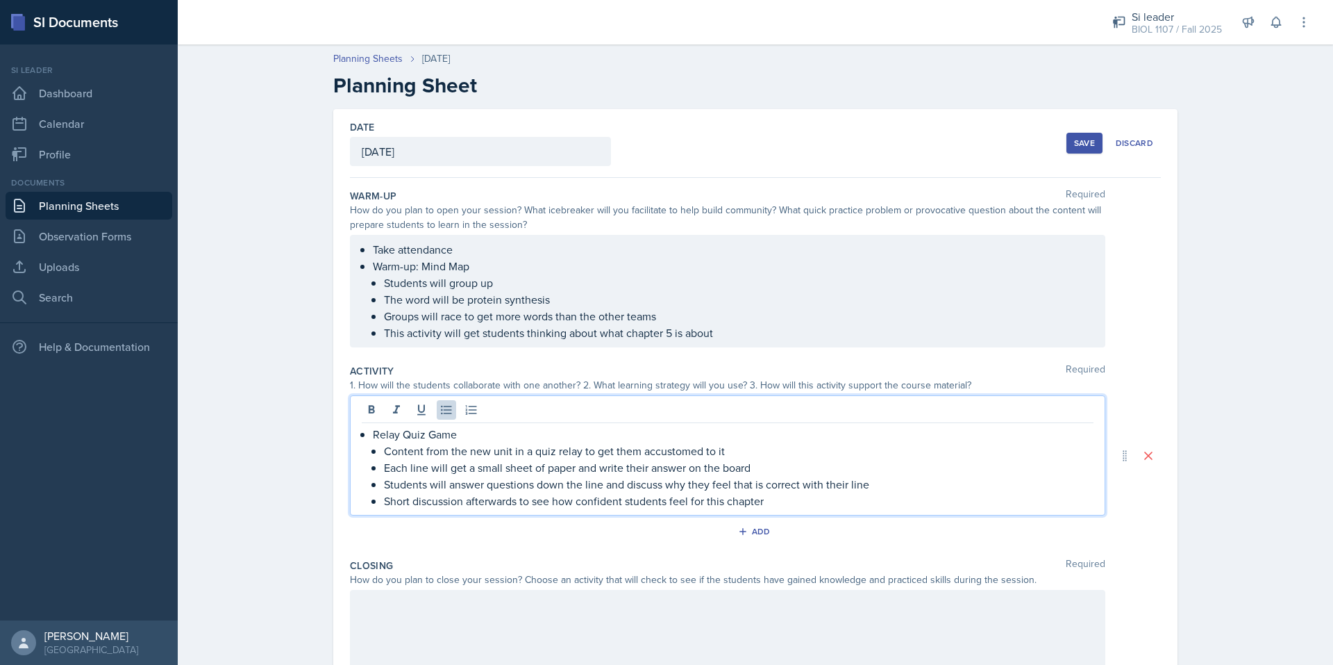
scroll to position [147, 0]
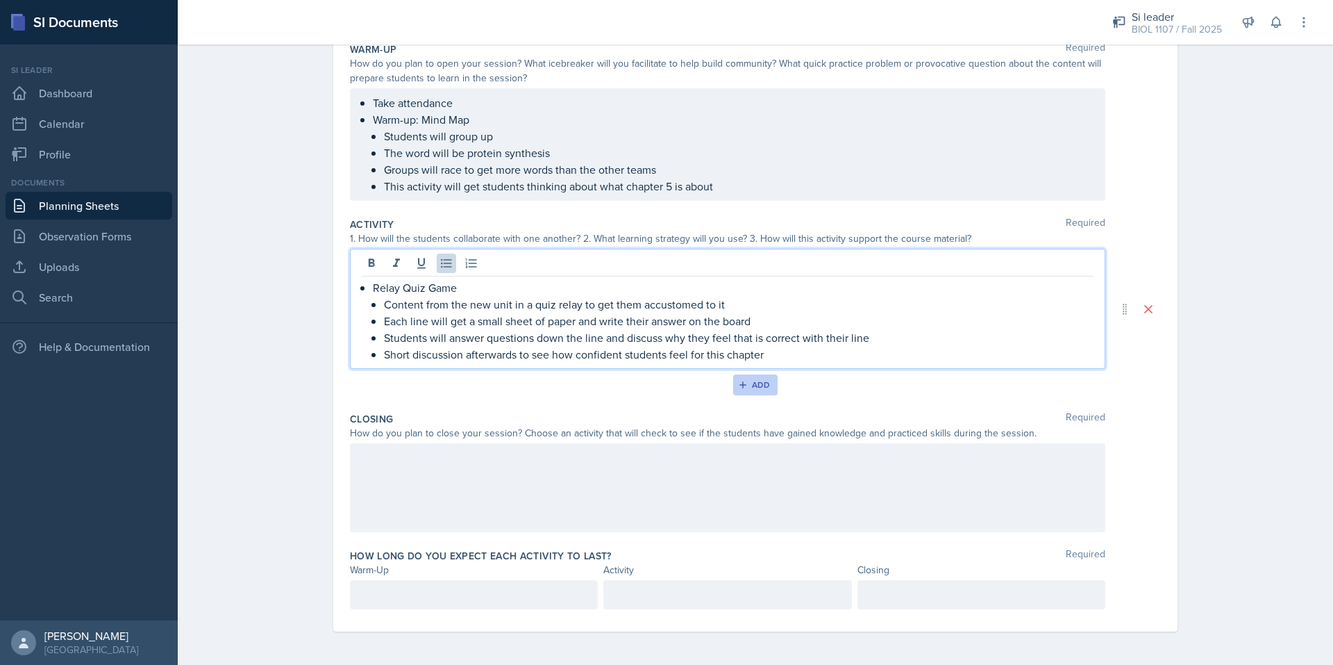
click at [752, 384] on div "Add" at bounding box center [756, 384] width 30 height 11
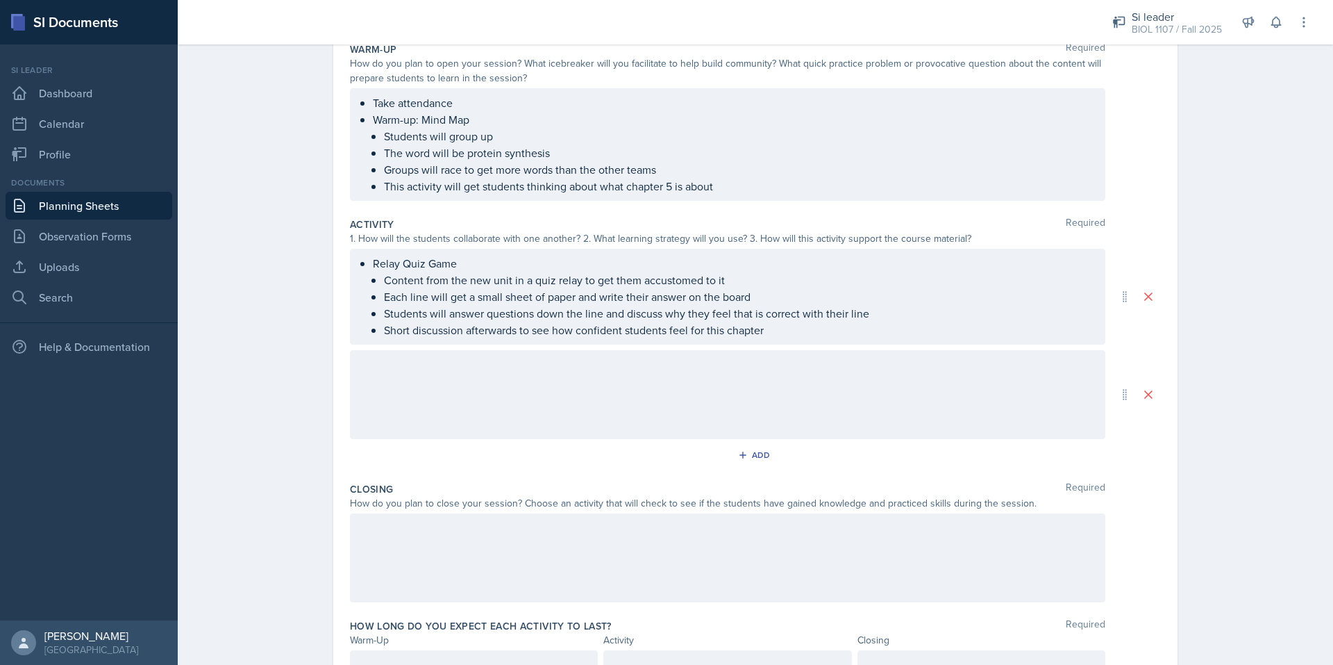
click at [547, 394] on div at bounding box center [728, 394] width 756 height 89
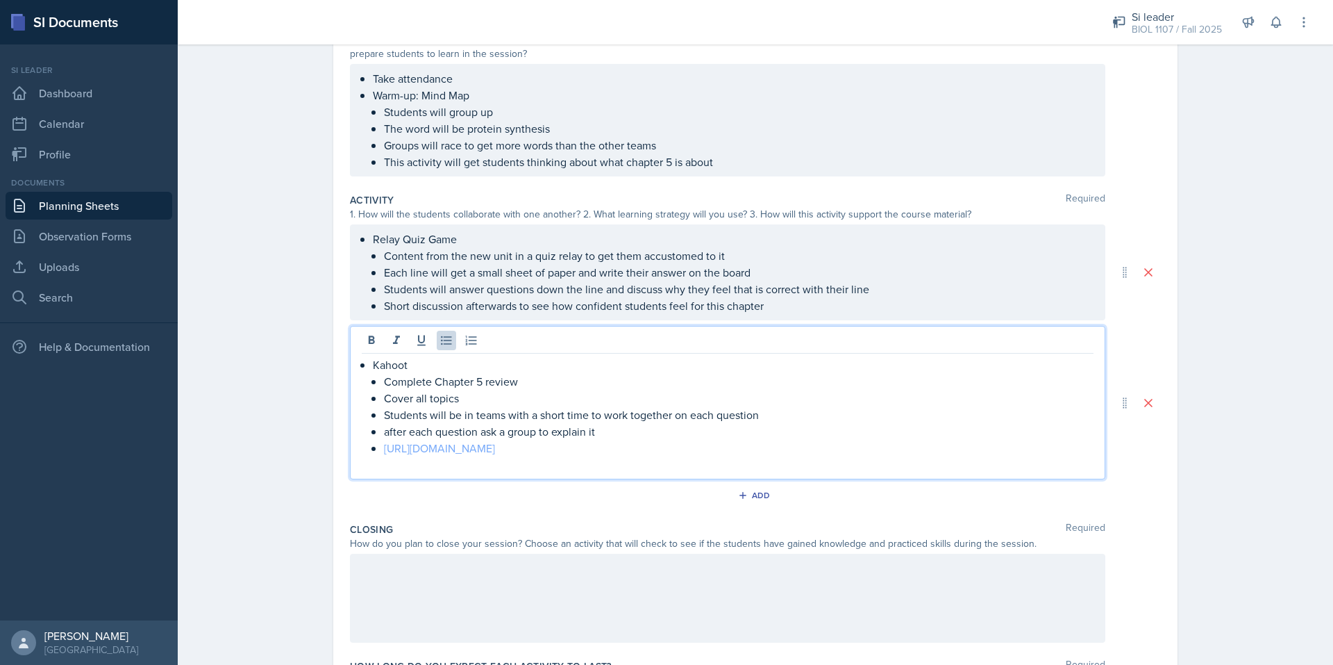
scroll to position [281, 0]
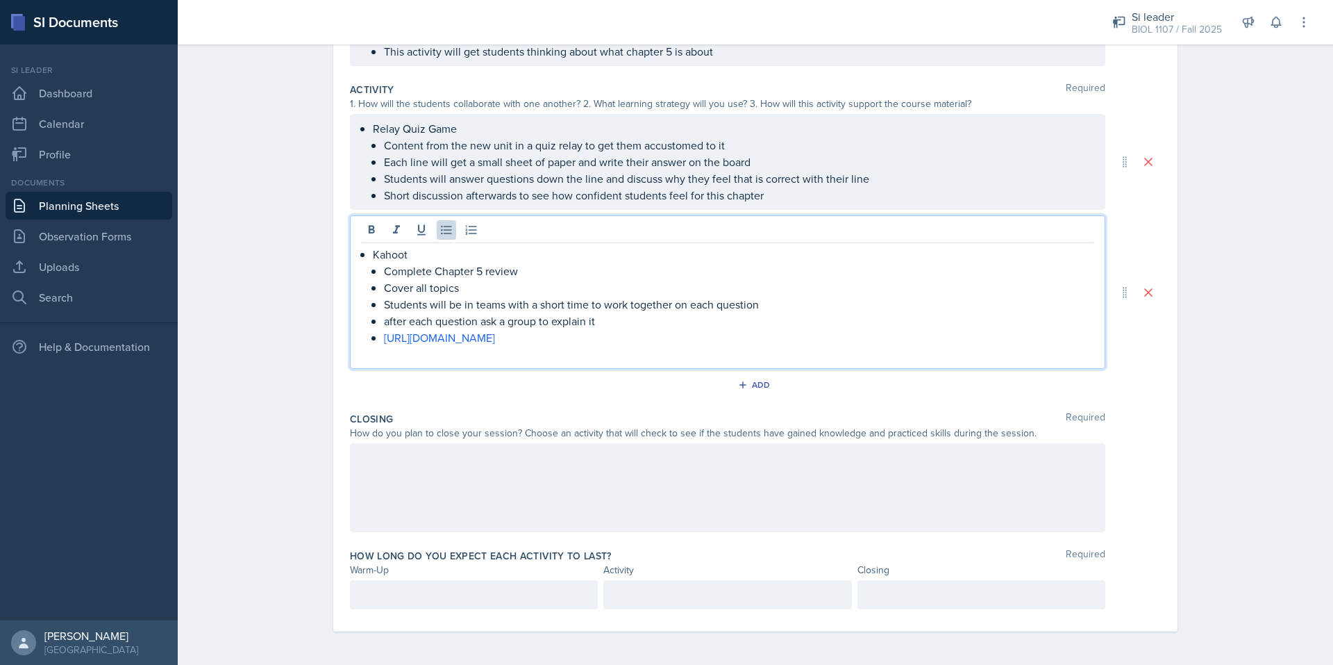
click at [419, 481] on div at bounding box center [728, 487] width 756 height 89
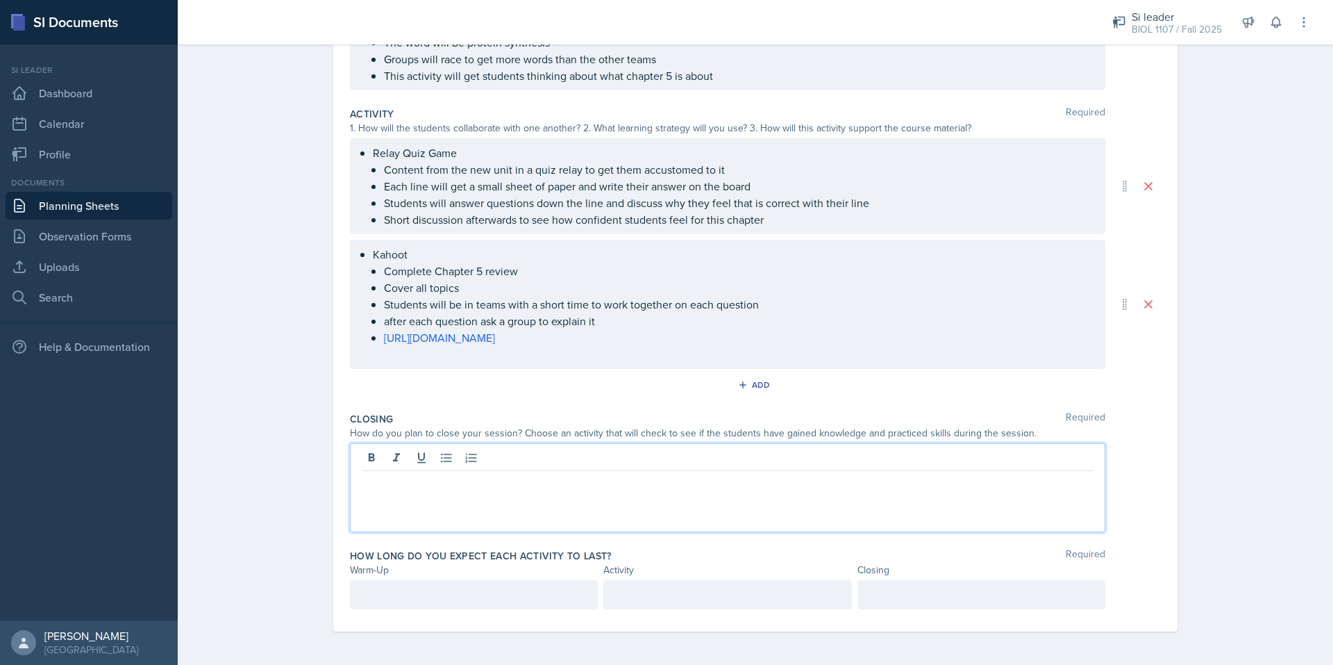
scroll to position [257, 0]
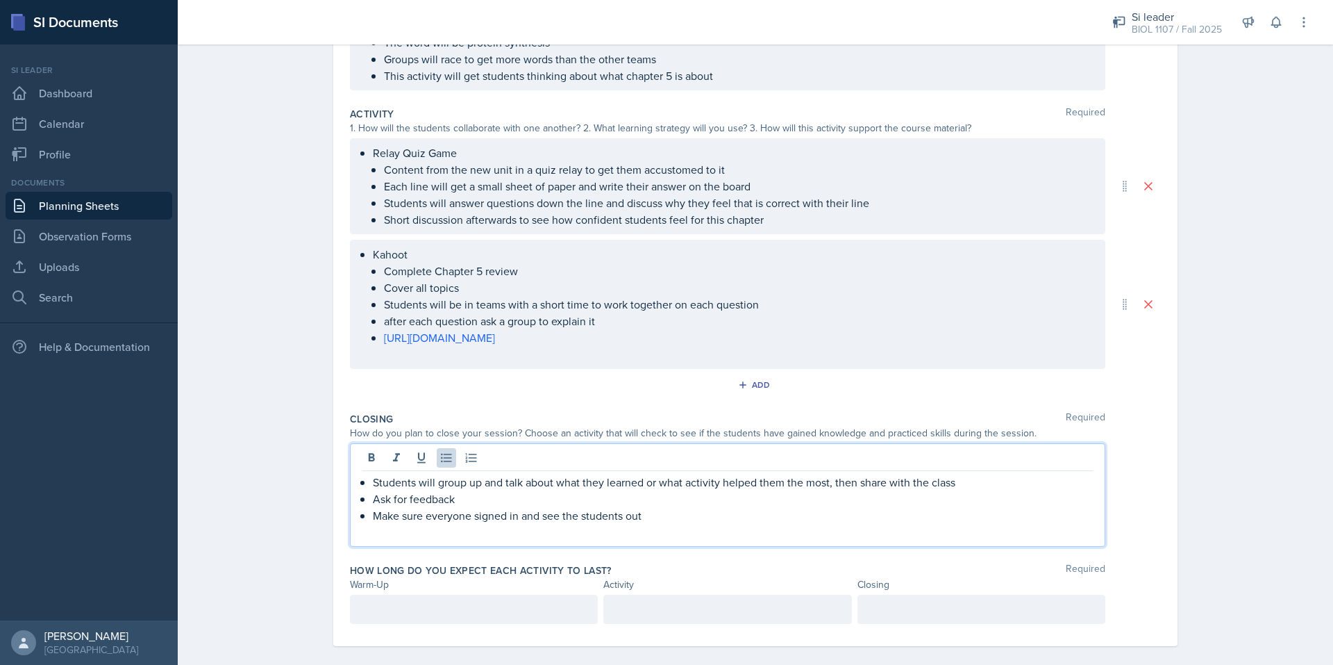
click at [428, 608] on div at bounding box center [474, 609] width 248 height 29
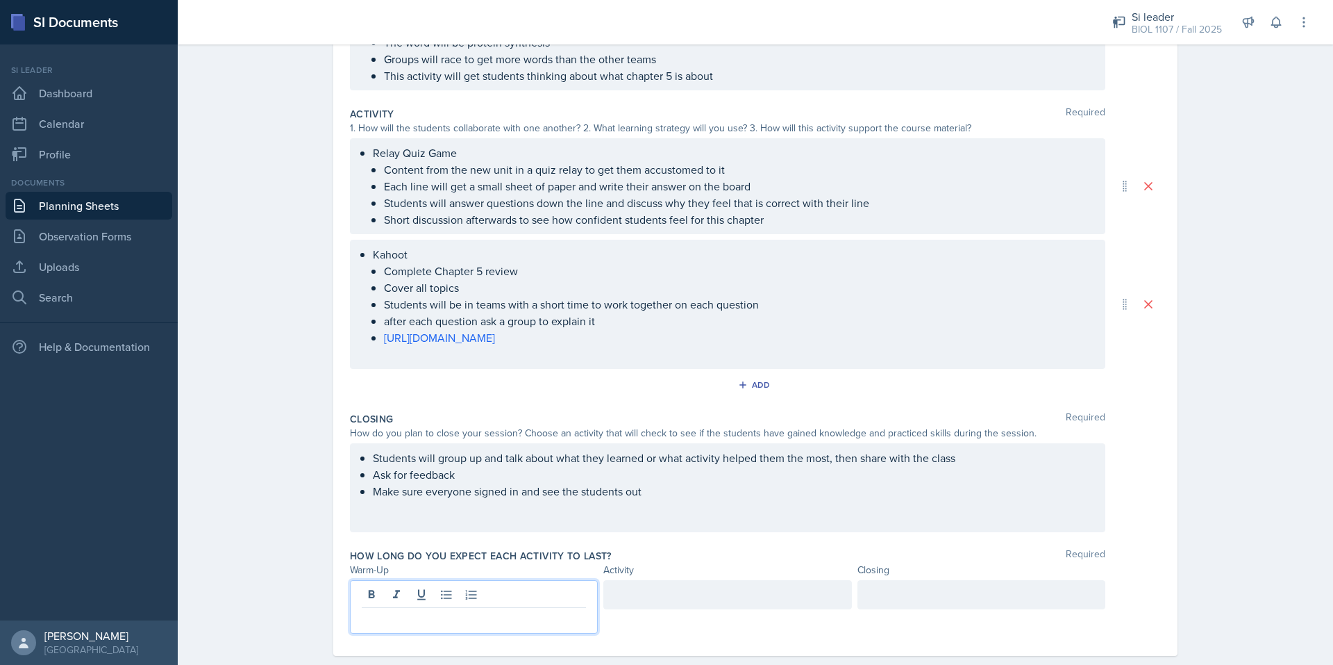
scroll to position [242, 0]
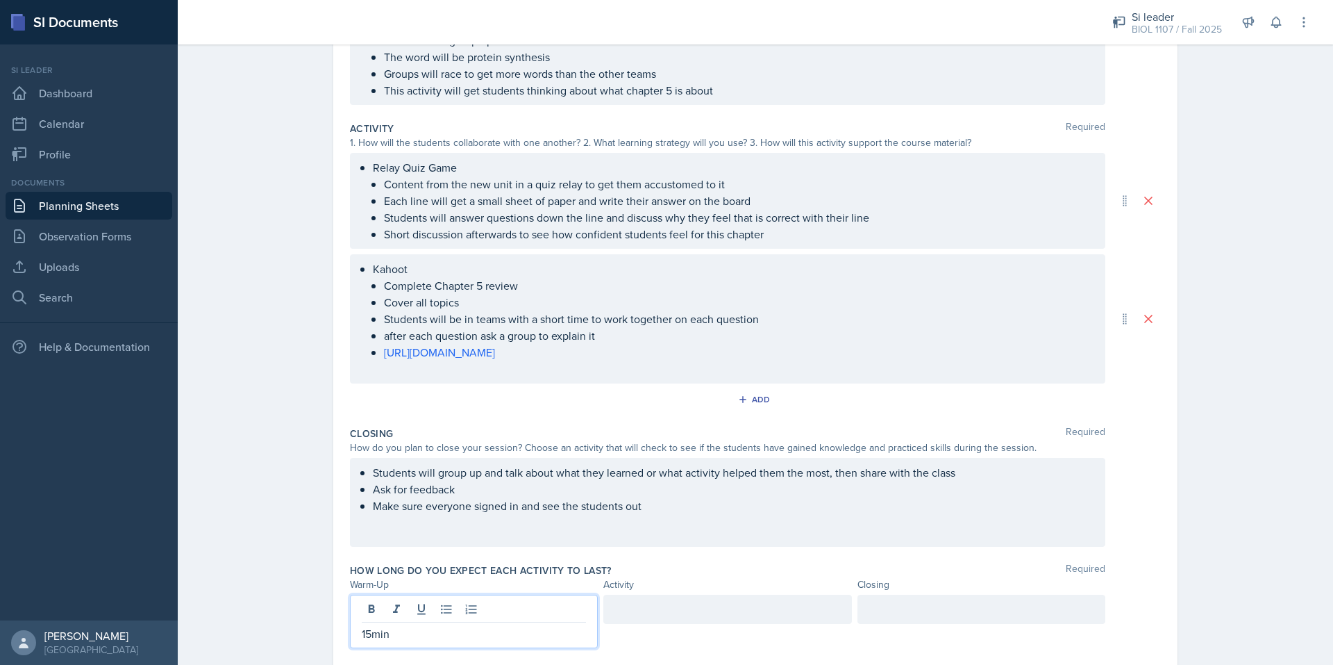
click at [726, 610] on div at bounding box center [728, 609] width 248 height 29
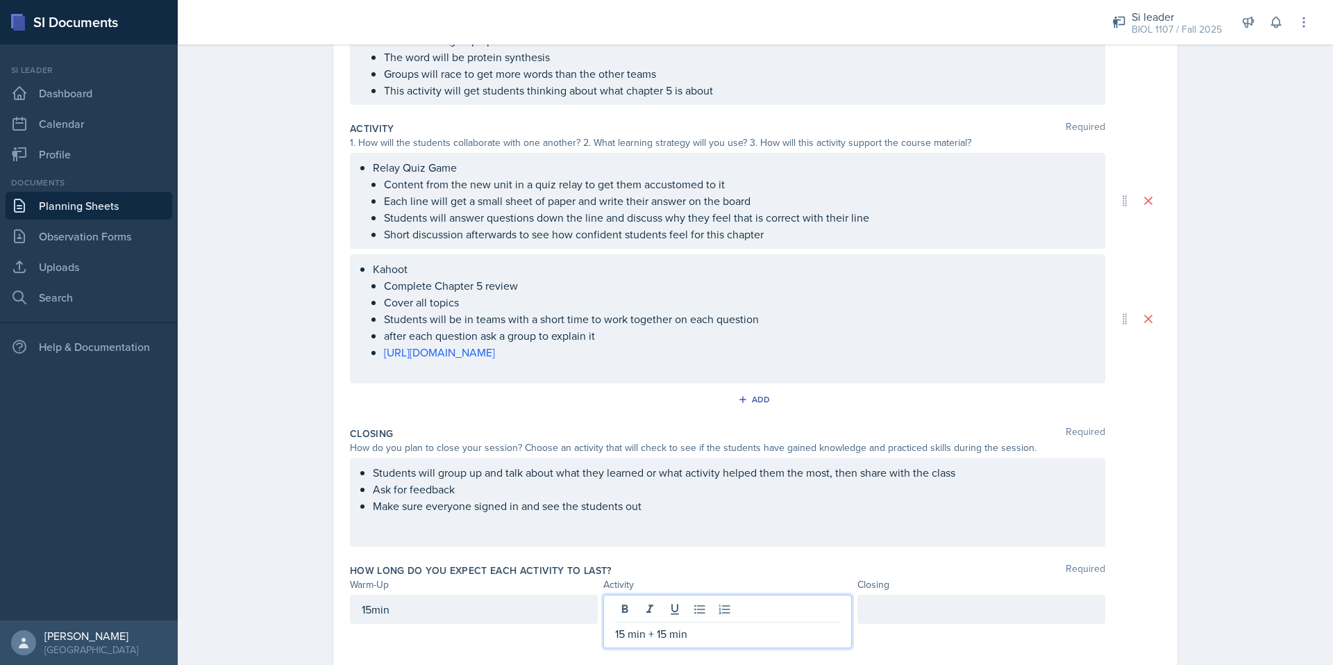
click at [877, 608] on div at bounding box center [982, 609] width 248 height 29
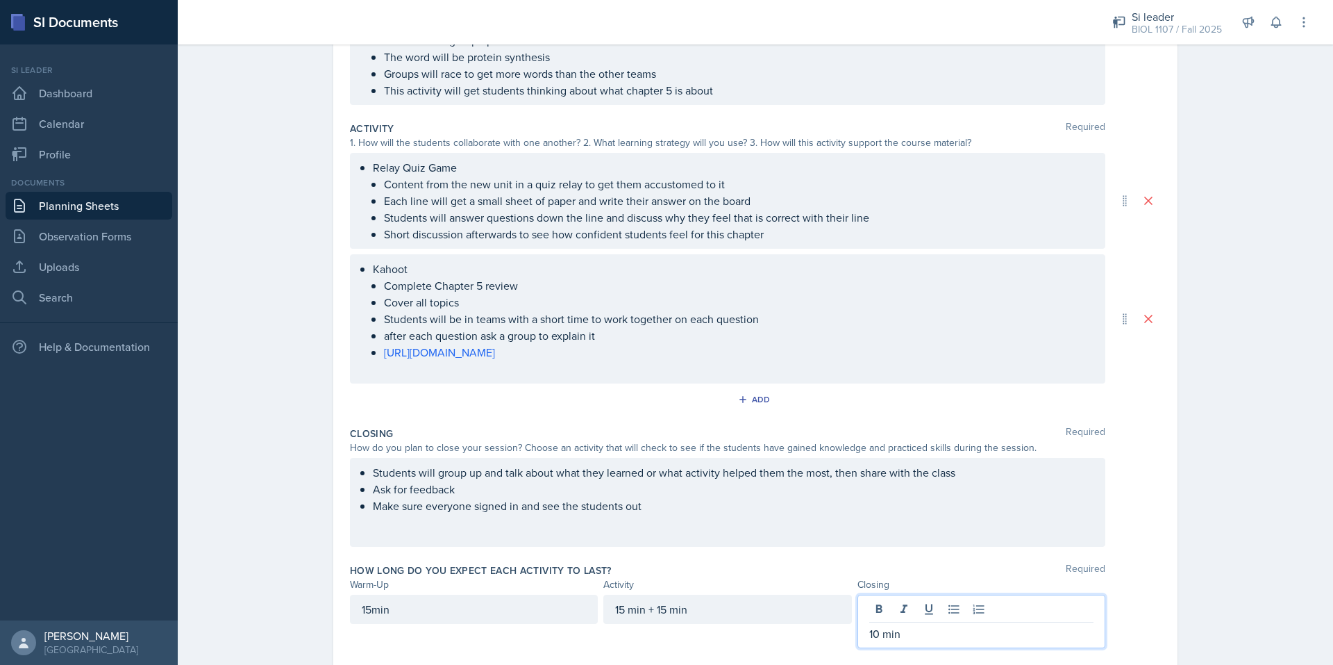
scroll to position [0, 0]
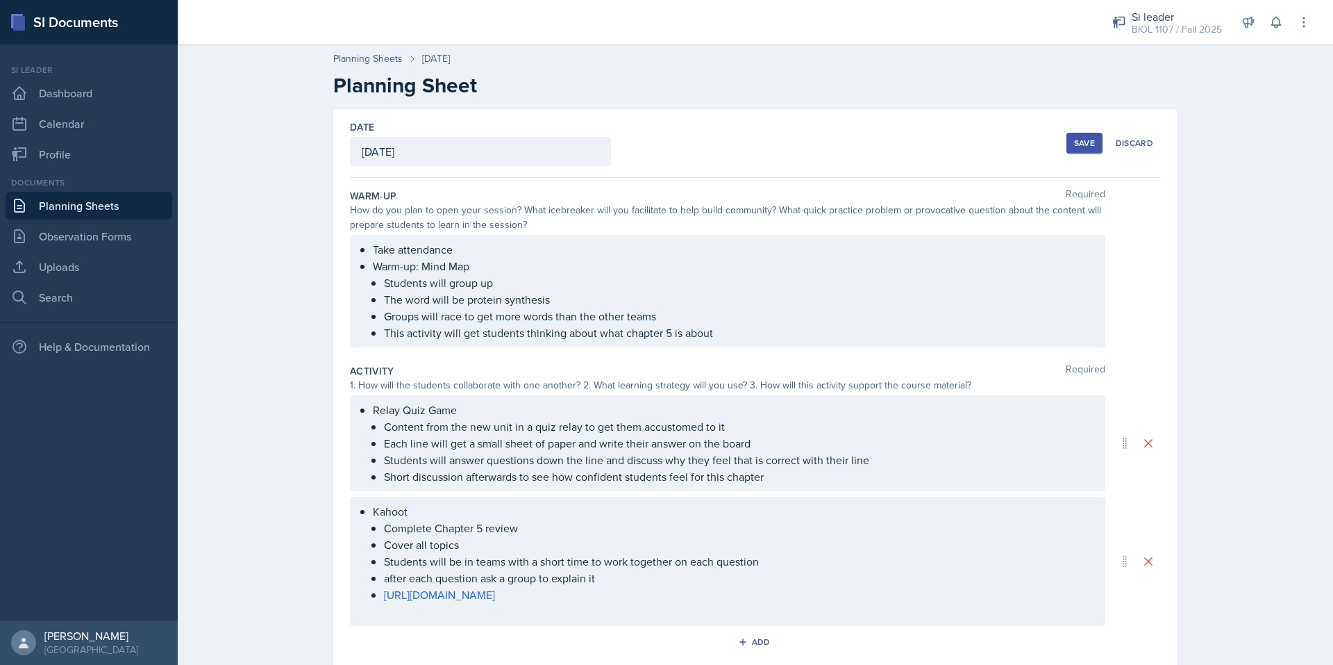
click at [1080, 146] on div "Save" at bounding box center [1084, 143] width 21 height 11
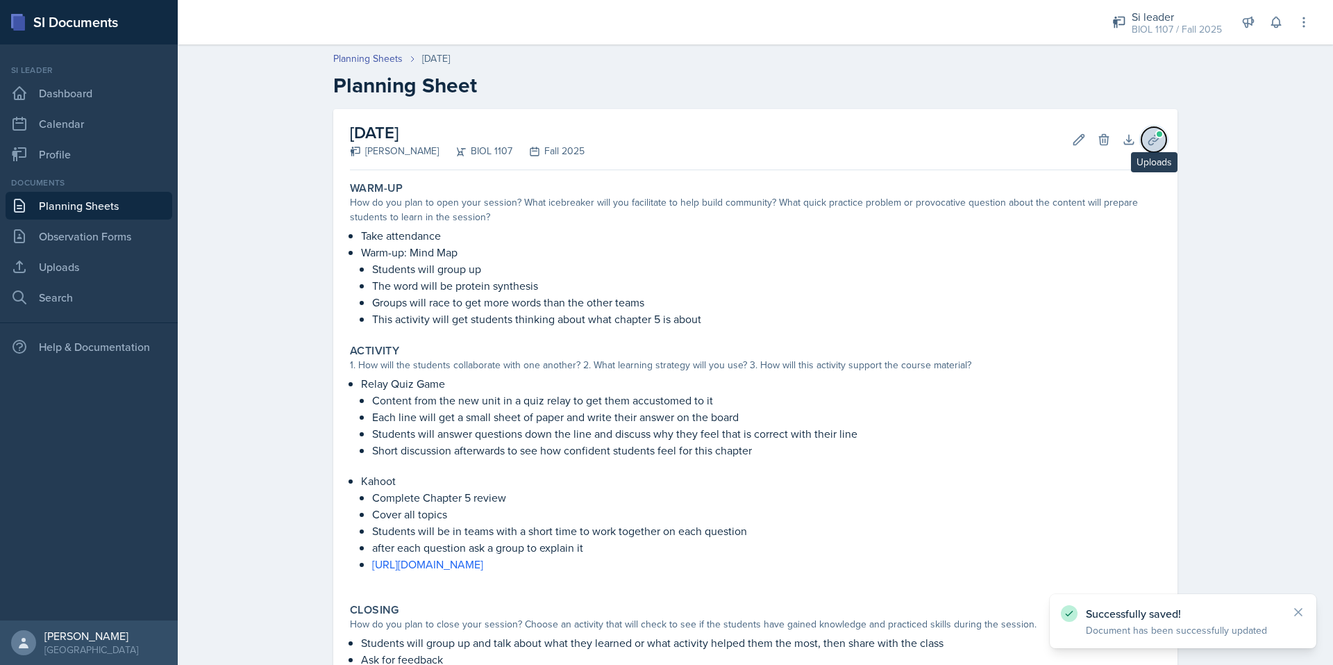
click at [1149, 139] on icon at bounding box center [1154, 139] width 10 height 10
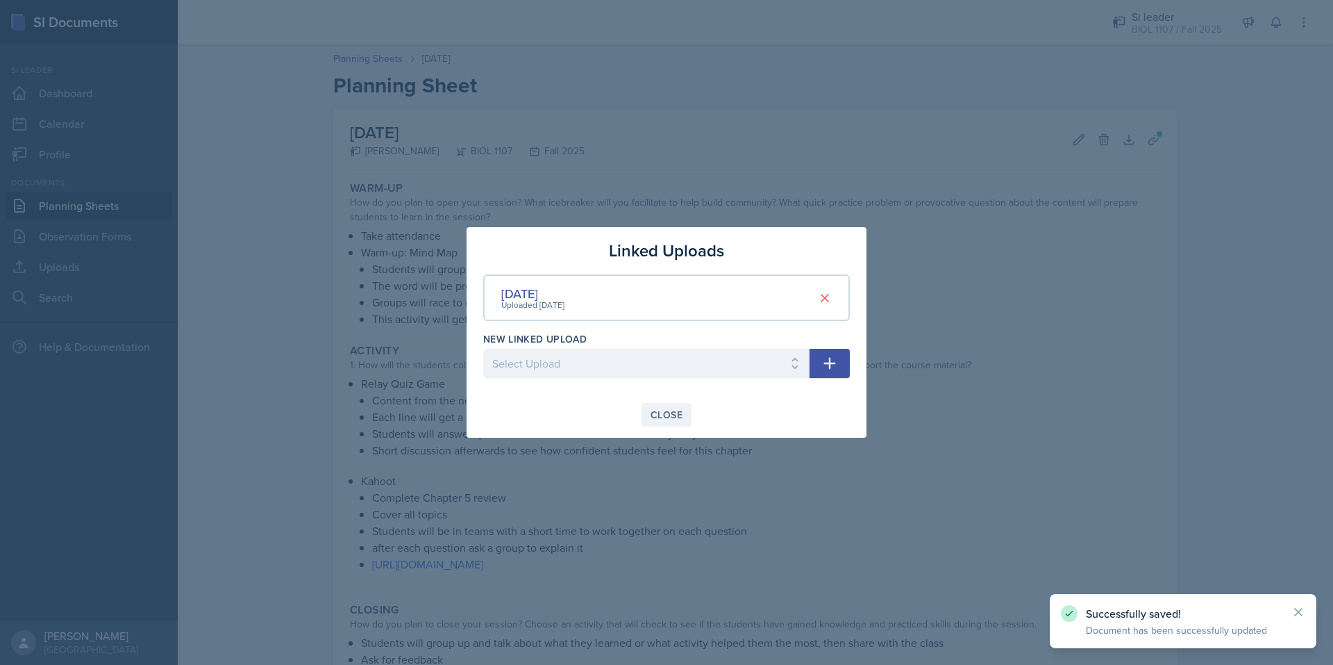
click at [660, 414] on div "Close" at bounding box center [667, 414] width 32 height 11
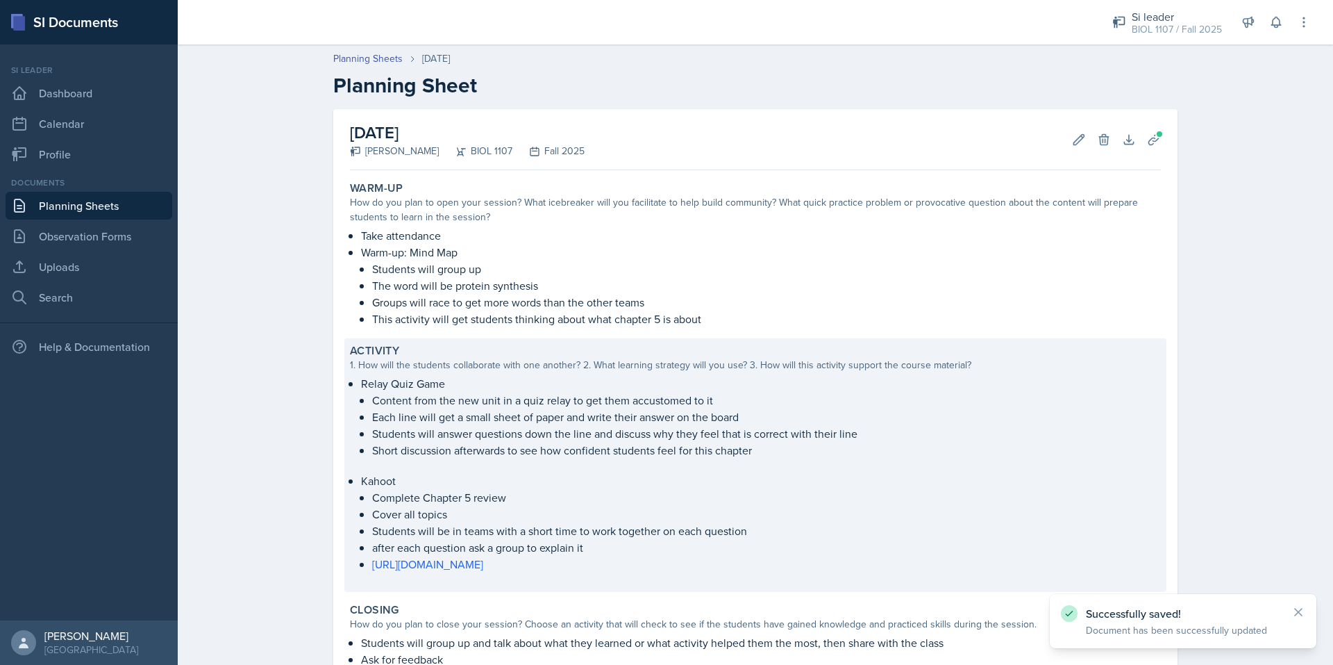
scroll to position [194, 0]
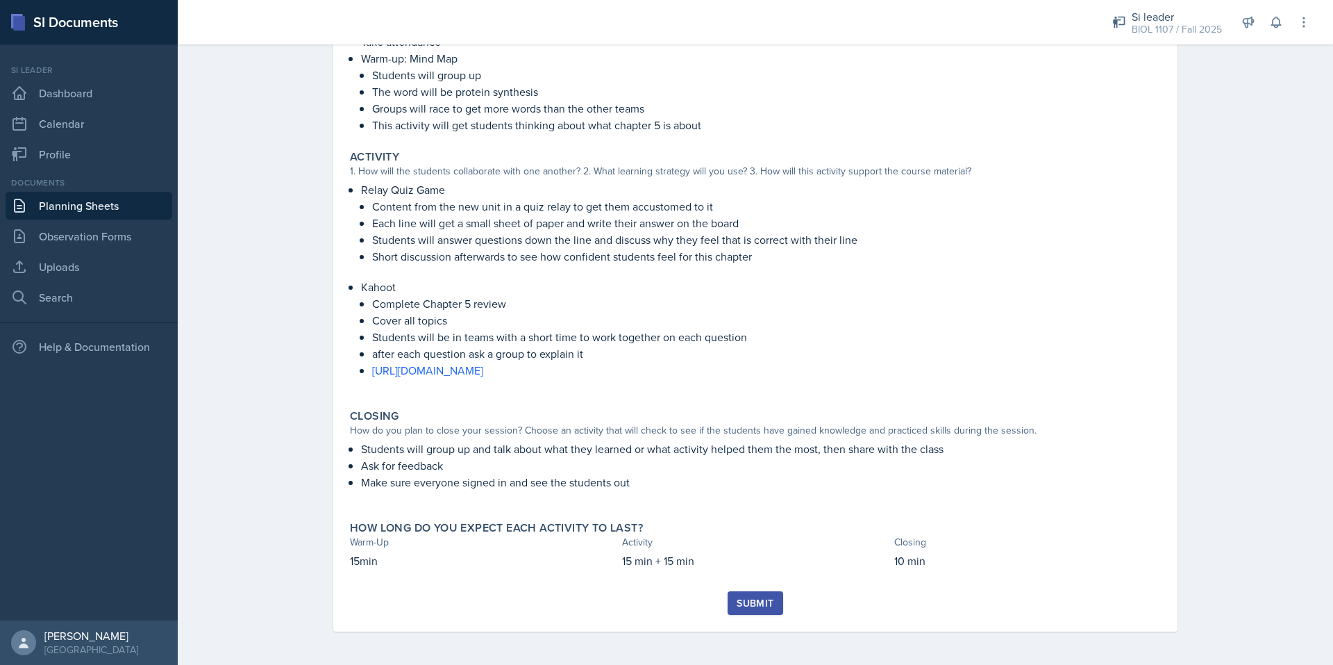
click at [756, 604] on div "Submit" at bounding box center [755, 602] width 37 height 11
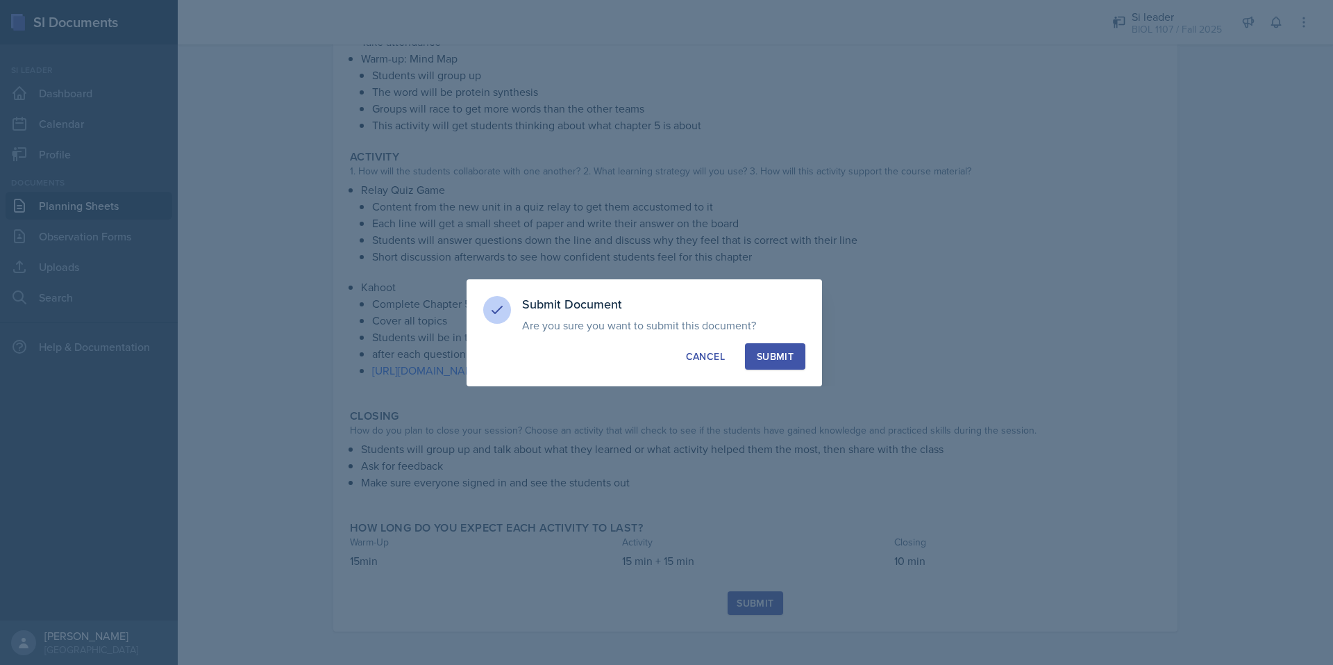
click at [789, 353] on div "Submit" at bounding box center [775, 356] width 37 height 14
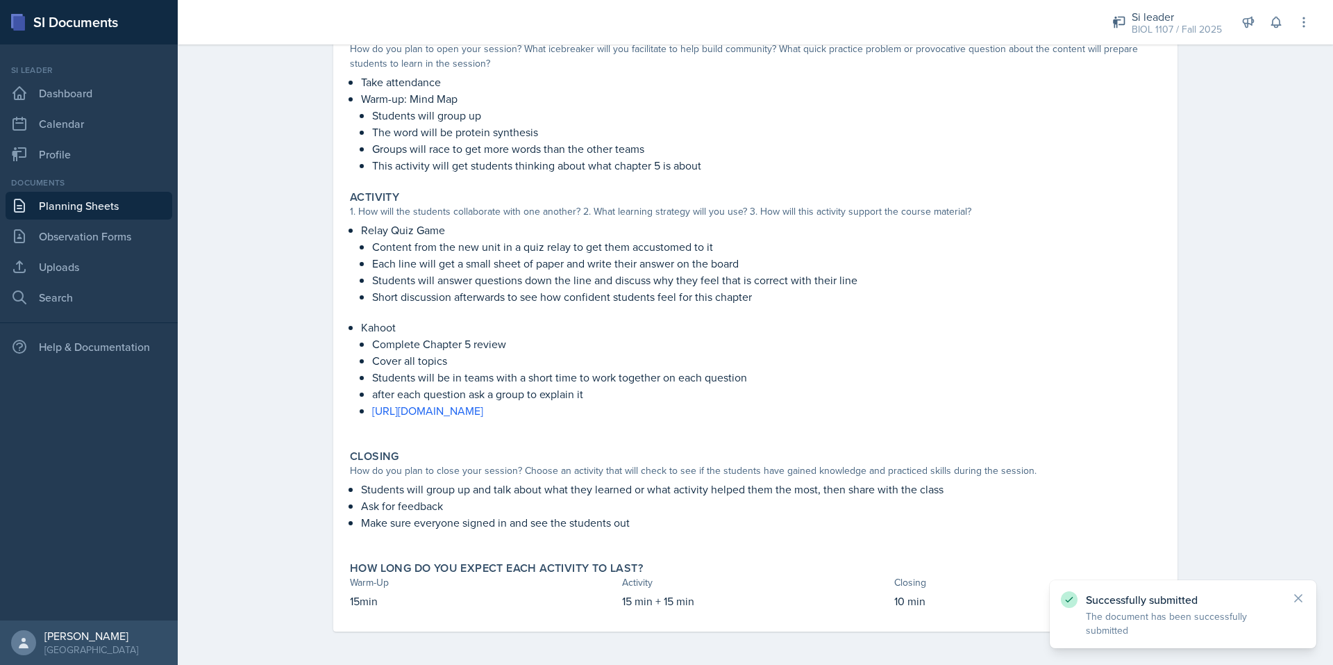
scroll to position [0, 0]
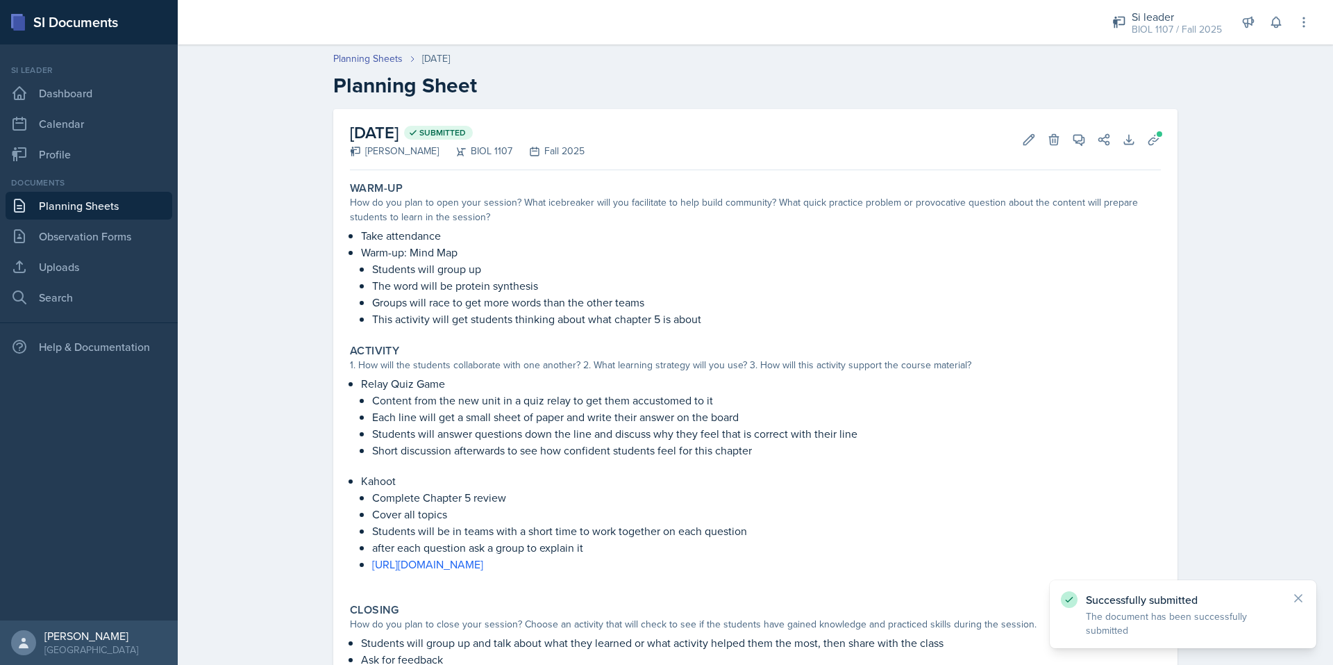
click at [88, 215] on link "Planning Sheets" at bounding box center [89, 206] width 167 height 28
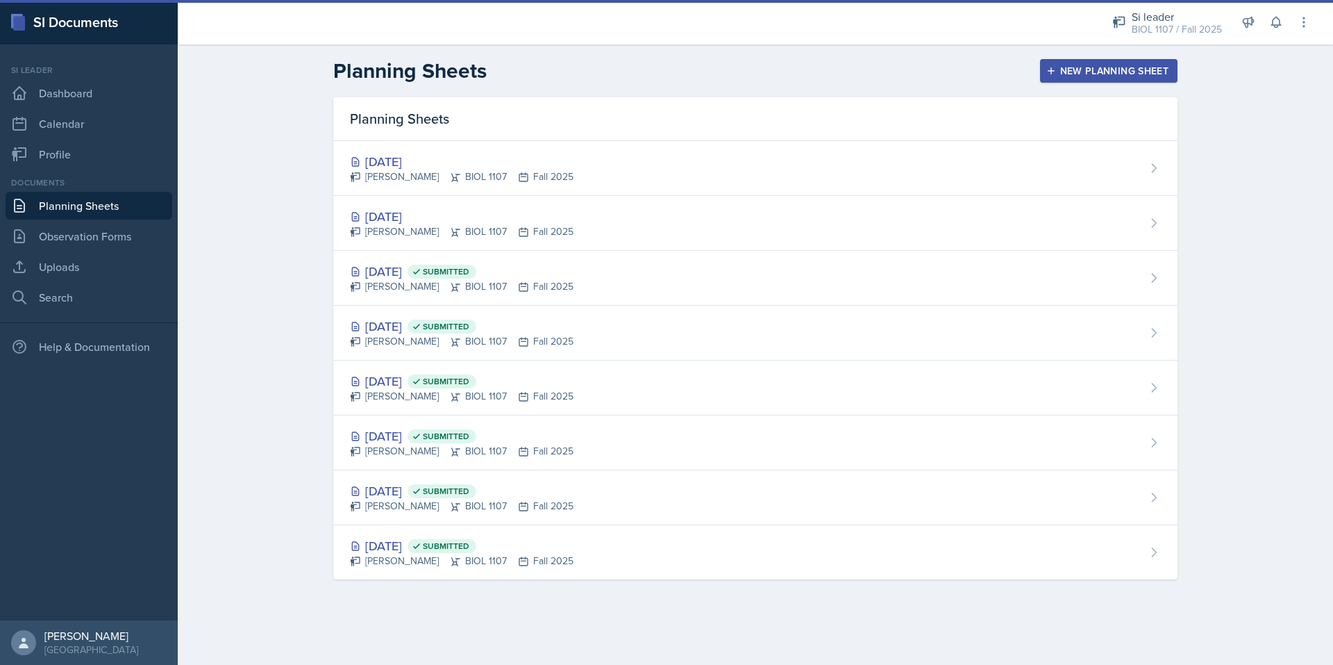
click at [1141, 29] on div "BIOL 1107 / Fall 2025" at bounding box center [1177, 29] width 90 height 15
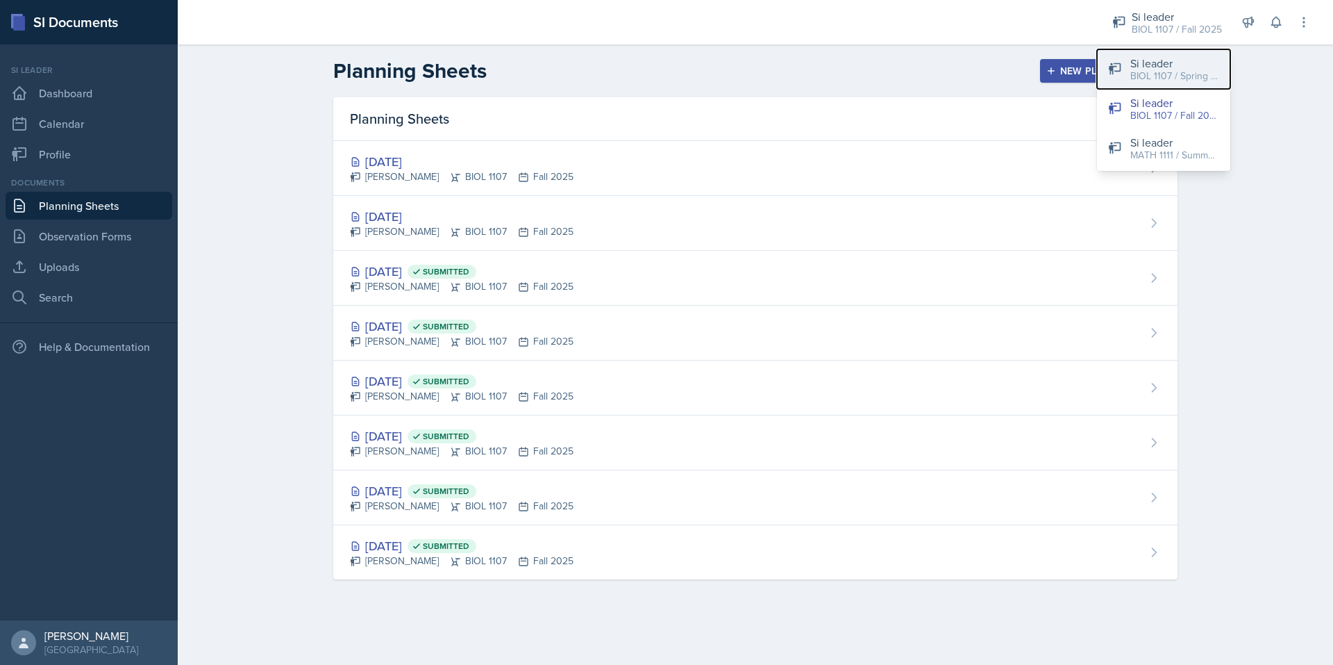
click at [1151, 63] on div "Si leader" at bounding box center [1175, 63] width 89 height 17
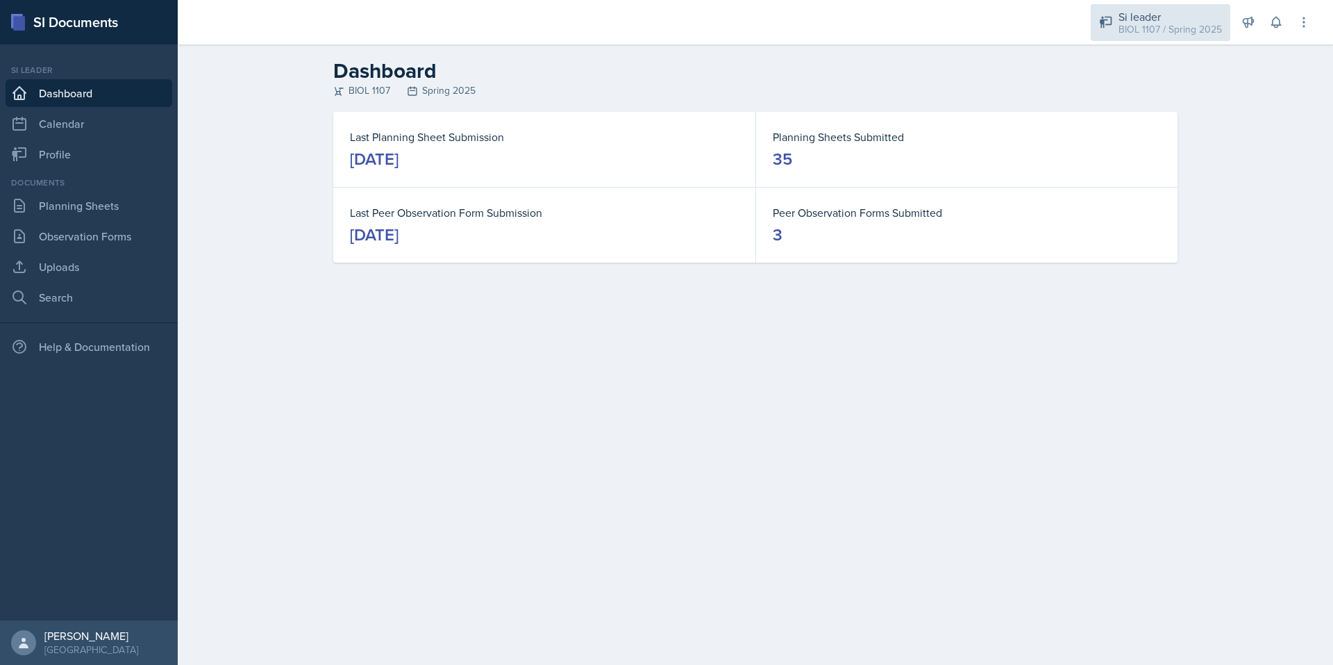
click at [1133, 22] on div "BIOL 1107 / Spring 2025" at bounding box center [1170, 29] width 103 height 15
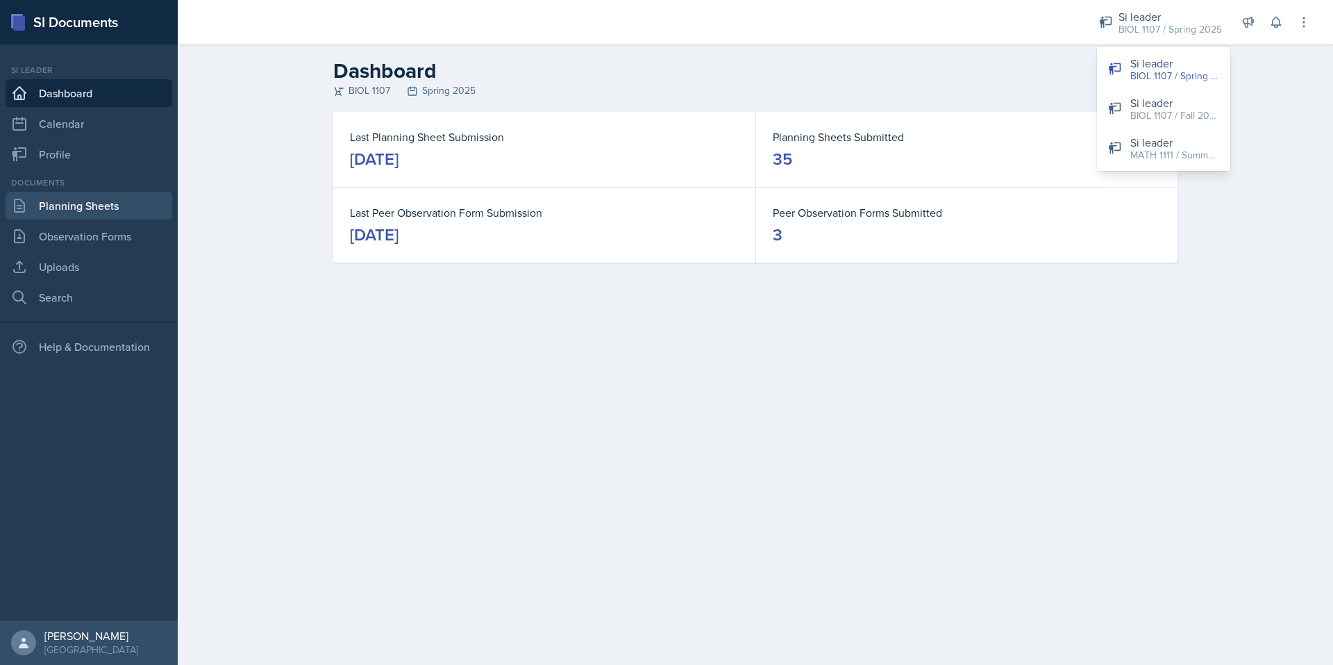
click at [114, 211] on link "Planning Sheets" at bounding box center [89, 206] width 167 height 28
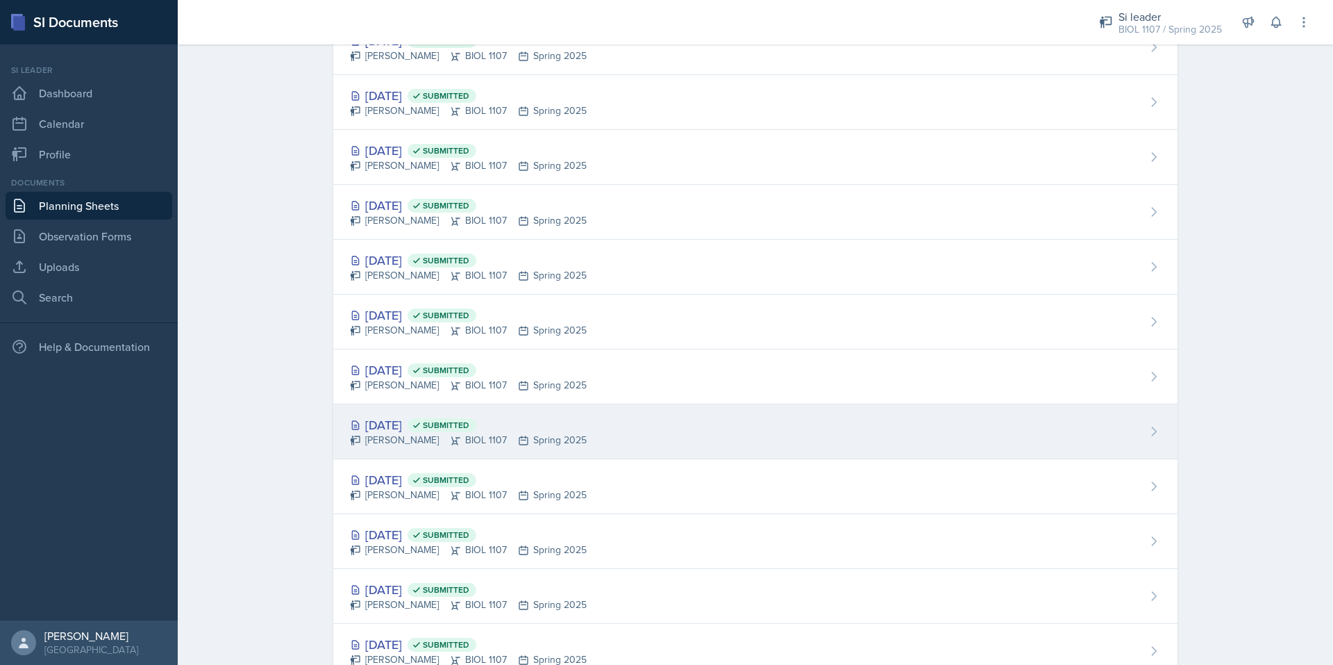
scroll to position [999, 0]
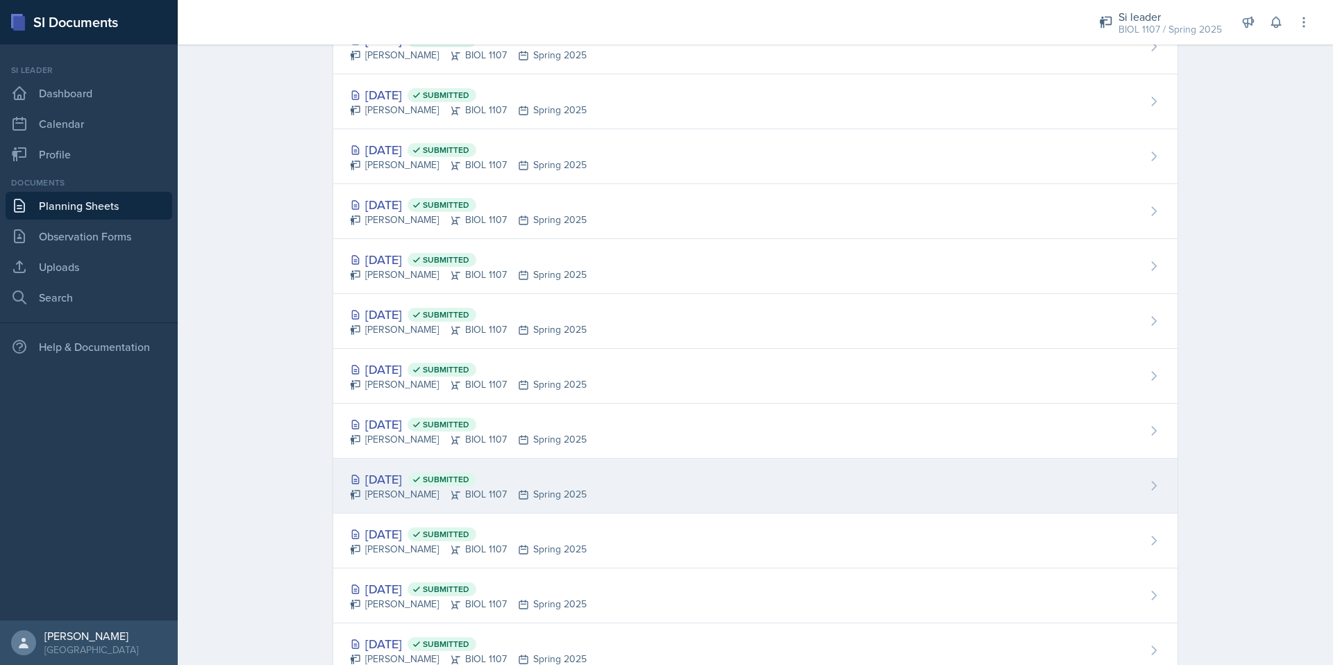
click at [400, 474] on div "[DATE] Submitted" at bounding box center [468, 478] width 237 height 19
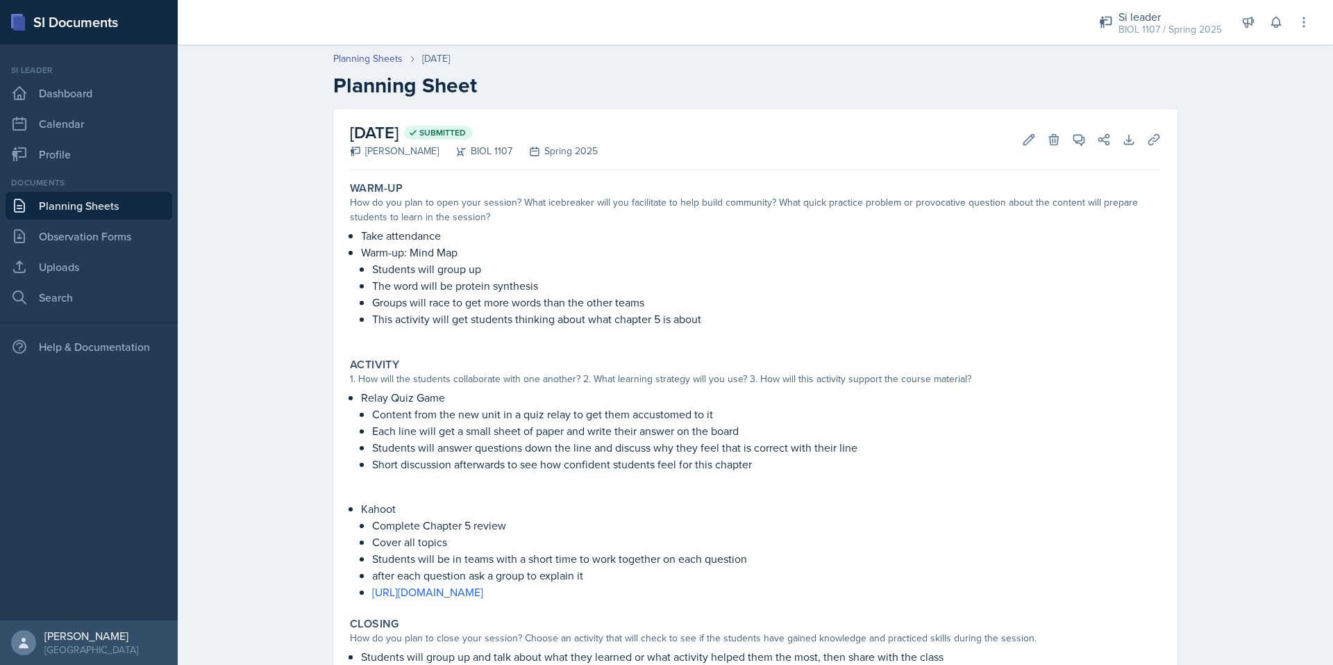
click at [143, 206] on link "Planning Sheets" at bounding box center [89, 206] width 167 height 28
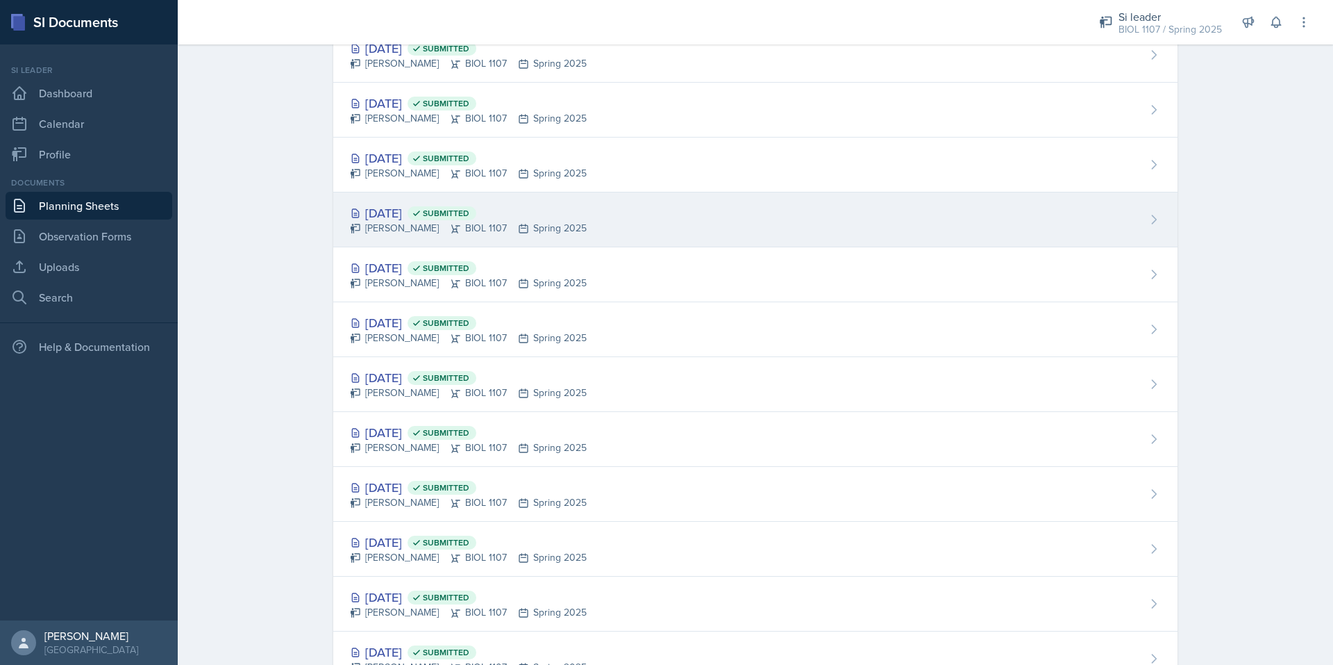
scroll to position [1320, 0]
click at [392, 217] on div "[DATE] Submitted" at bounding box center [468, 213] width 237 height 19
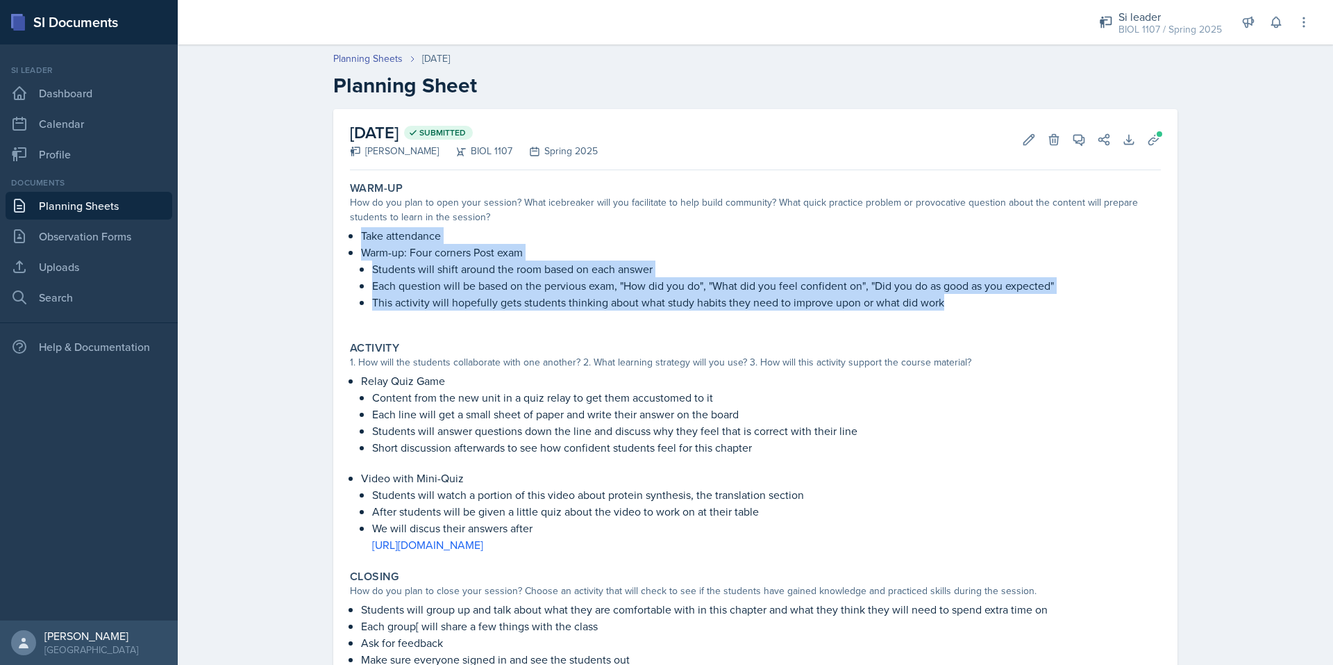
drag, startPoint x: 954, startPoint y: 304, endPoint x: 370, endPoint y: 226, distance: 589.2
click at [370, 226] on div "Warm-Up How do you plan to open your session? What icebreaker will you facilita…" at bounding box center [755, 253] width 822 height 154
copy div "Take attendance Warm-up: Four corners Post exam Students will shift around the …"
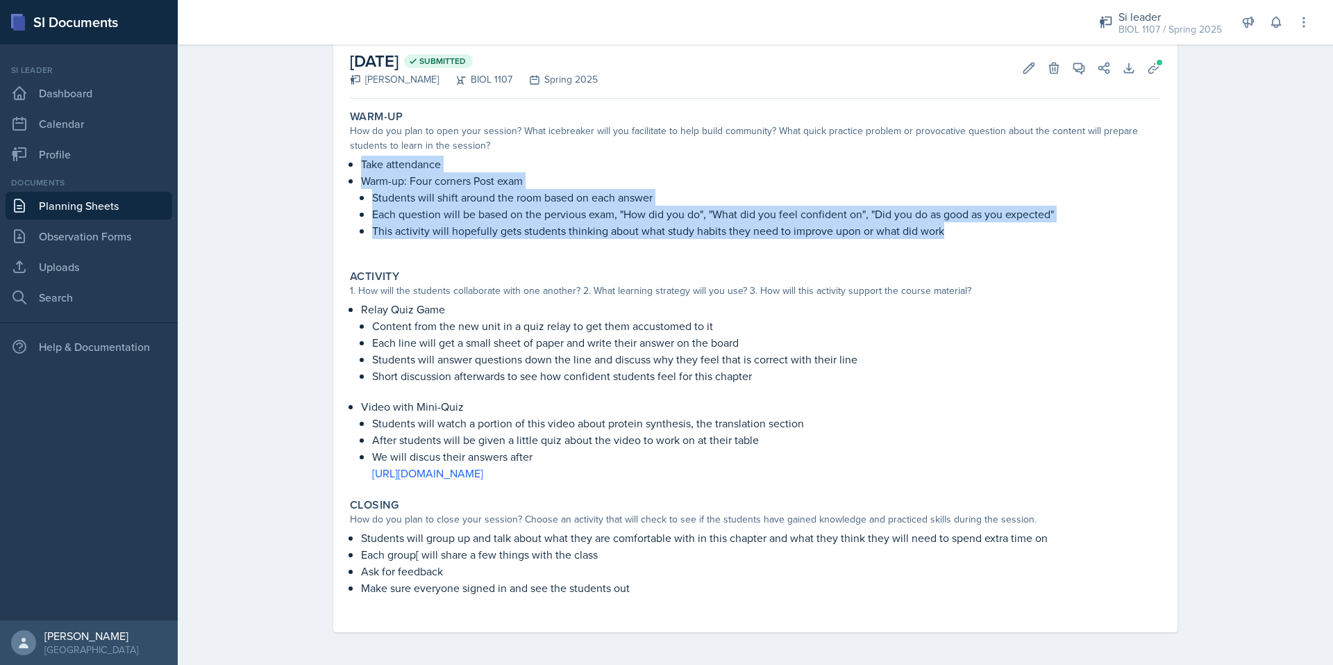
scroll to position [72, 0]
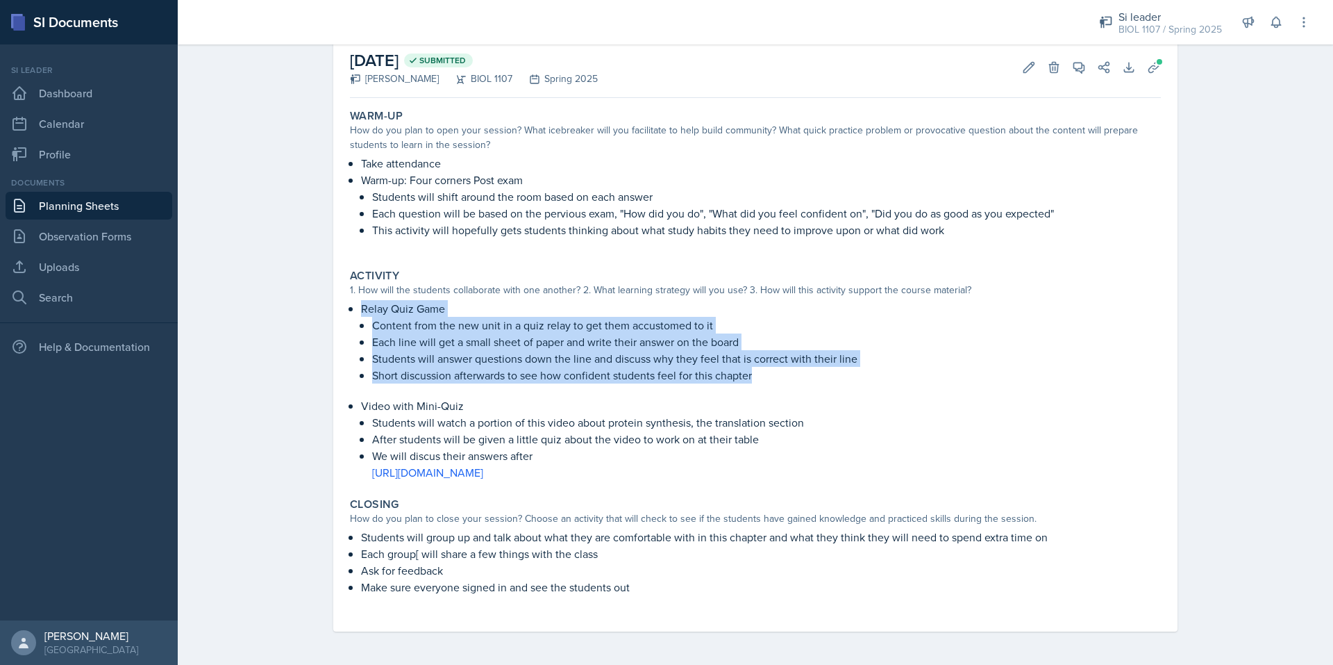
drag, startPoint x: 763, startPoint y: 376, endPoint x: 331, endPoint y: 308, distance: 437.3
click at [333, 308] on div "[DATE] Submitted [PERSON_NAME] BIOL 1107 Spring 2025 Edit Delete View Comments …" at bounding box center [755, 334] width 845 height 595
copy li "Relay Quiz Game Content from the new unit in a quiz relay to get them accustome…"
drag, startPoint x: 619, startPoint y: 472, endPoint x: 354, endPoint y: 406, distance: 272.5
click at [354, 406] on div "Video with Mini-Quiz Students will watch a portion of this video about protein …" at bounding box center [755, 438] width 811 height 83
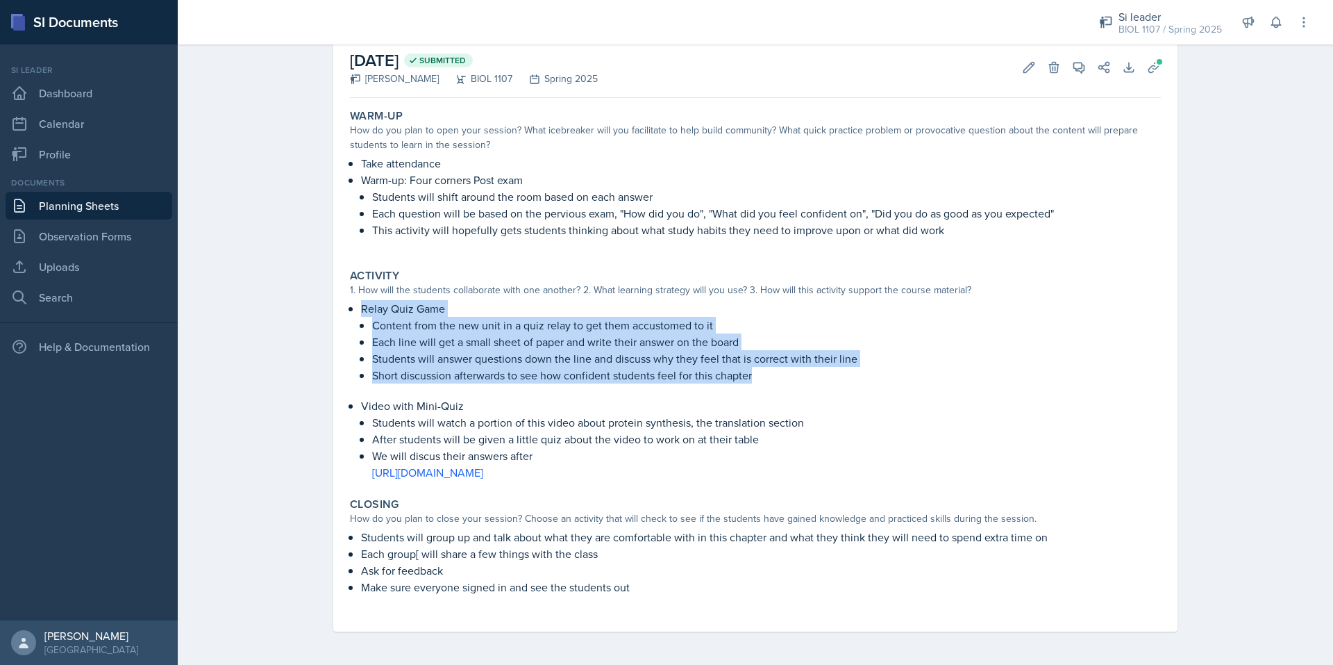
copy li "Video with Mini-Quiz Students will watch a portion of this video about protein …"
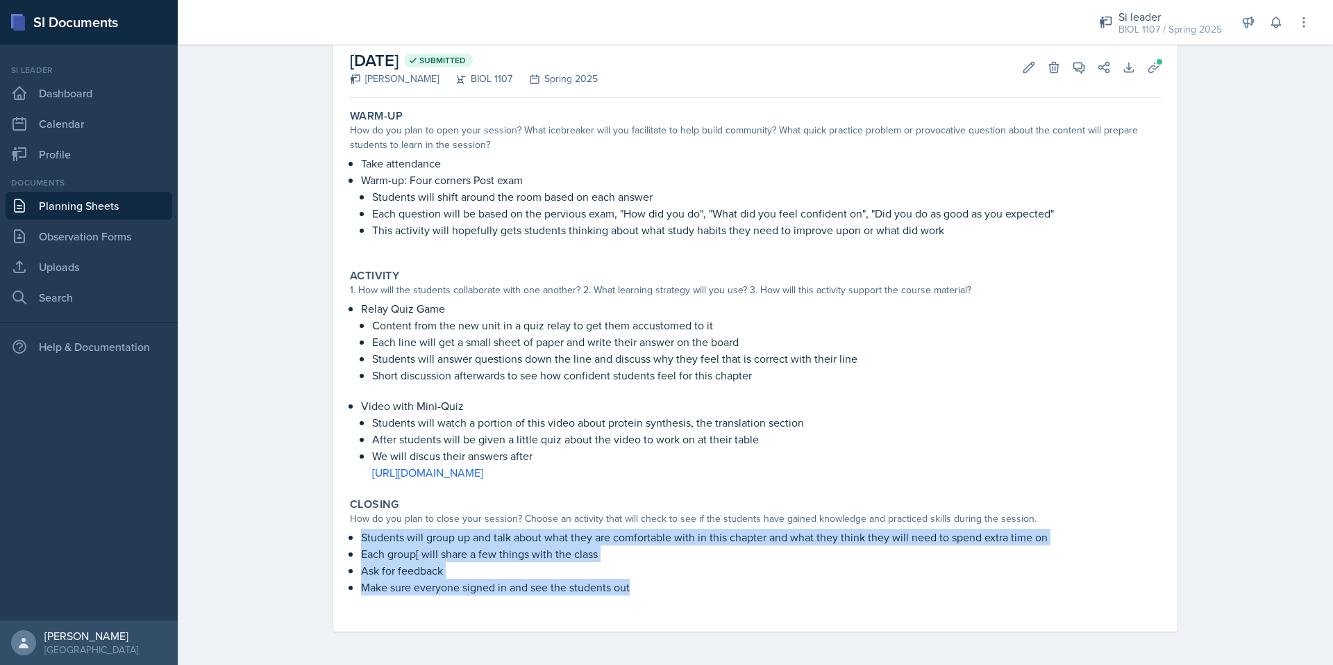
drag, startPoint x: 641, startPoint y: 590, endPoint x: 351, endPoint y: 536, distance: 295.2
click at [351, 536] on div "Students will group up and talk about what they are comfortable with in this ch…" at bounding box center [755, 569] width 811 height 81
copy ul "Students will group up and talk about what they are comfortable with in this ch…"
click at [109, 202] on link "Planning Sheets" at bounding box center [89, 206] width 167 height 28
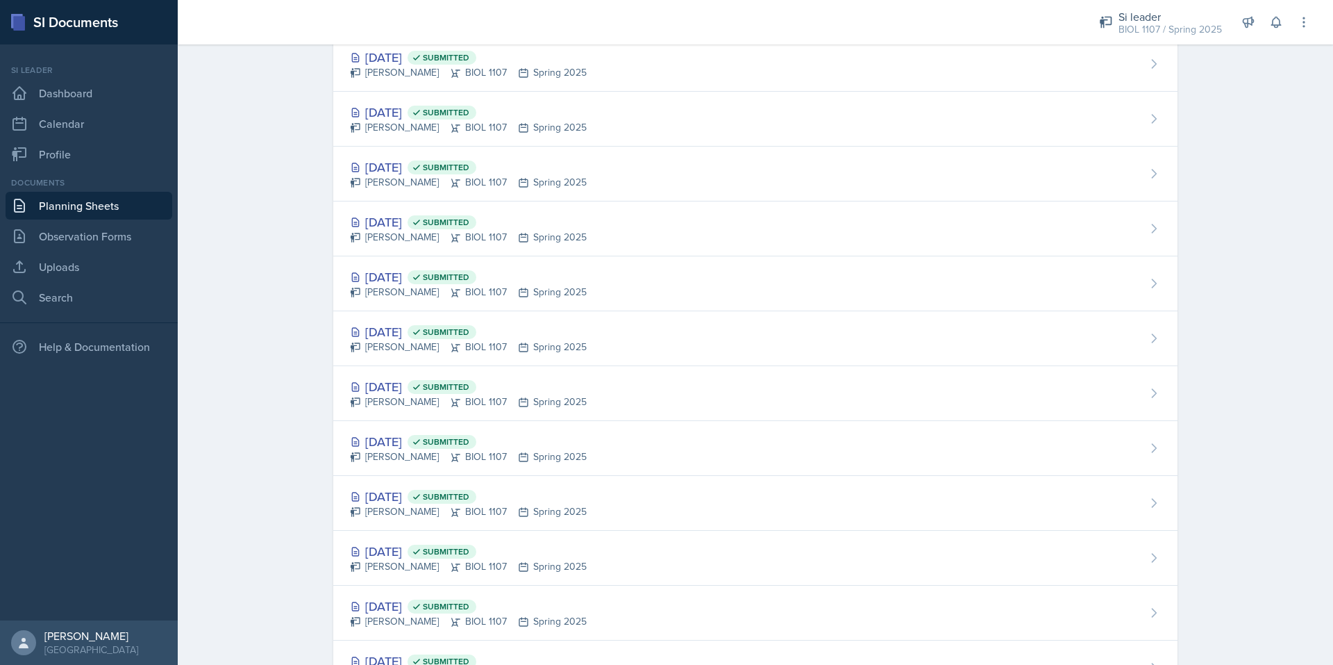
scroll to position [1094, 0]
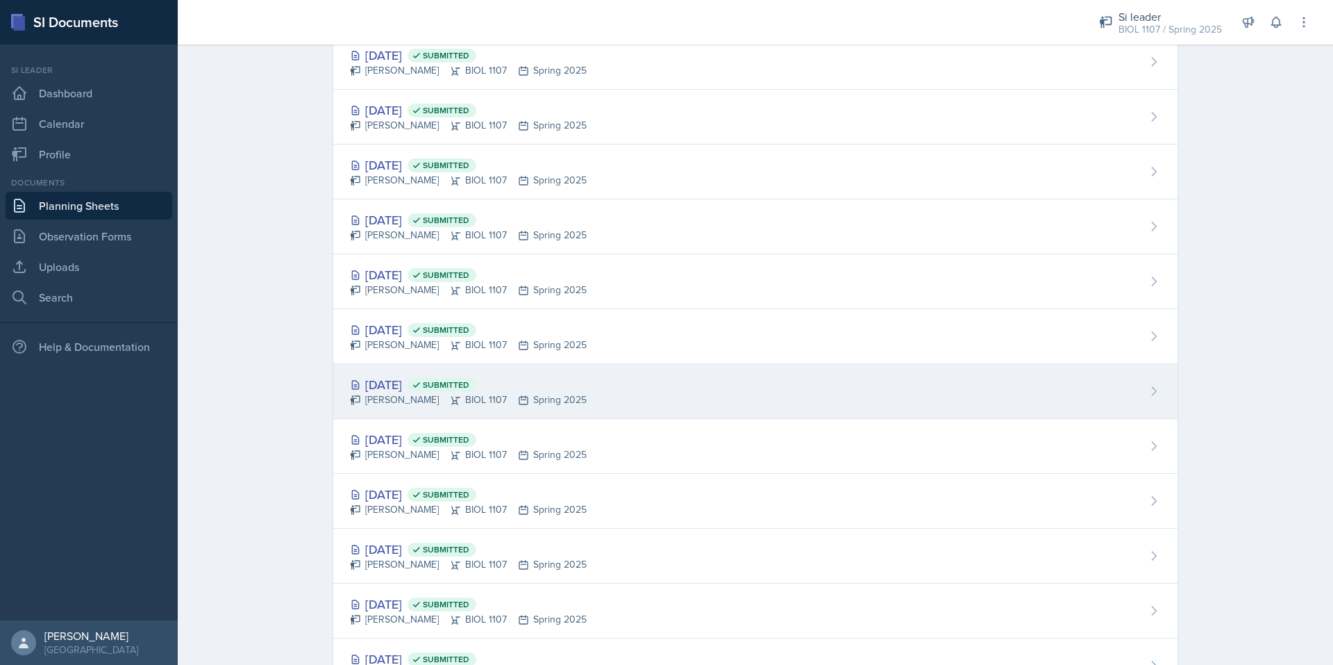
click at [476, 391] on span "Submitted" at bounding box center [442, 385] width 69 height 14
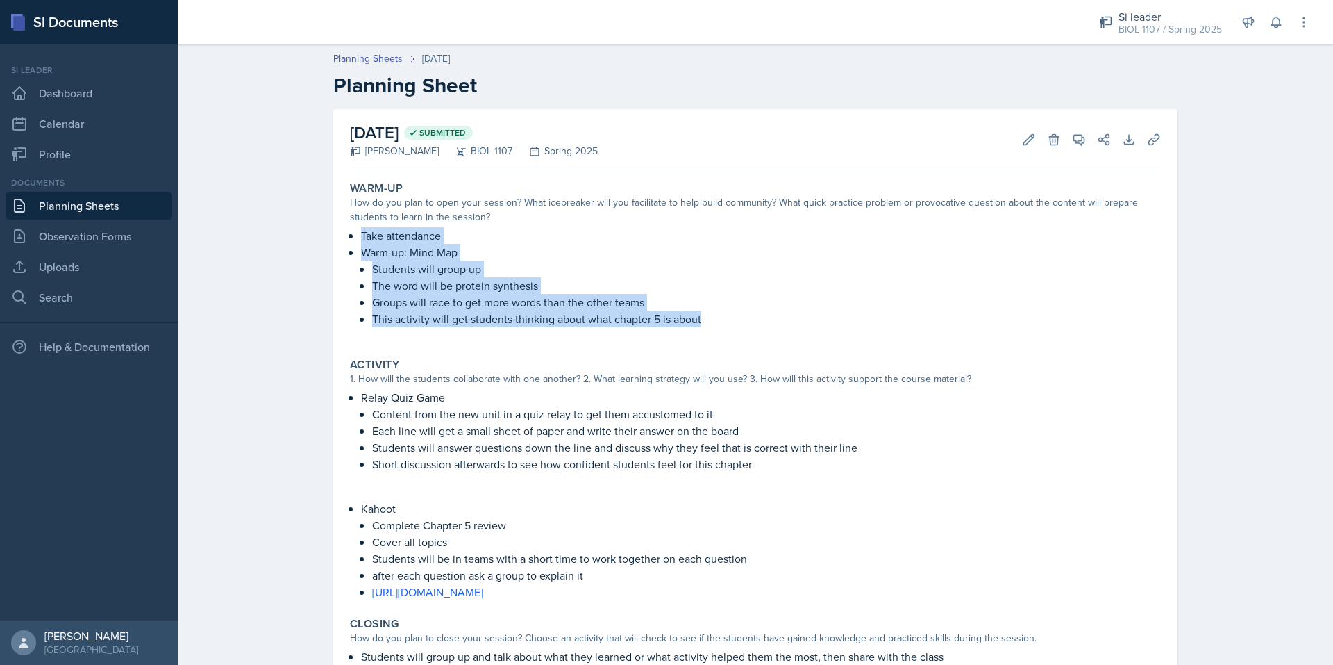
drag, startPoint x: 706, startPoint y: 316, endPoint x: 334, endPoint y: 240, distance: 379.9
click at [334, 240] on div "[DATE] Submitted [PERSON_NAME] BIOL 1107 Spring 2025 Edit Delete View Comments …" at bounding box center [755, 421] width 845 height 625
copy div "Take attendance Warm-up: Mind Map Students will group up The word will be prote…"
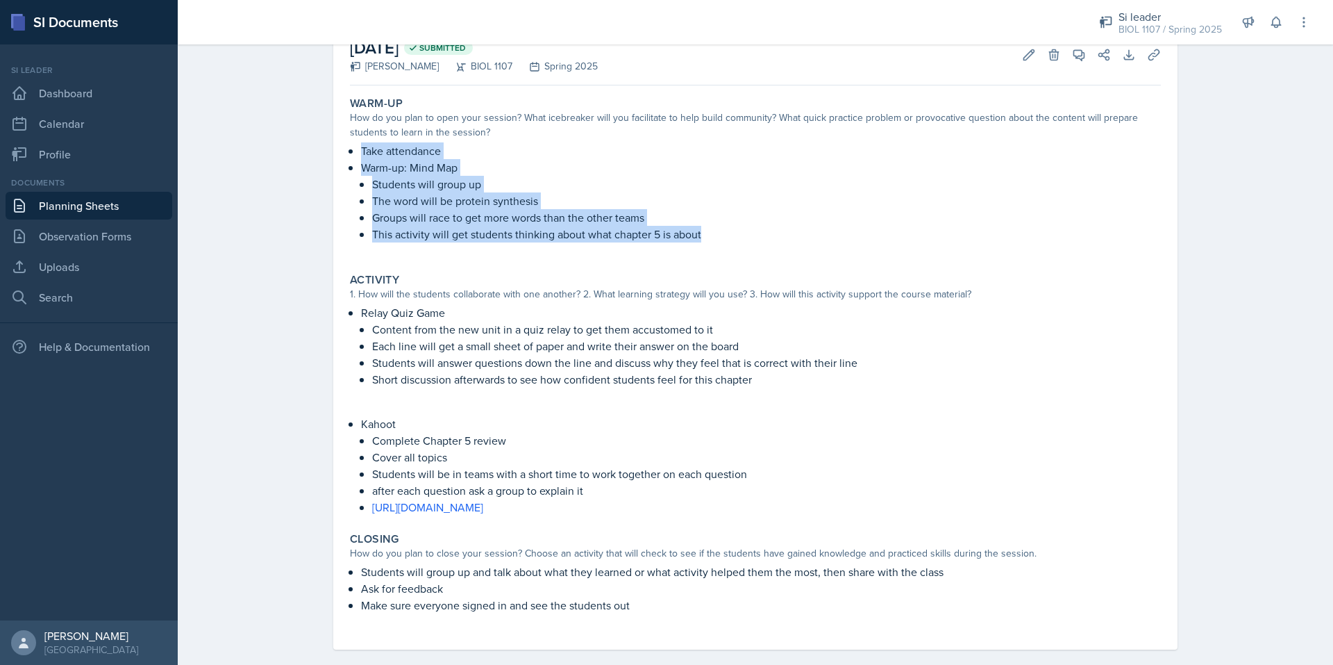
scroll to position [103, 0]
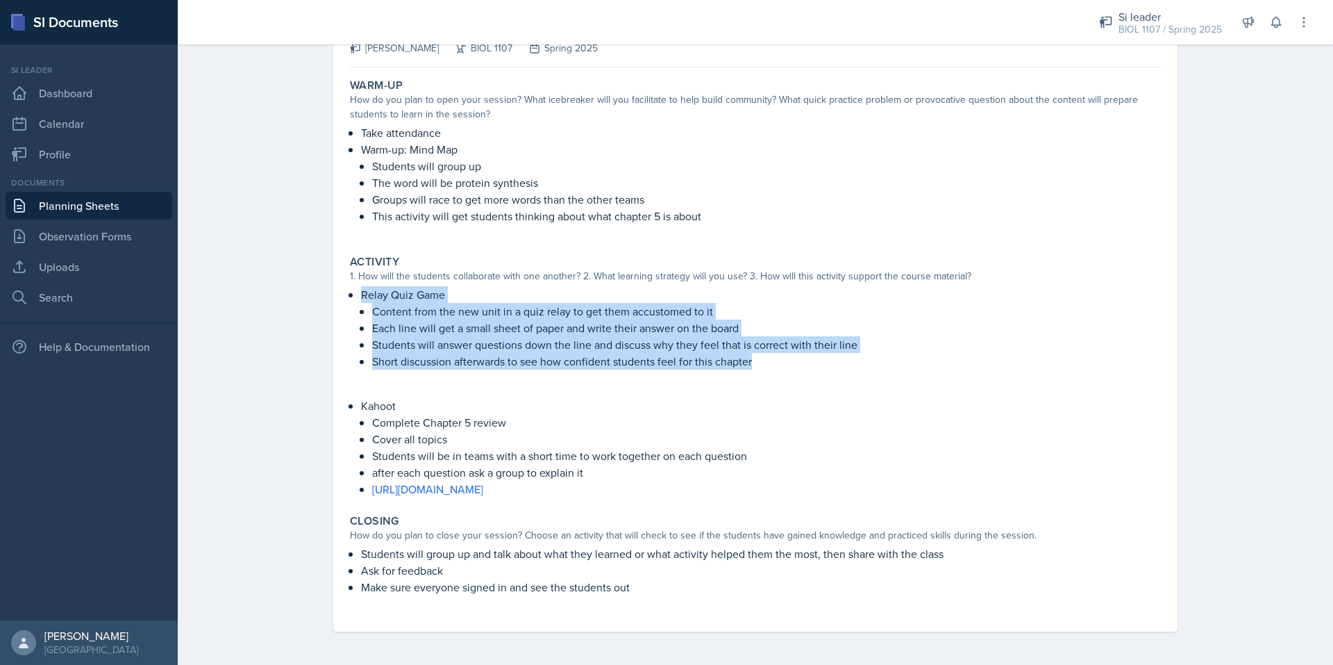
drag, startPoint x: 758, startPoint y: 363, endPoint x: 342, endPoint y: 296, distance: 421.3
click at [344, 296] on div "Activity 1. How will the students collaborate with one another? 2. What learnin…" at bounding box center [755, 376] width 822 height 254
copy li "Relay Quiz Game Content from the new unit in a quiz relay to get them accustome…"
drag, startPoint x: 853, startPoint y: 501, endPoint x: 352, endPoint y: 401, distance: 510.5
click at [352, 401] on div "Activity 1. How will the students collaborate with one another? 2. What learnin…" at bounding box center [755, 376] width 822 height 254
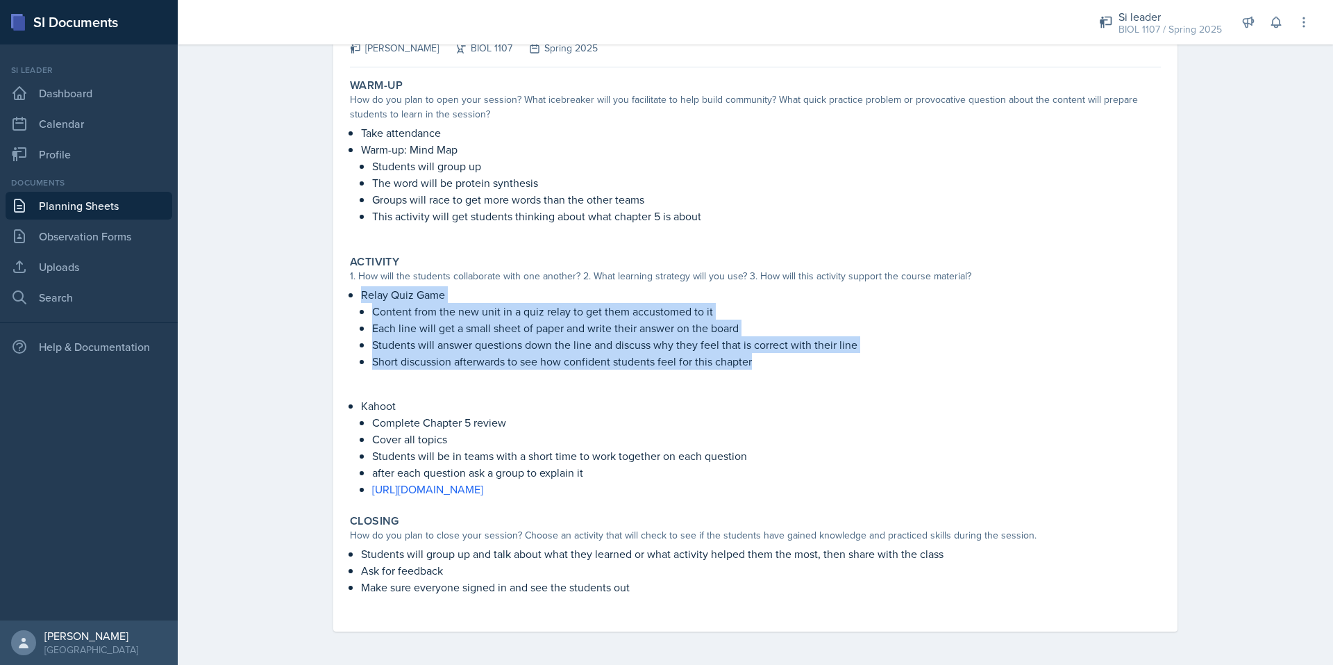
copy li "Kahoot Complete Chapter 5 review Cover all topics Students will be in teams wit…"
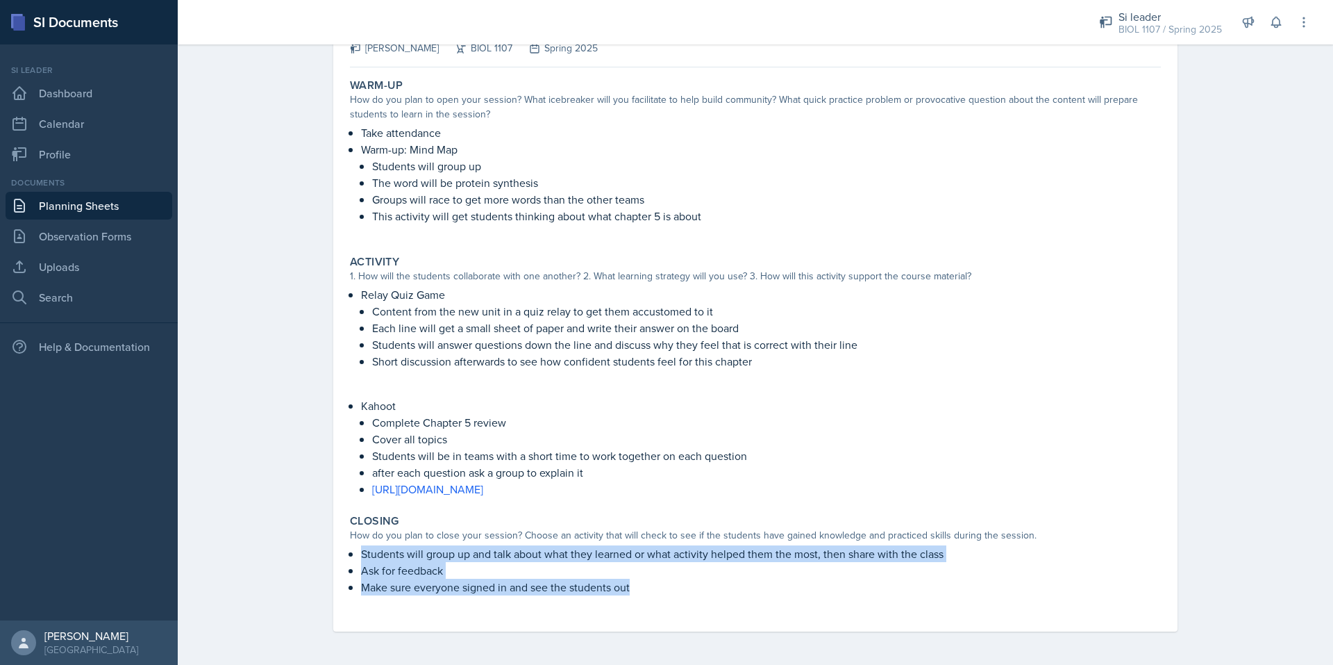
drag, startPoint x: 638, startPoint y: 587, endPoint x: 351, endPoint y: 552, distance: 289.6
click at [351, 552] on div "Students will group up and talk about what they learned or what activity helped…" at bounding box center [755, 577] width 811 height 64
copy ul "Students will group up and talk about what they learned or what activity helped…"
